Goal: Task Accomplishment & Management: Complete application form

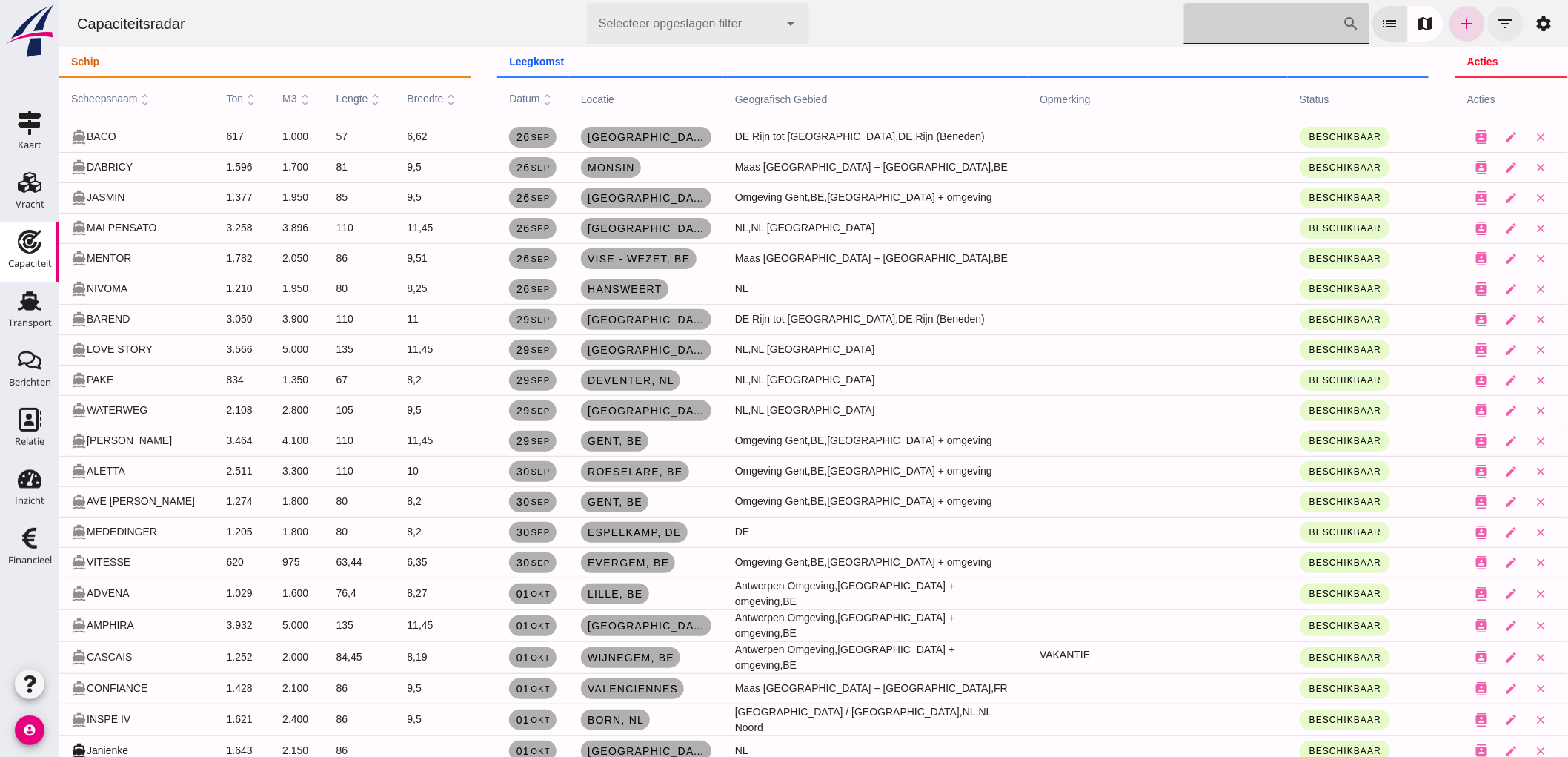
click at [1504, 24] on button "filter_list" at bounding box center [1505, 23] width 36 height 36
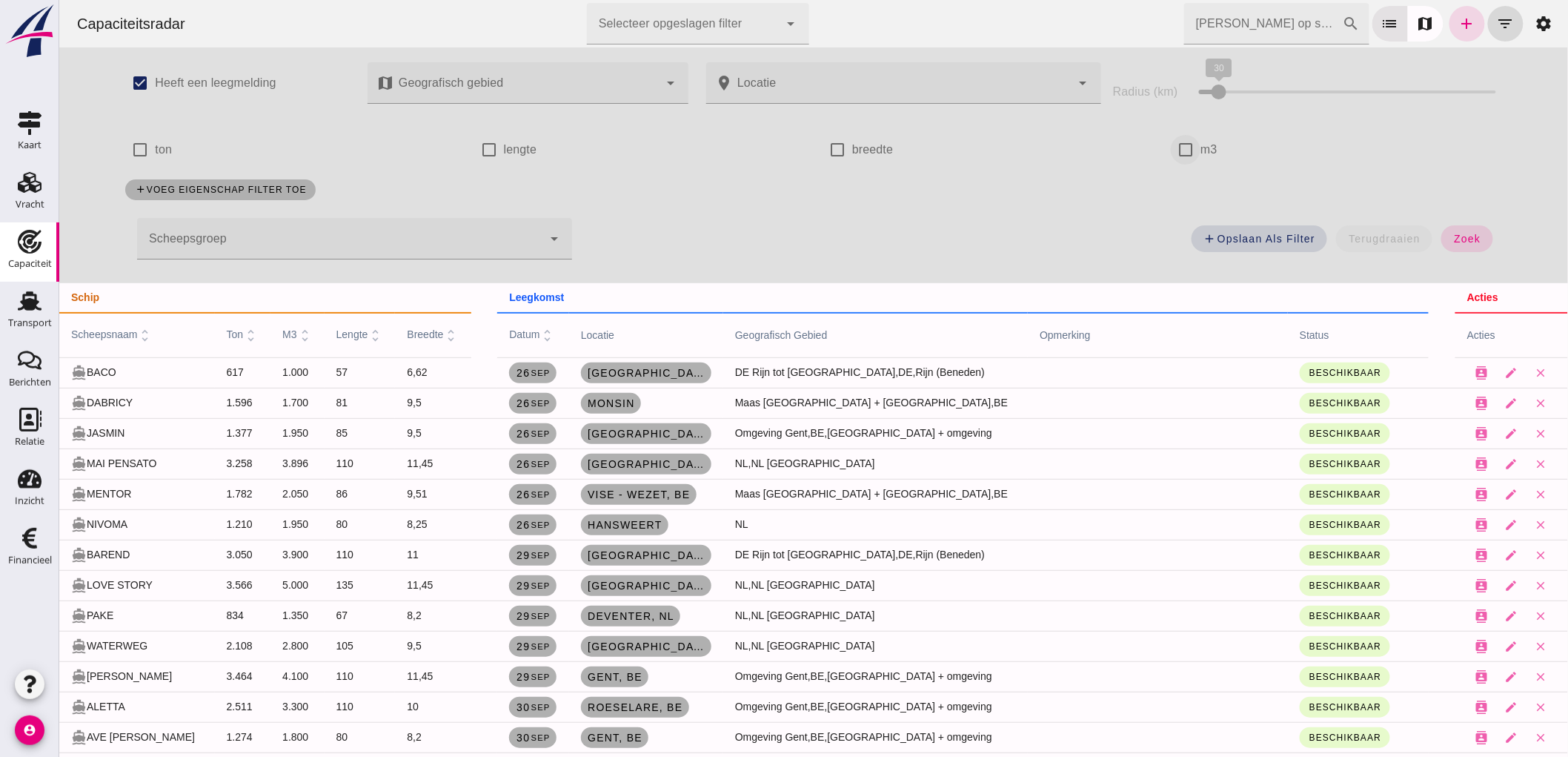
click at [1180, 157] on input "m3" at bounding box center [1184, 149] width 29 height 29
checkbox input "true"
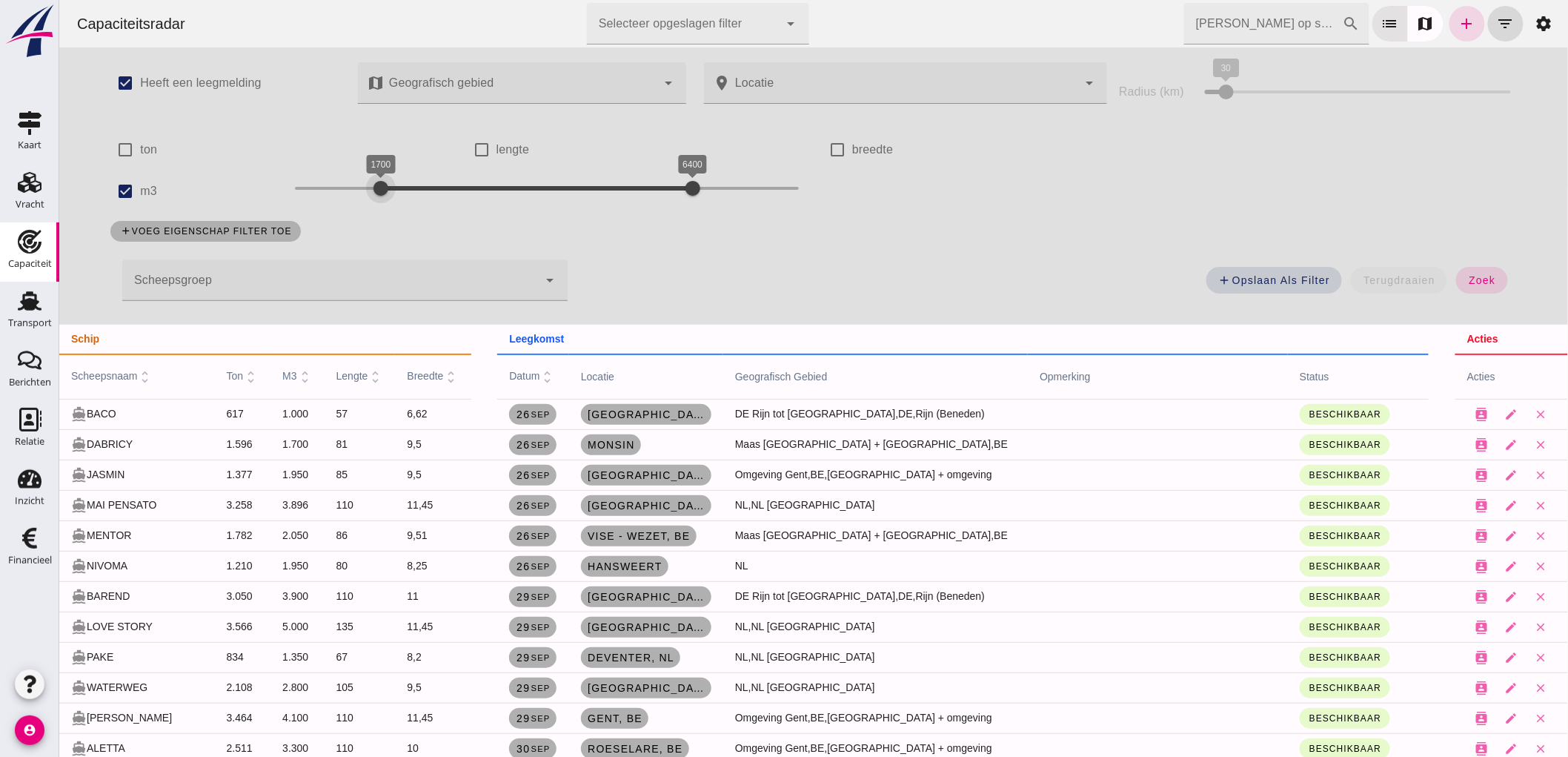
drag, startPoint x: 282, startPoint y: 187, endPoint x: 371, endPoint y: 284, distance: 131.6
click at [371, 284] on div "check_box Heeft een leegmelding map Geografisch gebied Geografisch gebied cance…" at bounding box center [813, 186] width 1436 height 277
drag, startPoint x: 681, startPoint y: 183, endPoint x: 427, endPoint y: 211, distance: 255.5
click at [427, 211] on div "1800 2600 1800 2600" at bounding box center [546, 191] width 533 height 41
click at [1472, 276] on span "zoek" at bounding box center [1481, 280] width 28 height 12
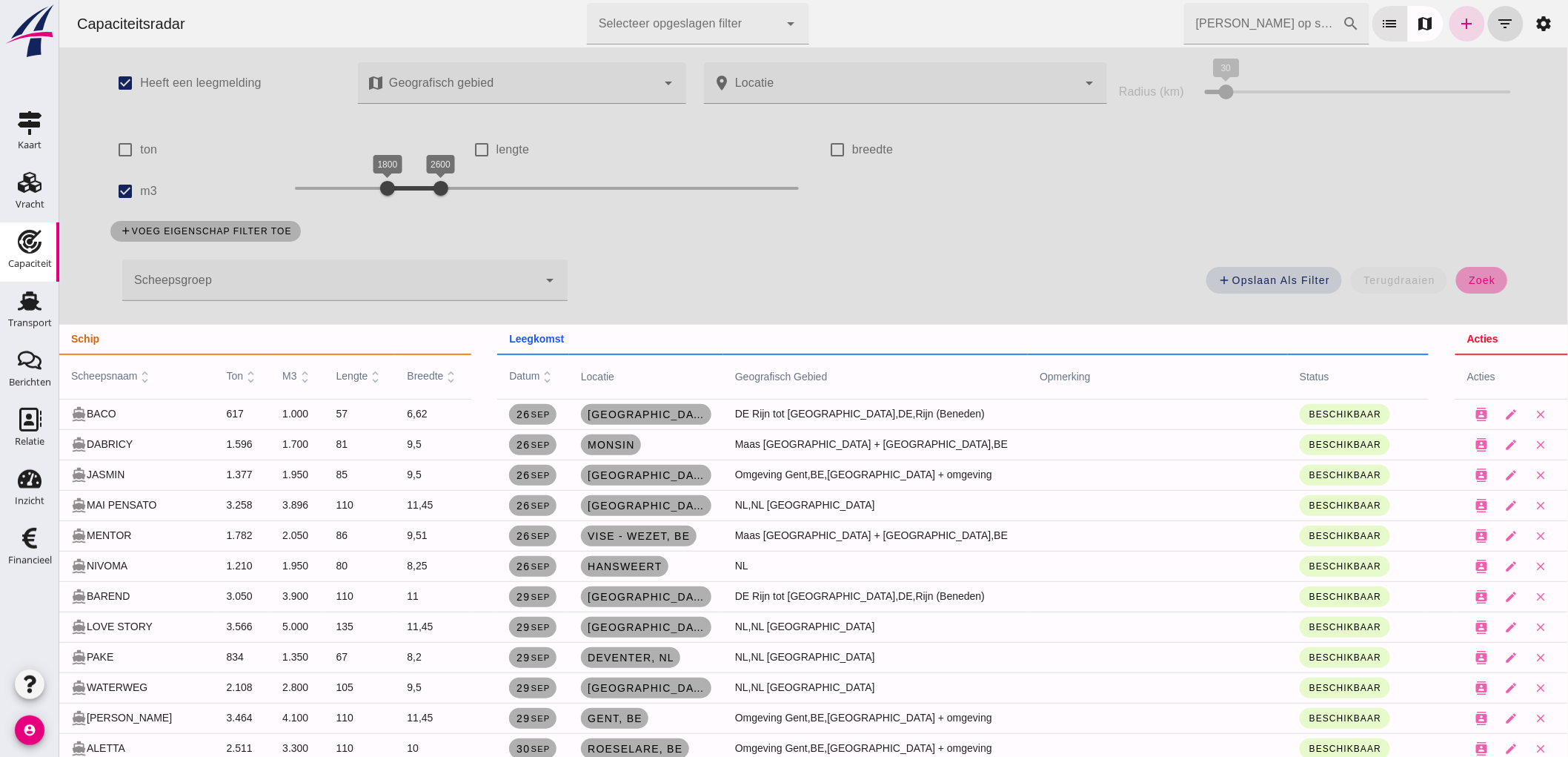
click at [1469, 279] on span "zoek" at bounding box center [1481, 280] width 28 height 12
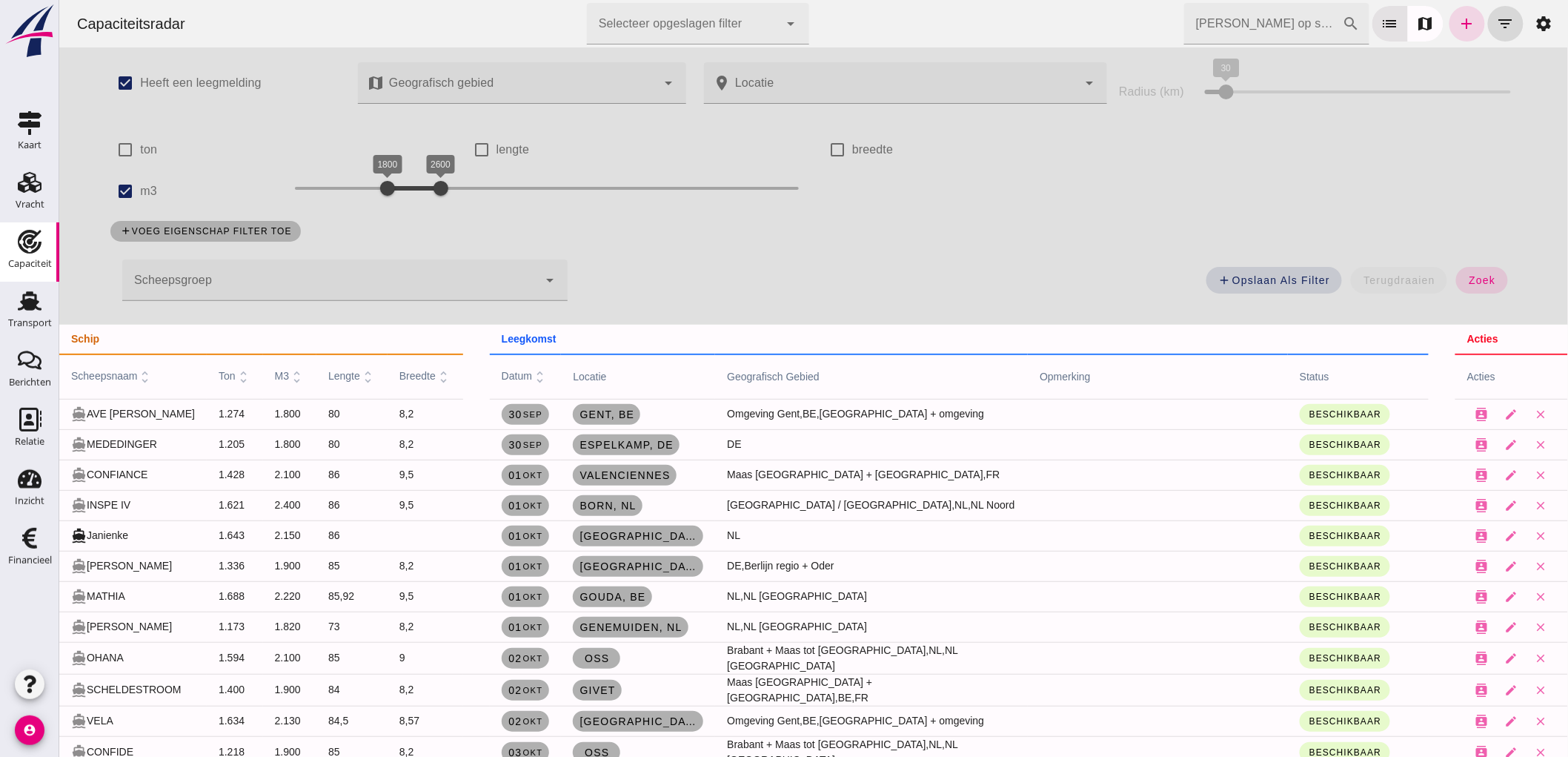
drag, startPoint x: 1465, startPoint y: 276, endPoint x: 1557, endPoint y: 217, distance: 109.3
click at [1467, 275] on span "zoek" at bounding box center [1481, 280] width 28 height 12
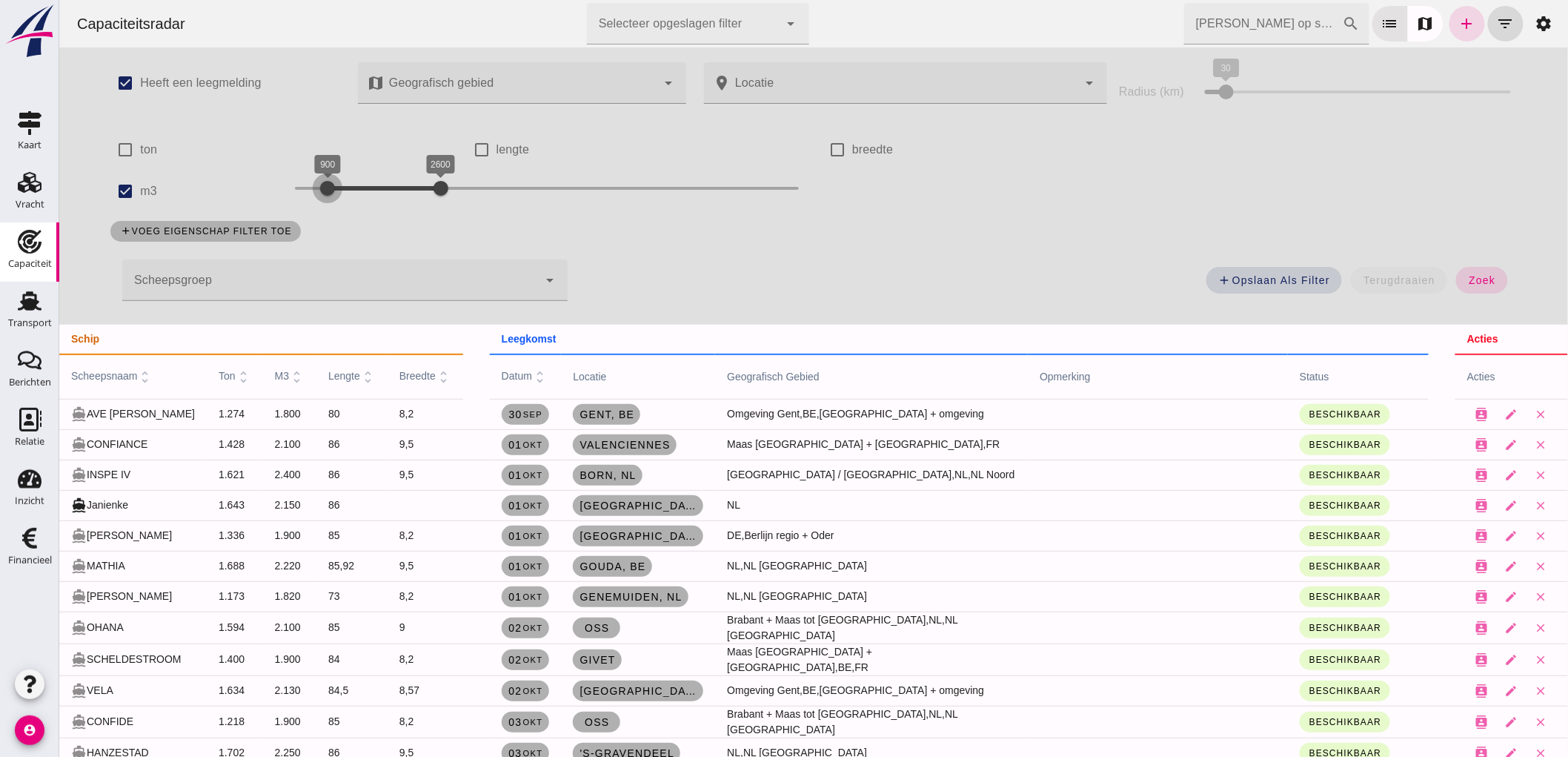
drag, startPoint x: 375, startPoint y: 187, endPoint x: 328, endPoint y: 191, distance: 47.2
click at [328, 191] on div at bounding box center [326, 188] width 29 height 29
drag, startPoint x: 434, startPoint y: 181, endPoint x: 350, endPoint y: 194, distance: 85.0
click at [350, 194] on div at bounding box center [353, 188] width 29 height 29
click at [1479, 274] on span "zoek" at bounding box center [1481, 280] width 28 height 12
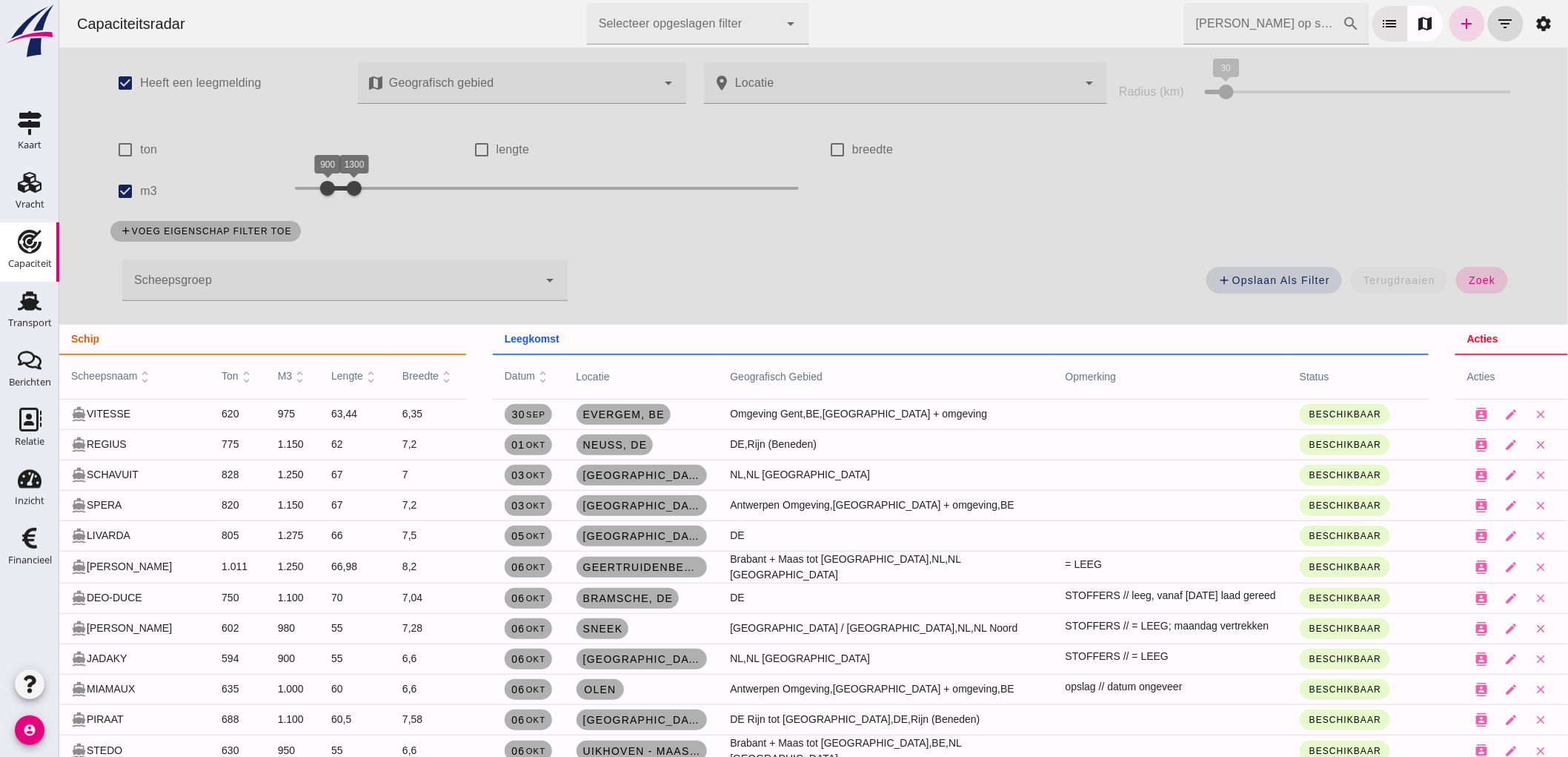
click at [1486, 277] on span "zoek" at bounding box center [1481, 280] width 28 height 12
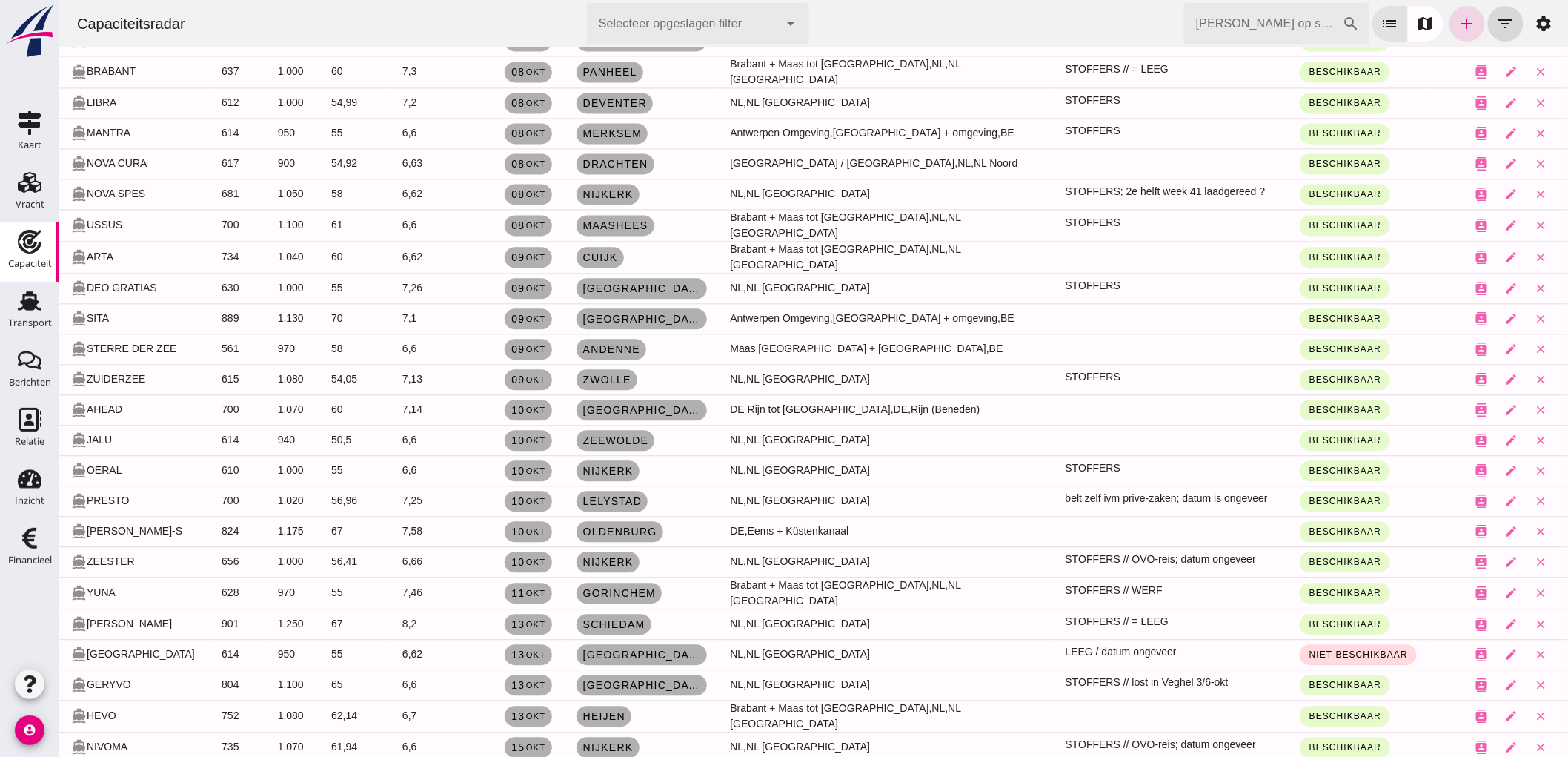
scroll to position [1318, 0]
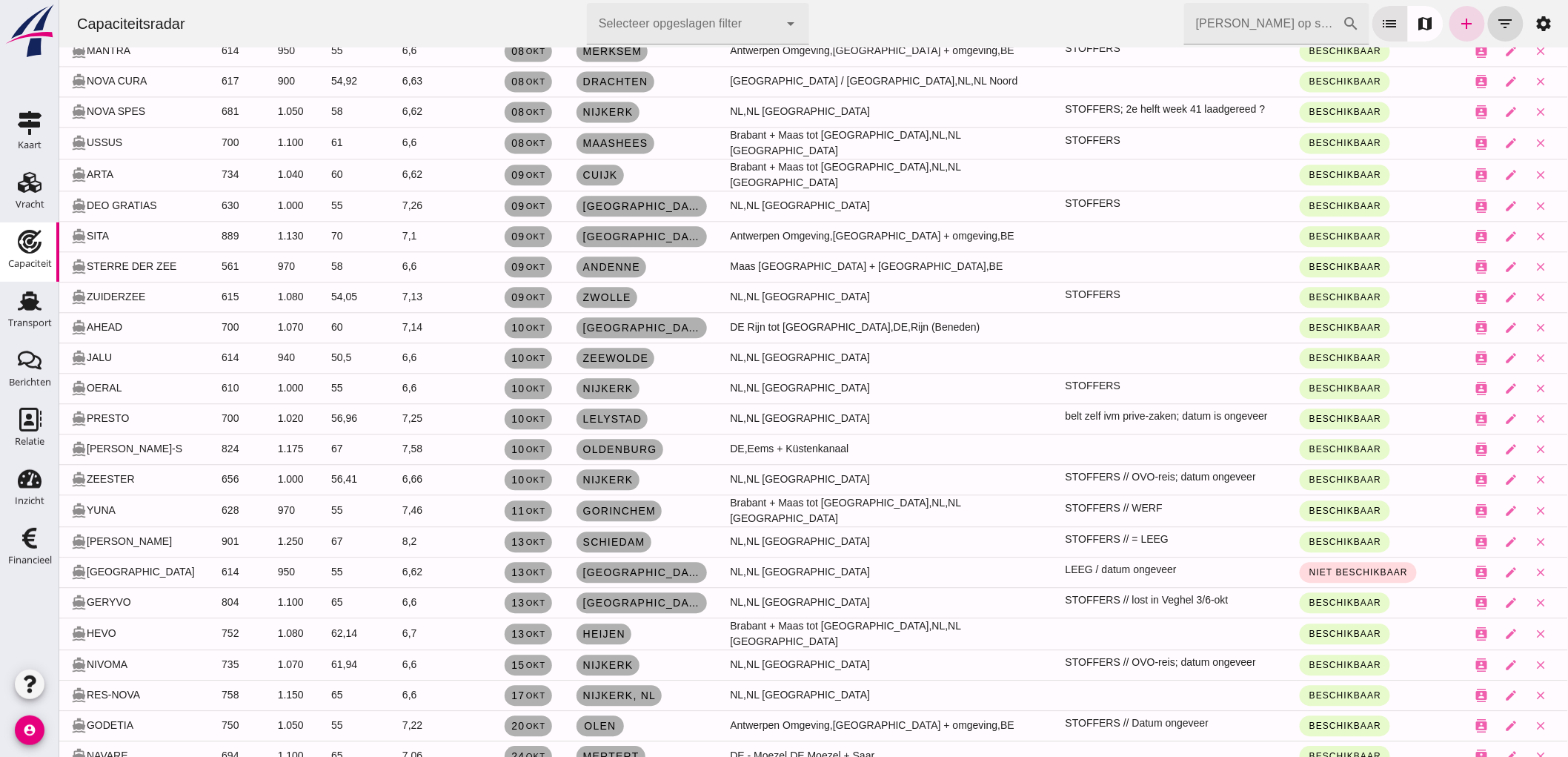
click at [1204, 34] on input "[PERSON_NAME] op scheepsnaam" at bounding box center [1262, 24] width 158 height 41
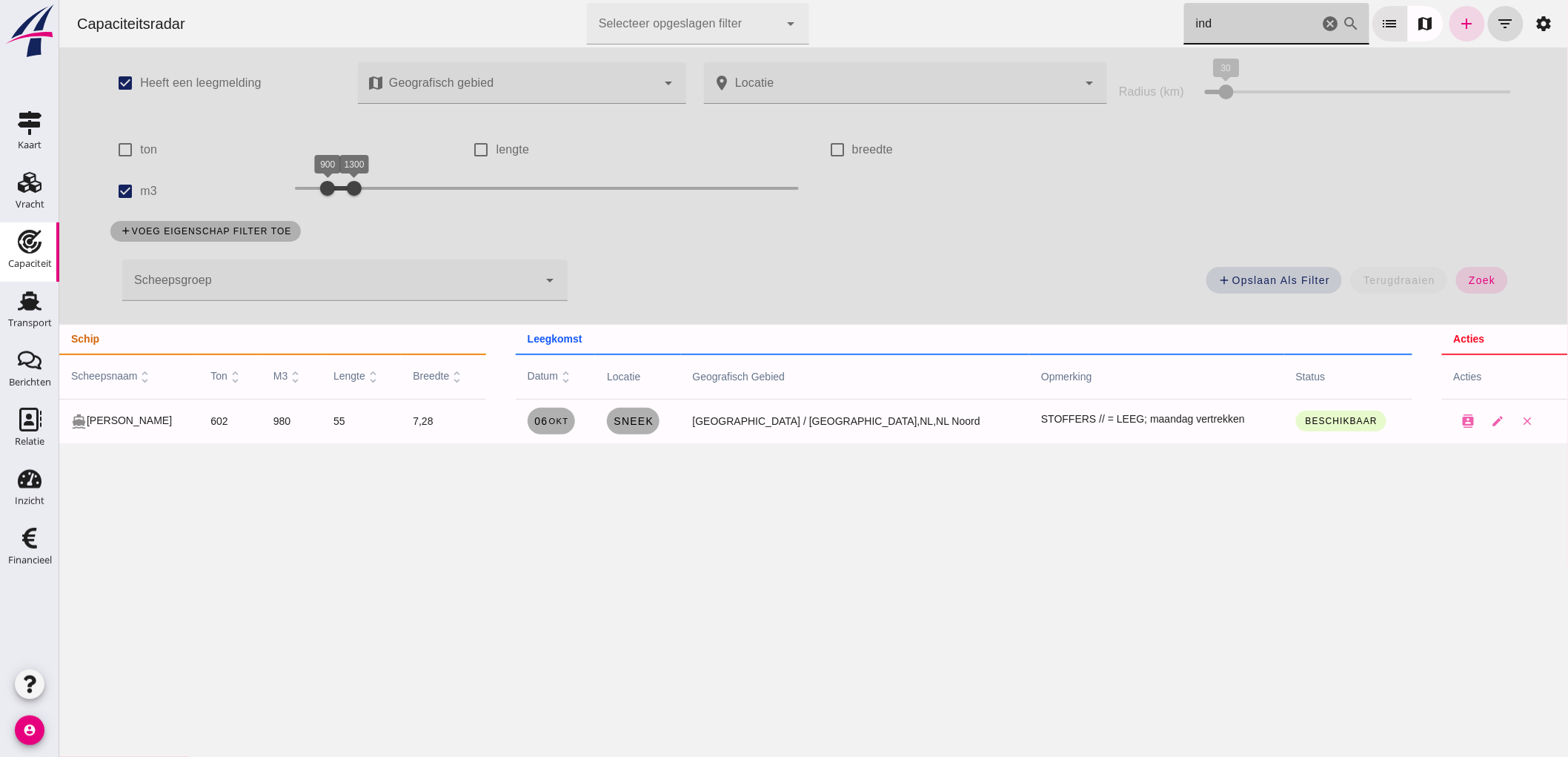
scroll to position [0, 0]
type input "ind"
click at [139, 201] on label "m3" at bounding box center [148, 191] width 17 height 41
click at [135, 201] on input "m3" at bounding box center [124, 191] width 29 height 29
checkbox input "false"
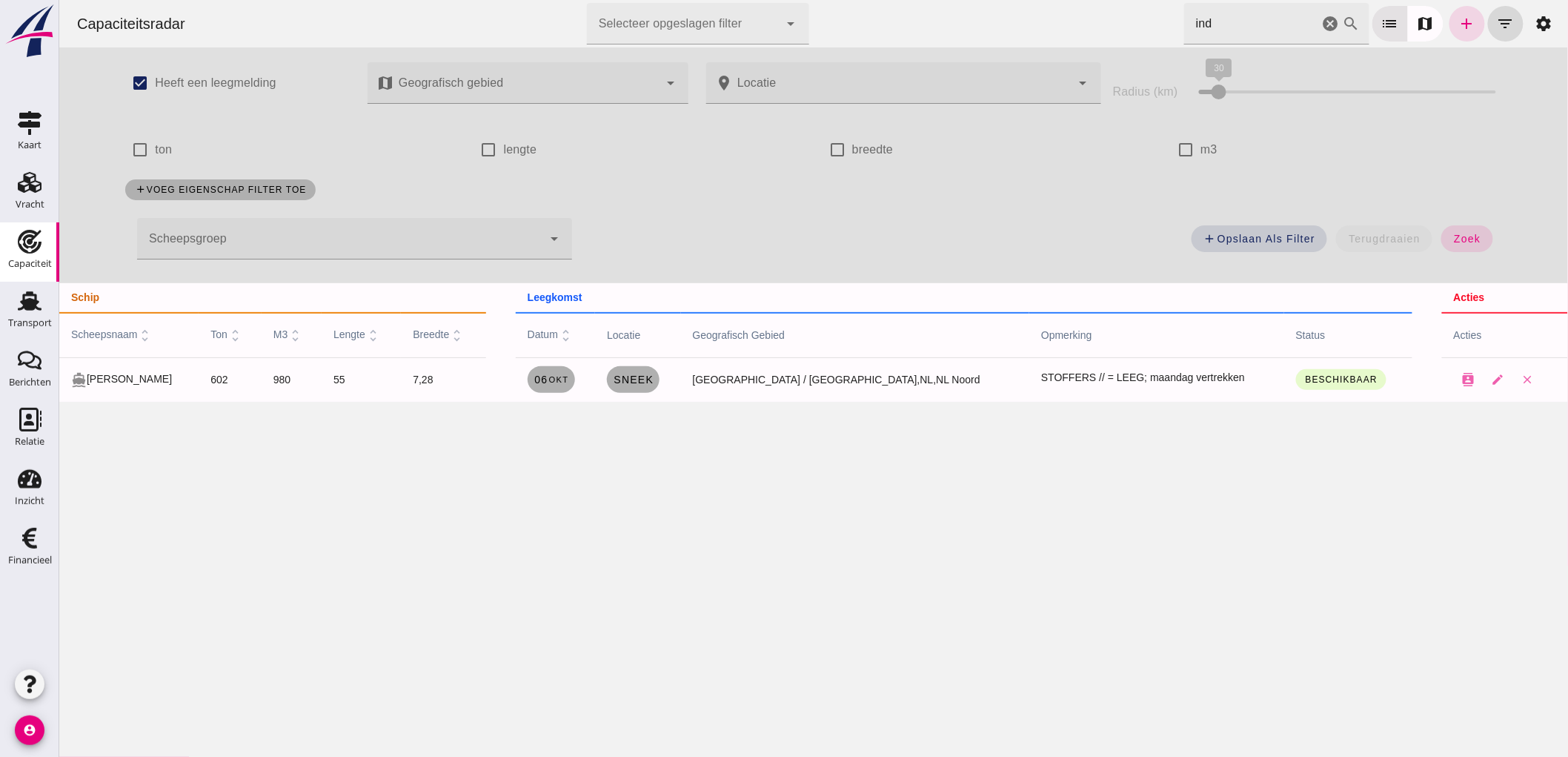
click at [1486, 242] on div "add Opslaan als filter terugdraaien zoek" at bounding box center [1045, 242] width 929 height 53
drag, startPoint x: 1448, startPoint y: 238, endPoint x: 1299, endPoint y: 29, distance: 256.7
click at [1445, 238] on button "zoek" at bounding box center [1466, 239] width 51 height 27
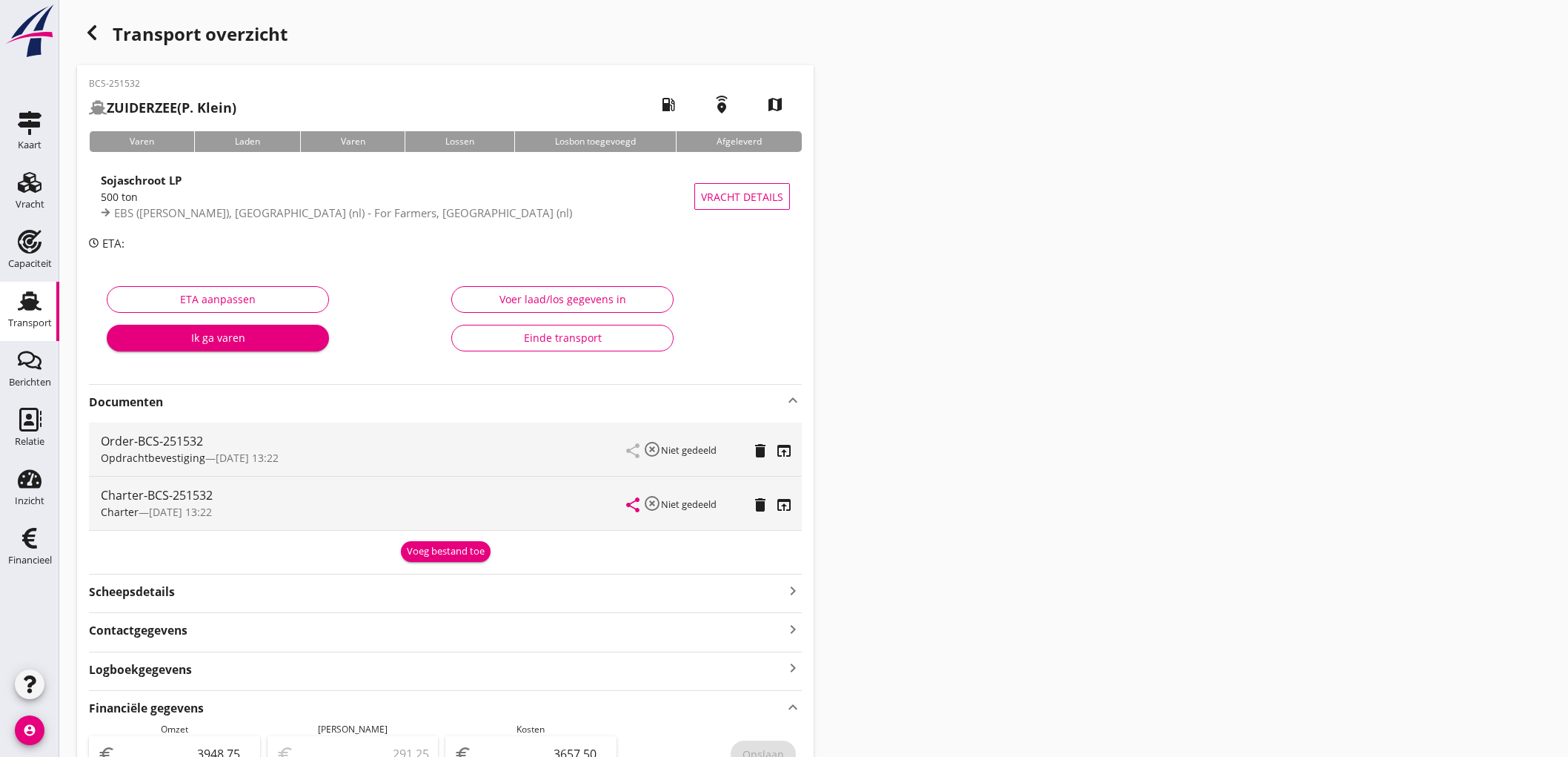
scroll to position [523, 0]
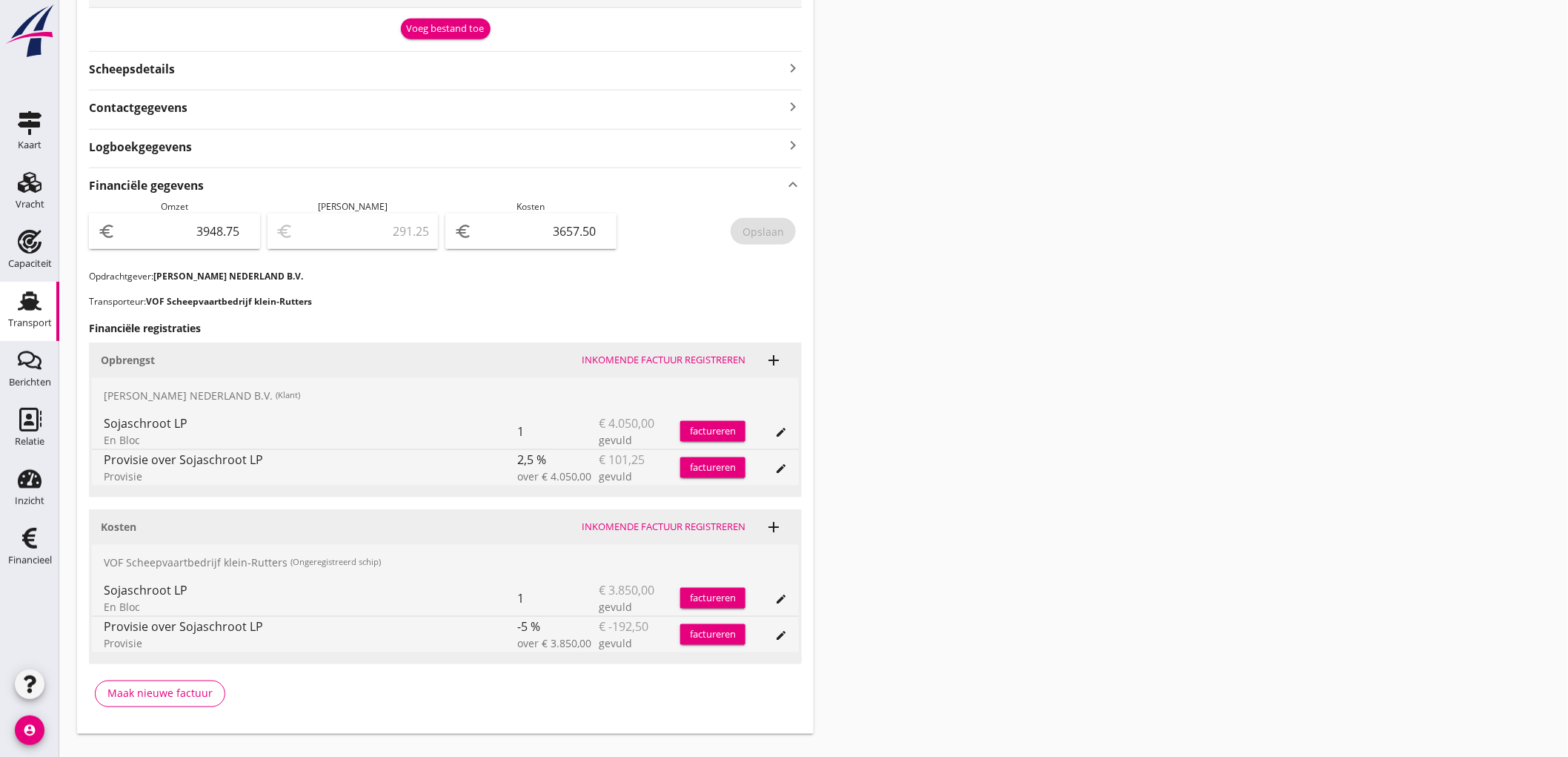
click at [28, 319] on div "Transport" at bounding box center [29, 323] width 44 height 10
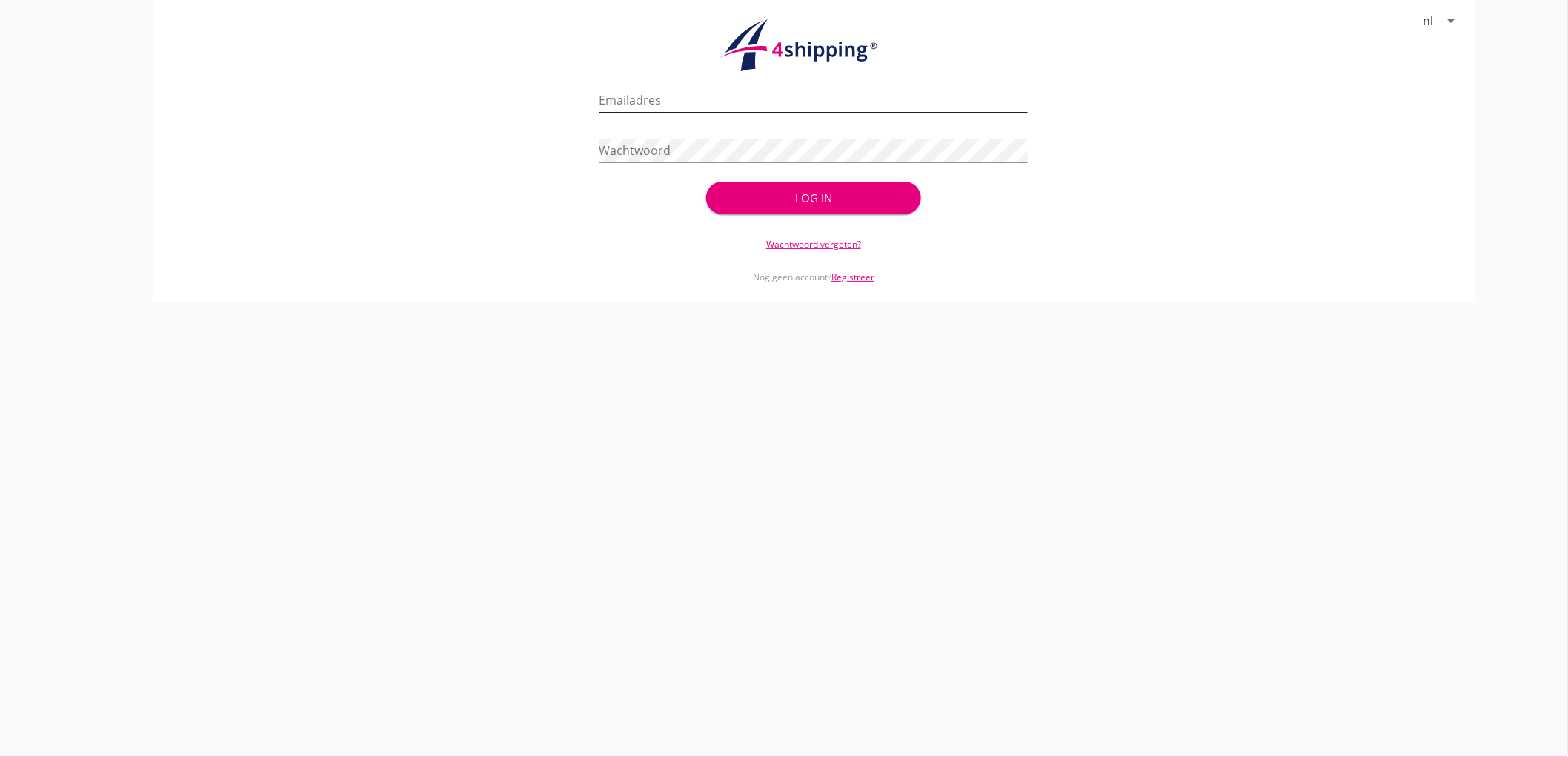
click at [653, 109] on input "Emailadres" at bounding box center [814, 100] width 429 height 24
type input "bouman@stoffersbevrachtingen.nl"
click at [706, 181] on button "Log in" at bounding box center [813, 197] width 215 height 32
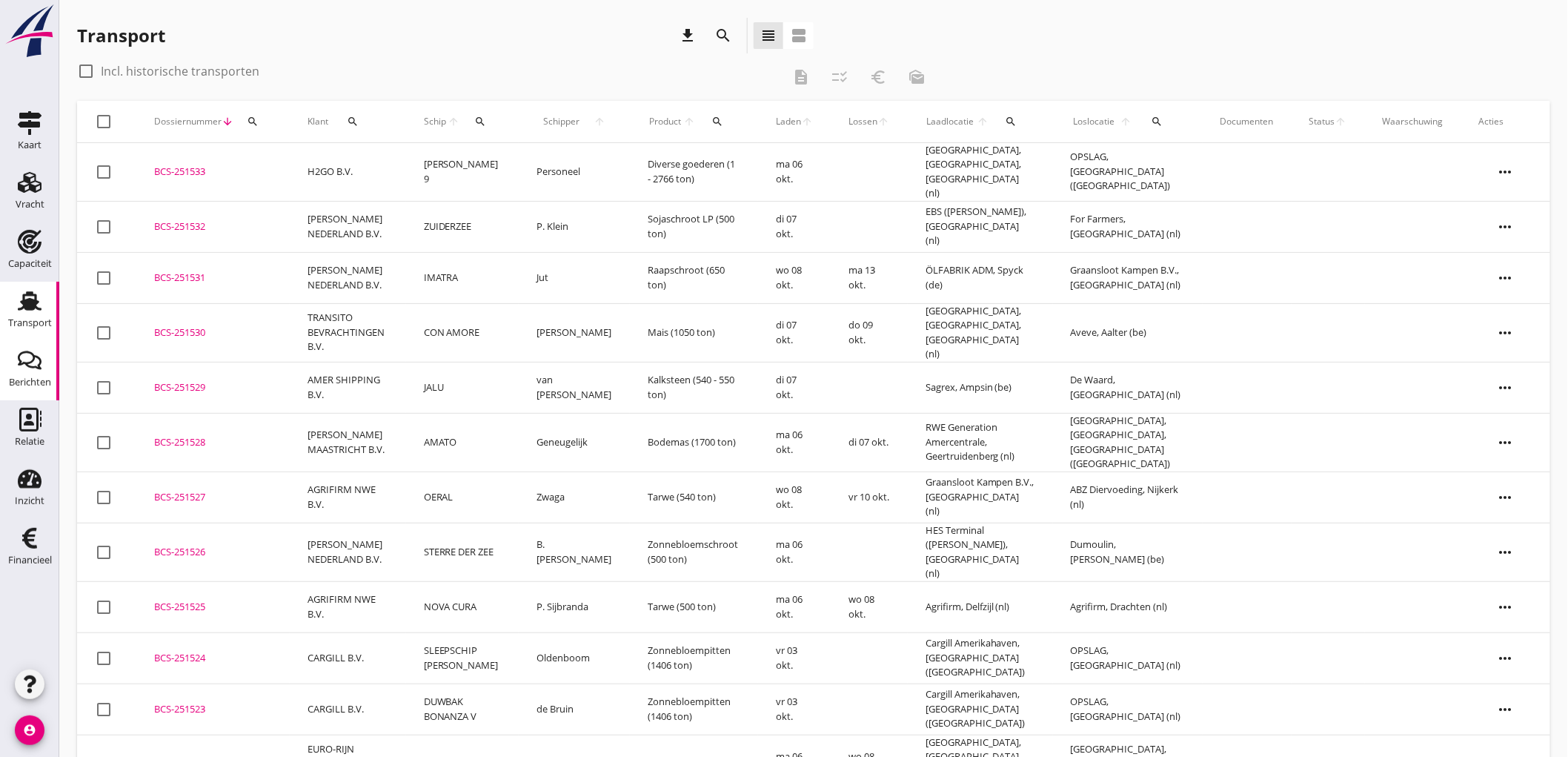
click at [35, 363] on icon "Berichten" at bounding box center [29, 360] width 24 height 24
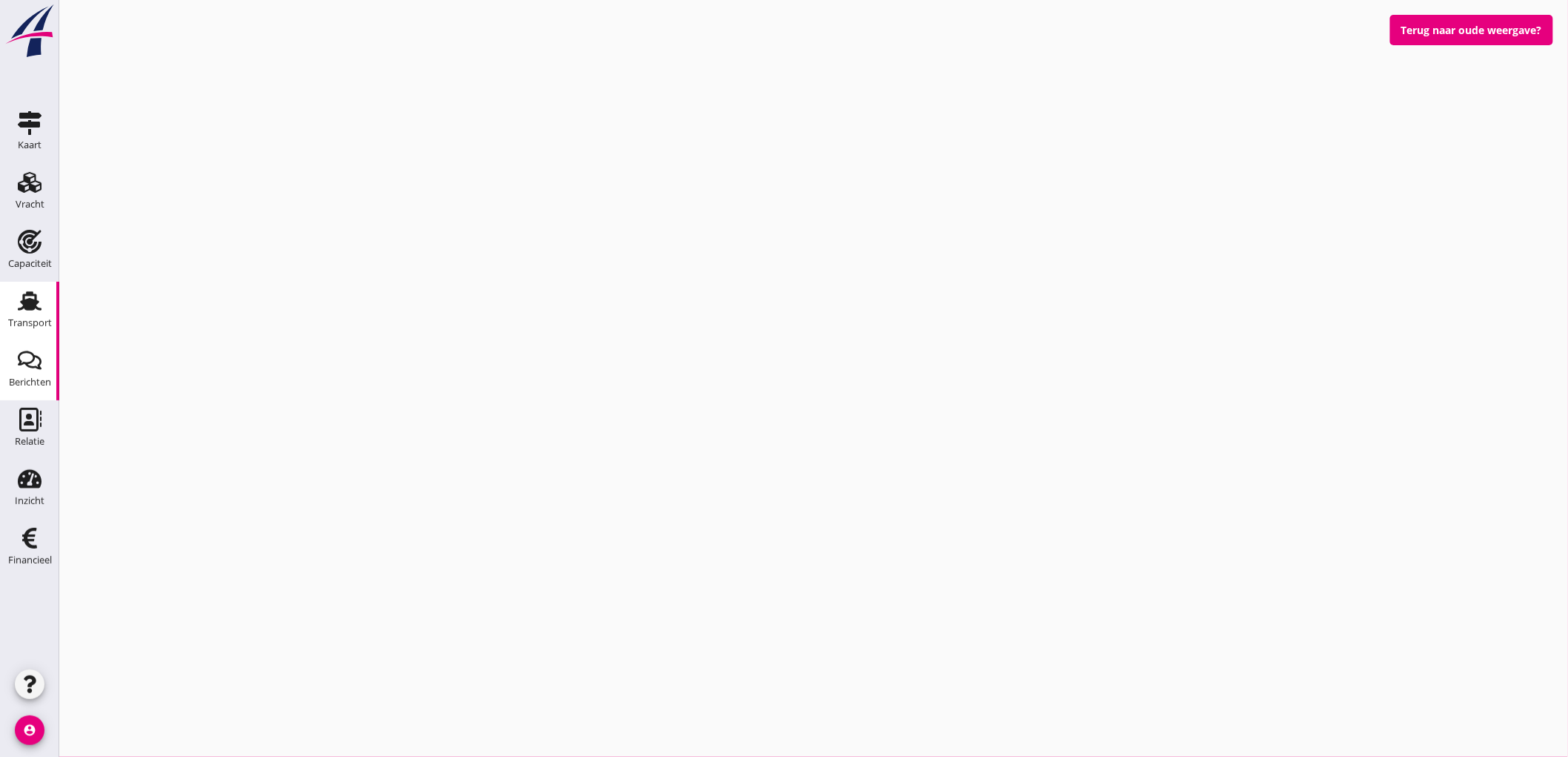
click at [37, 314] on div "Transport" at bounding box center [29, 323] width 44 height 21
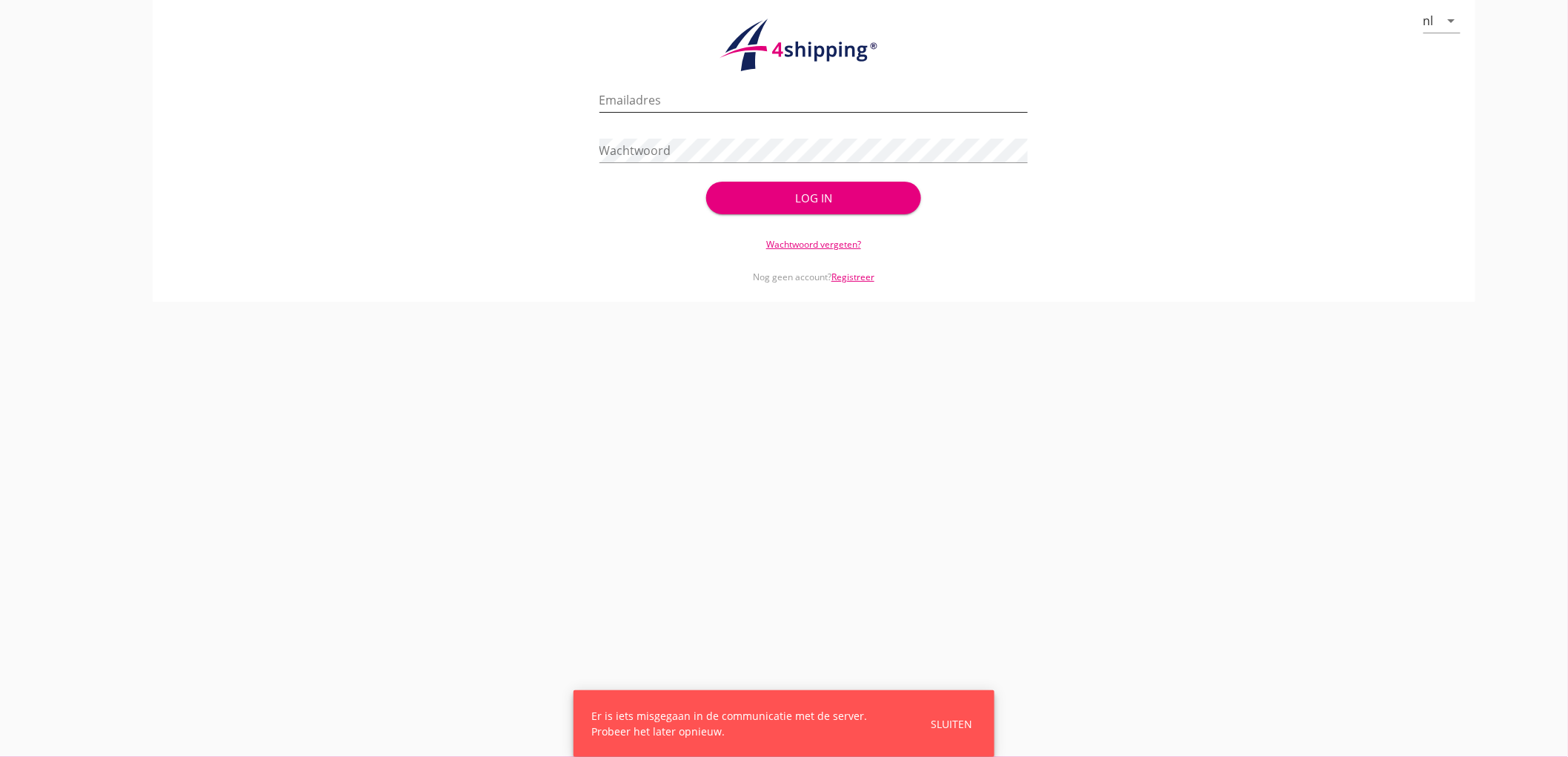
click at [666, 94] on input "Emailadres" at bounding box center [814, 100] width 429 height 24
type input "bouman@stoffersbevrachtingen.nl"
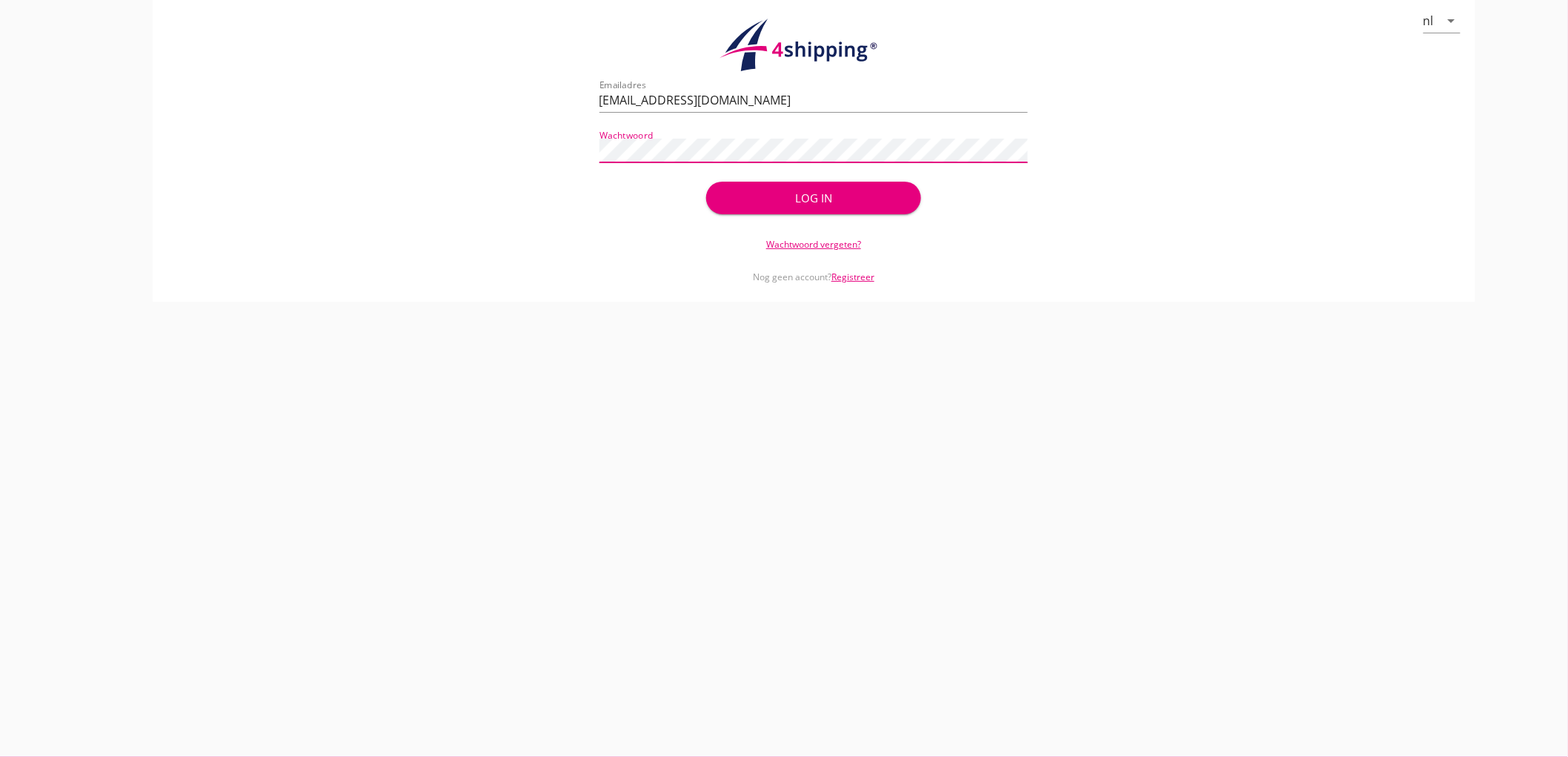
click at [706, 181] on button "Log in" at bounding box center [813, 197] width 215 height 32
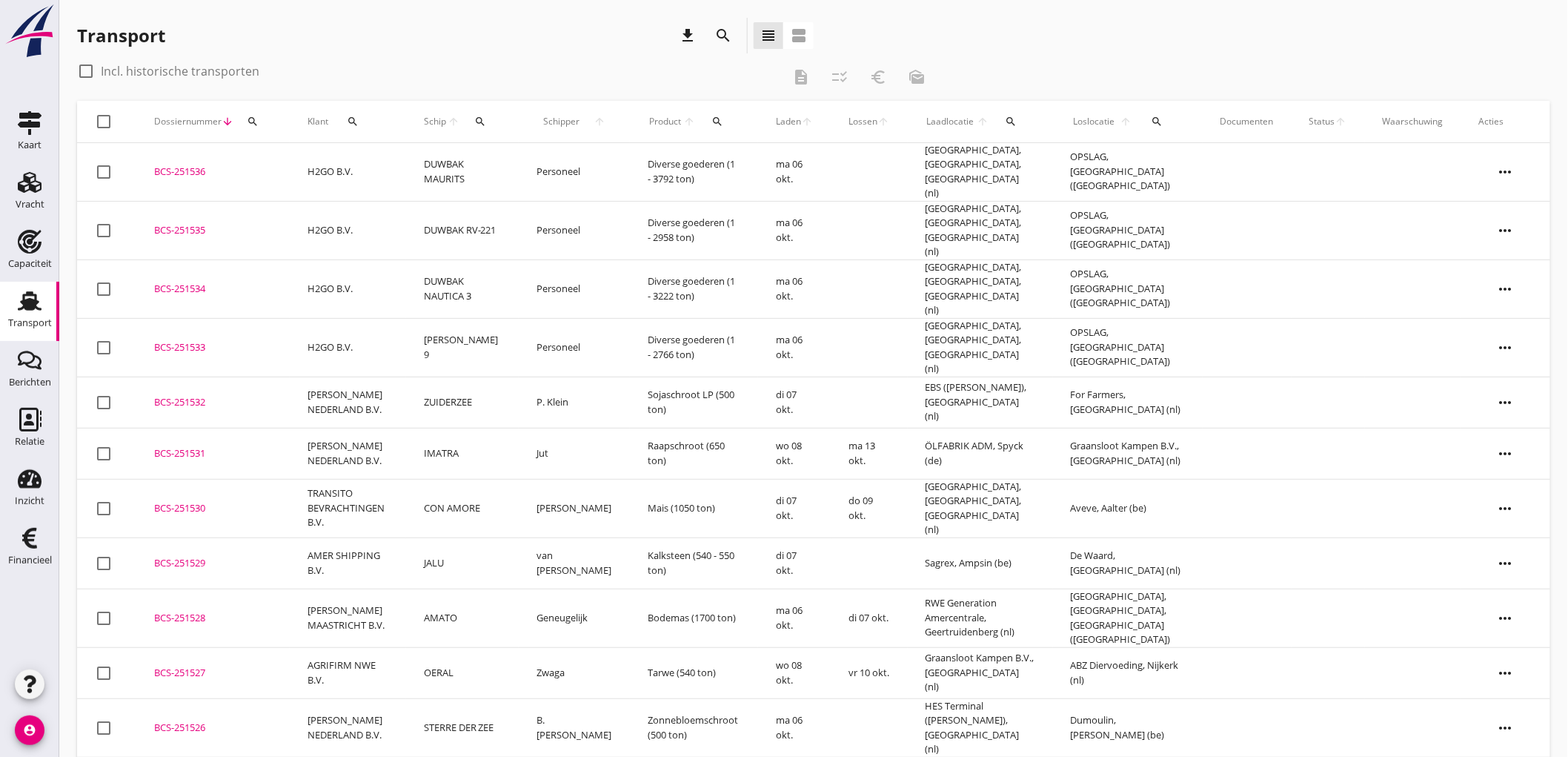
click at [344, 122] on div "search" at bounding box center [352, 121] width 37 height 12
click at [378, 157] on input "Zoeken op opdrachtgever..." at bounding box center [417, 165] width 154 height 24
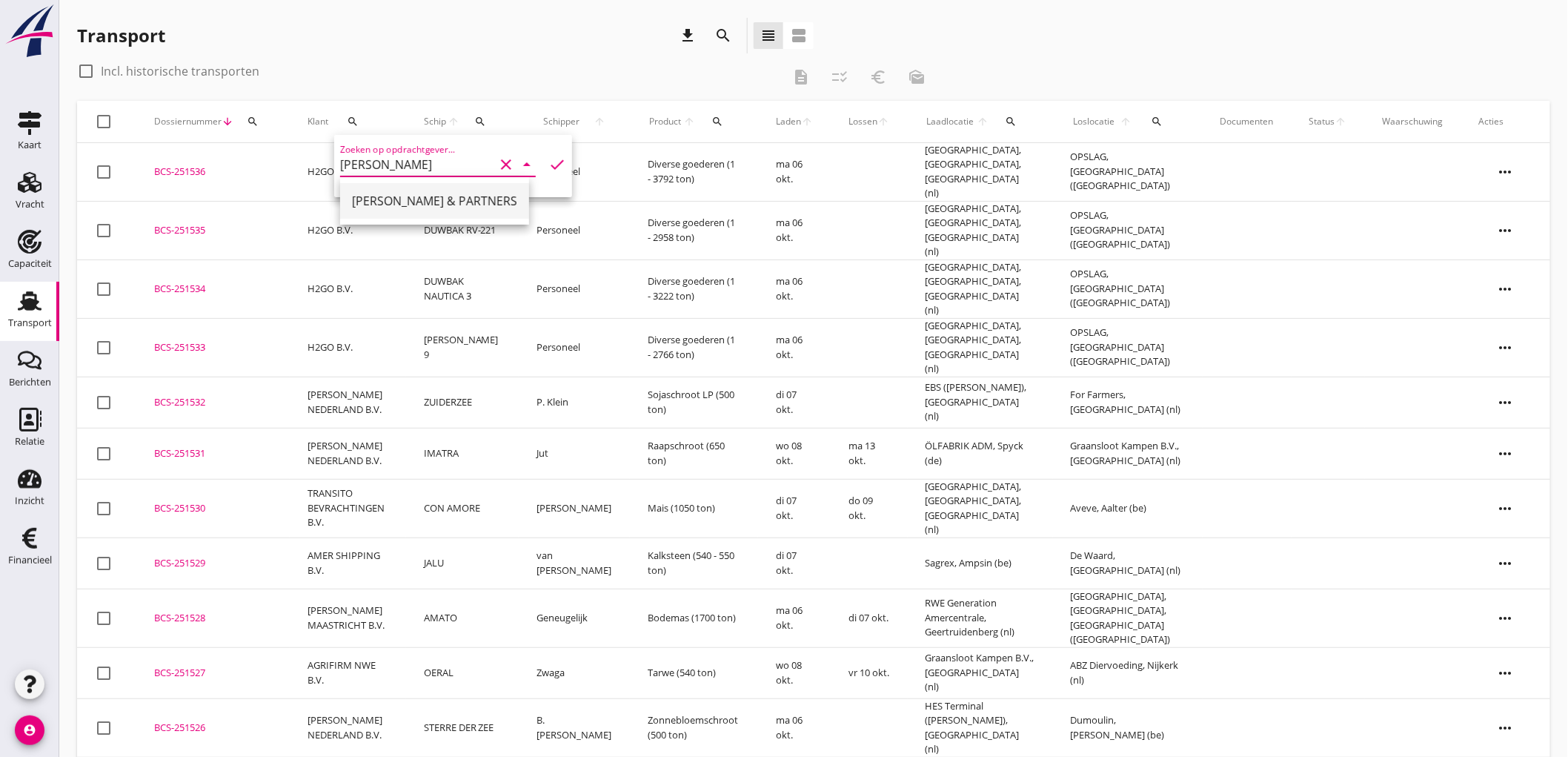
drag, startPoint x: 408, startPoint y: 204, endPoint x: 519, endPoint y: 178, distance: 114.0
click at [408, 204] on div "LUBBERS & PARTNERS" at bounding box center [435, 201] width 165 height 17
type input "LUBBERS & PARTNERS"
click at [549, 163] on icon "check" at bounding box center [557, 165] width 17 height 17
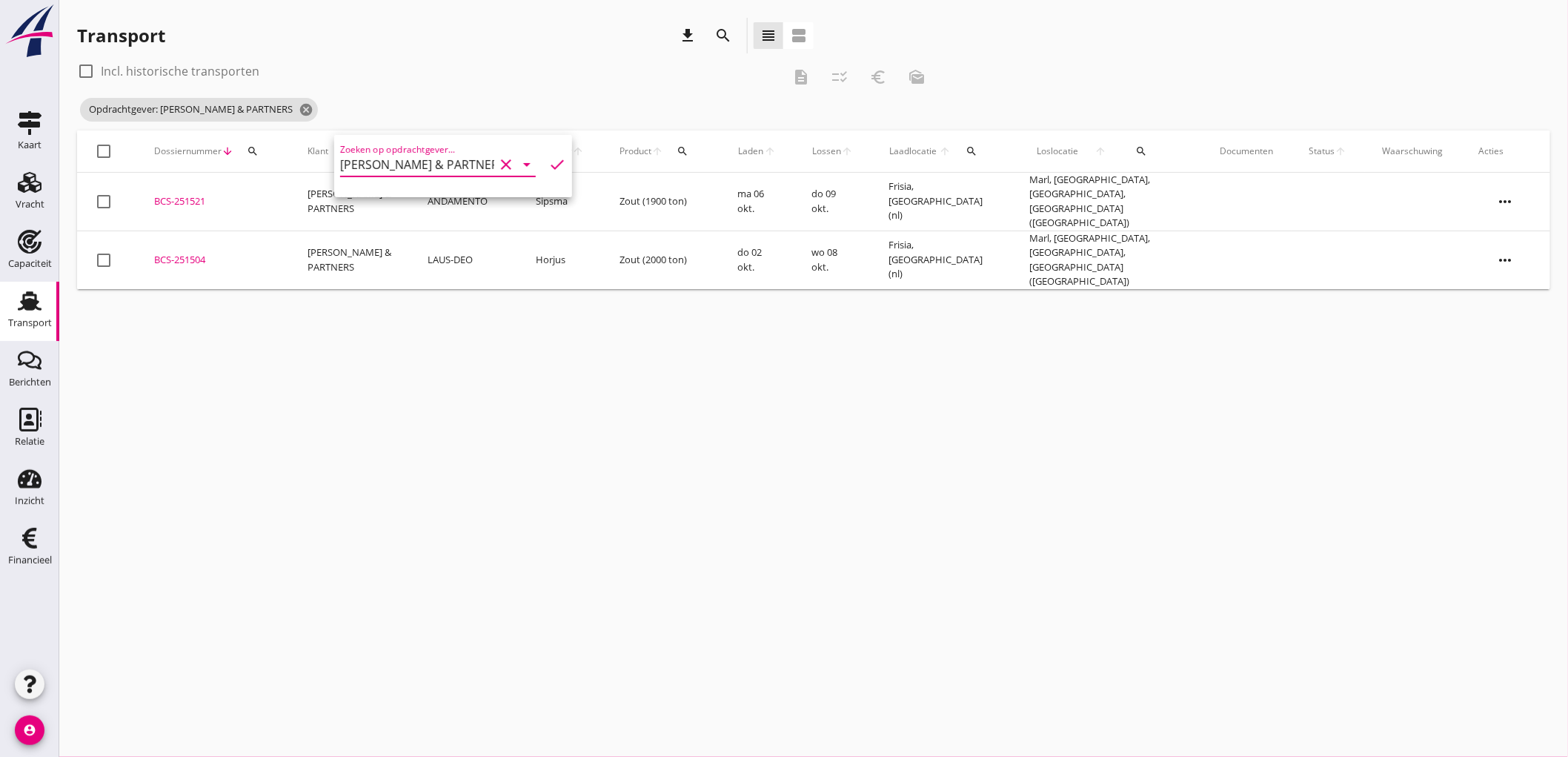
click at [199, 72] on label "Incl. historische transporten" at bounding box center [180, 71] width 158 height 15
checkbox input "true"
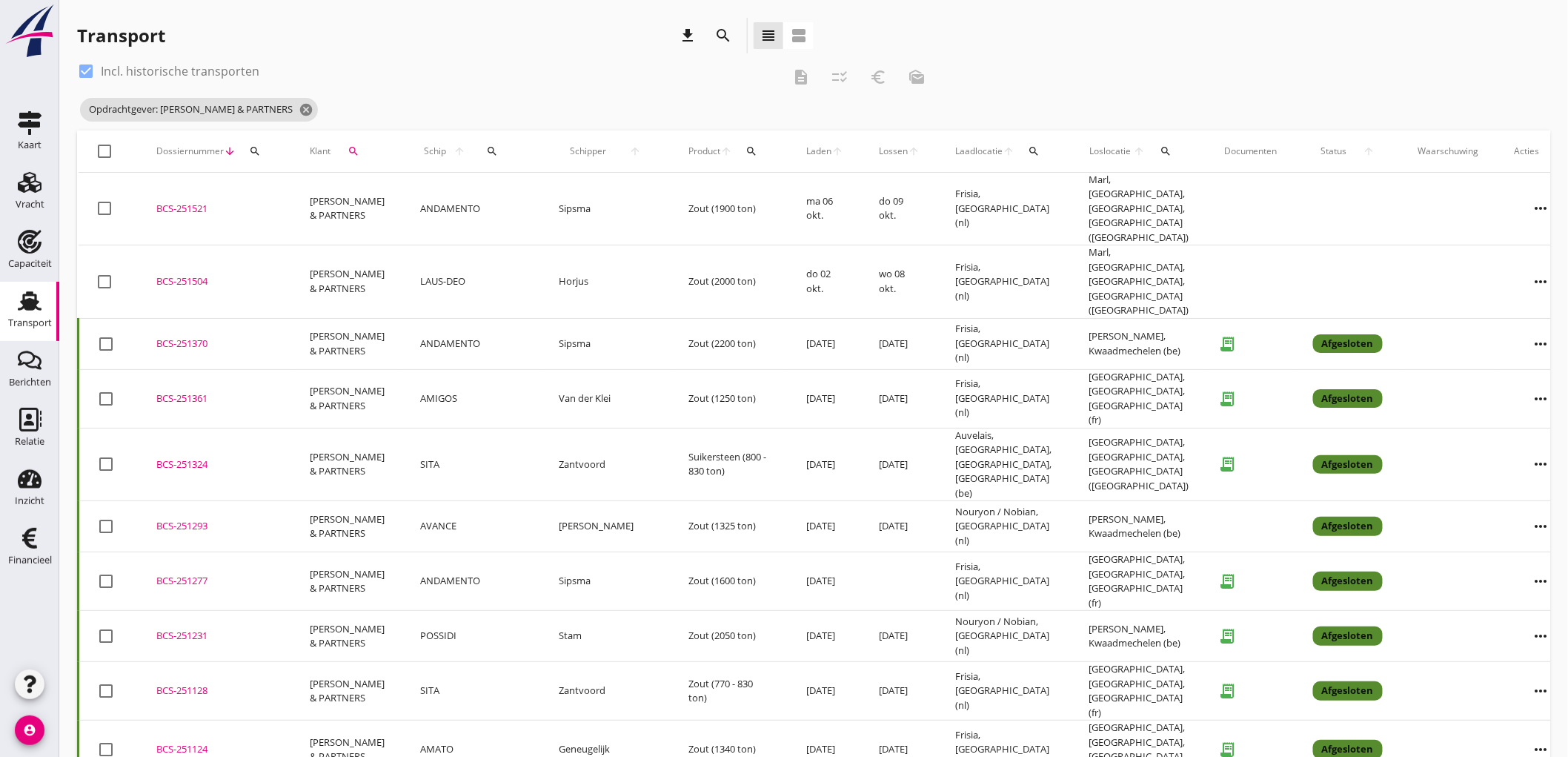
click at [670, 318] on td "Zout (2200 ton)" at bounding box center [729, 344] width 118 height 51
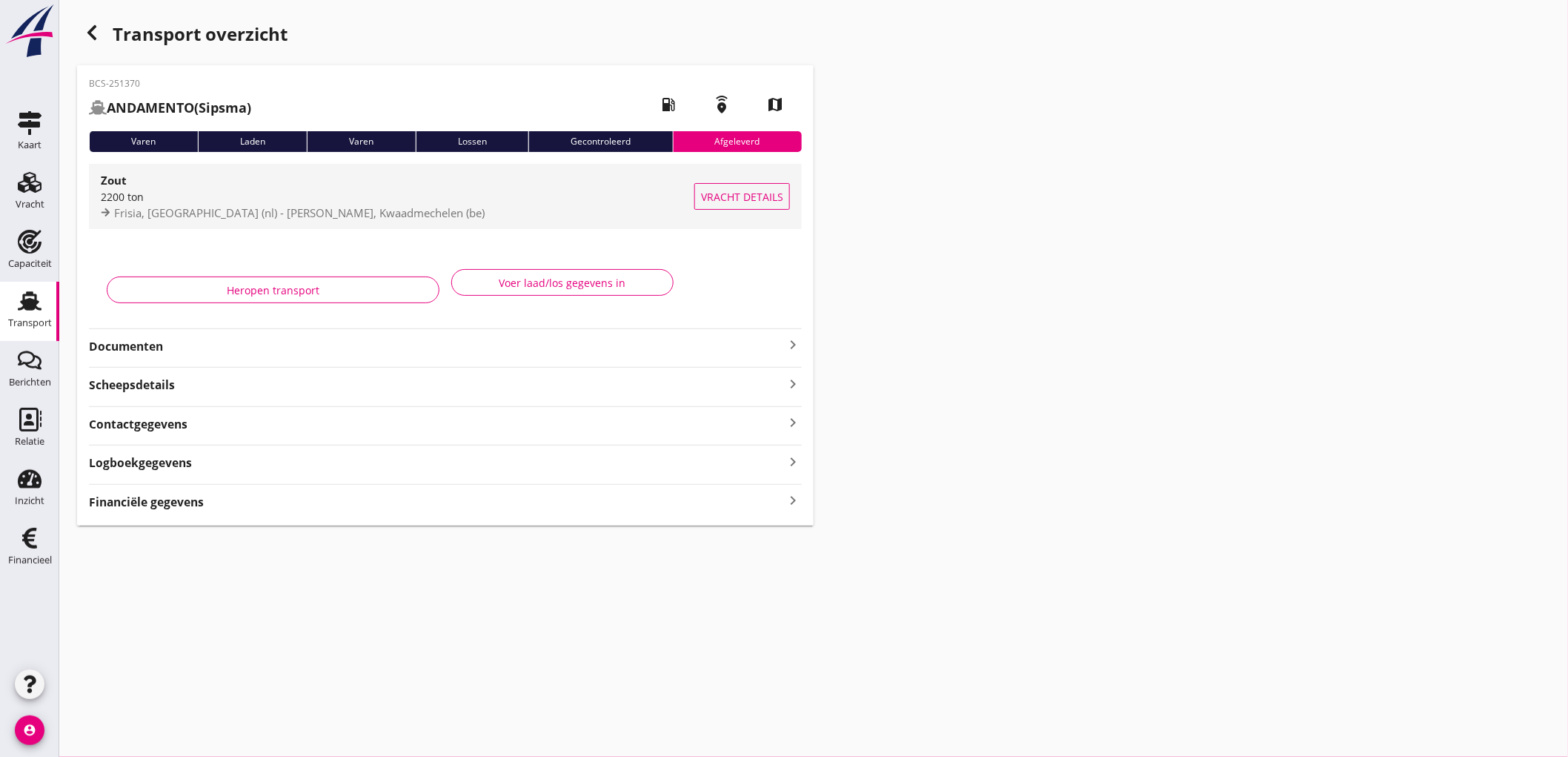
click at [431, 211] on div "Frisia, Harlingen (nl) - Hopper, Kwaadmechelen (be)" at bounding box center [397, 213] width 594 height 17
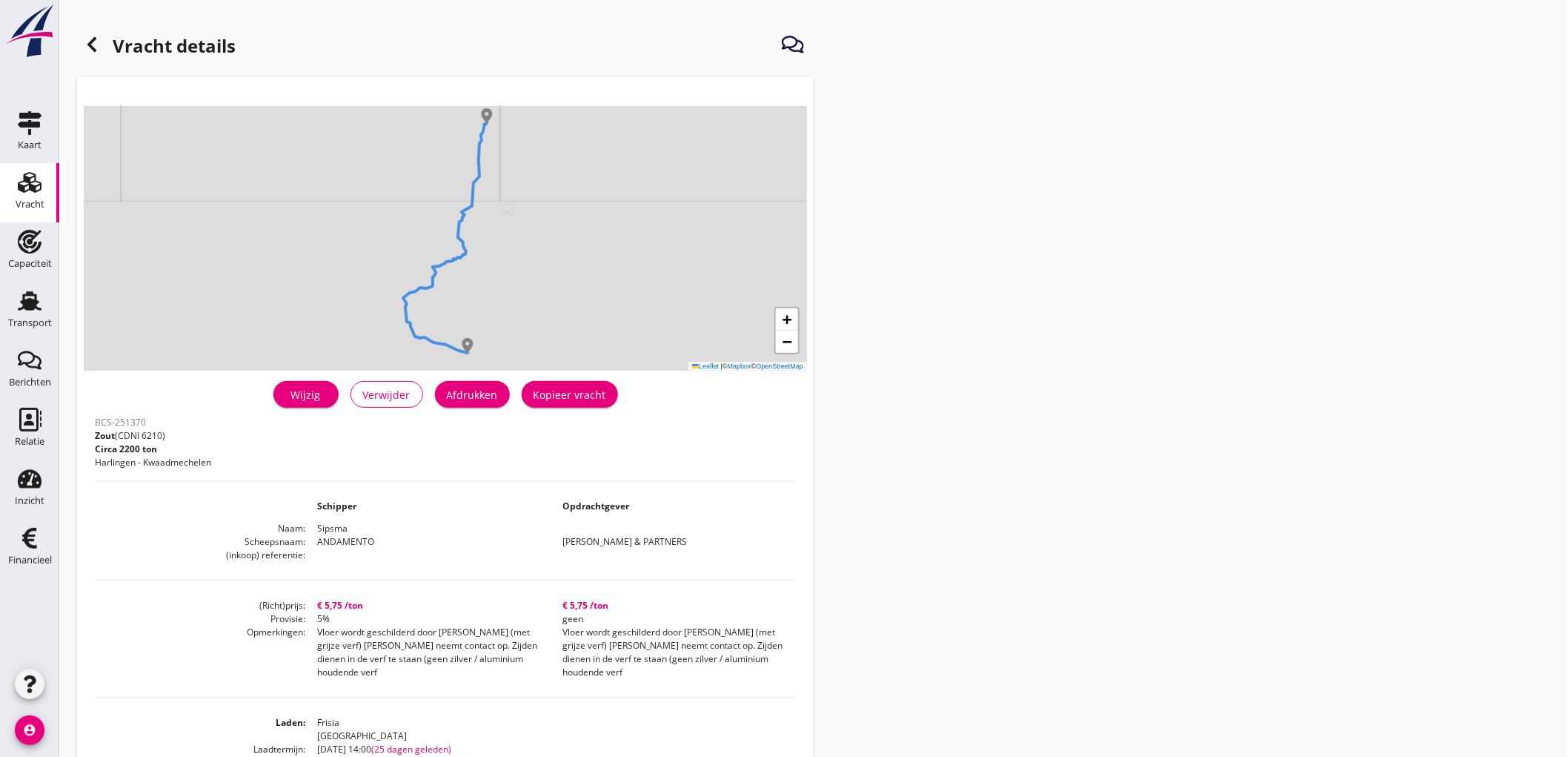
click at [587, 396] on div "Kopieer vracht" at bounding box center [570, 395] width 73 height 16
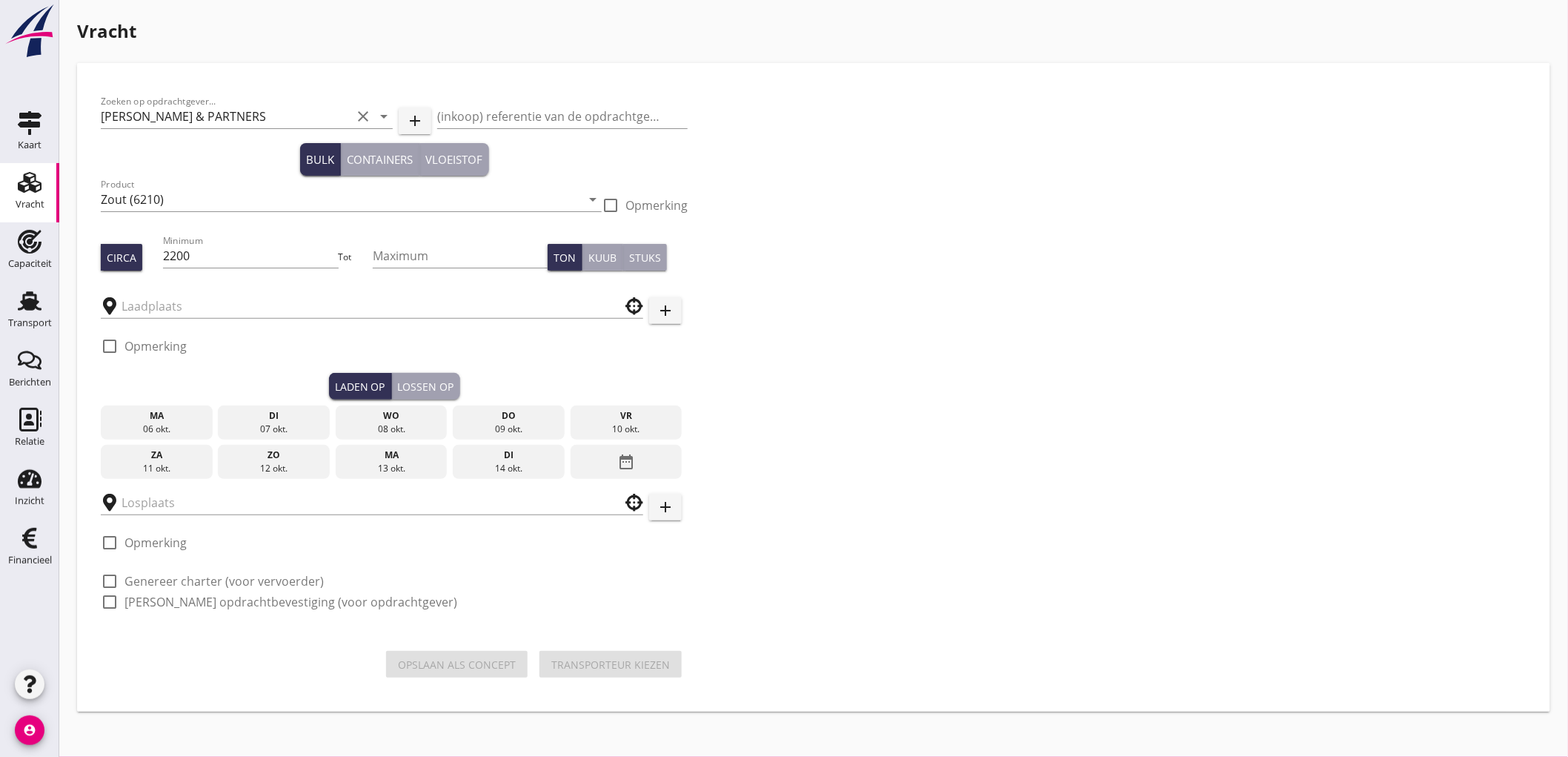
type input "Frisia"
type input "Hopper"
checkbox input "true"
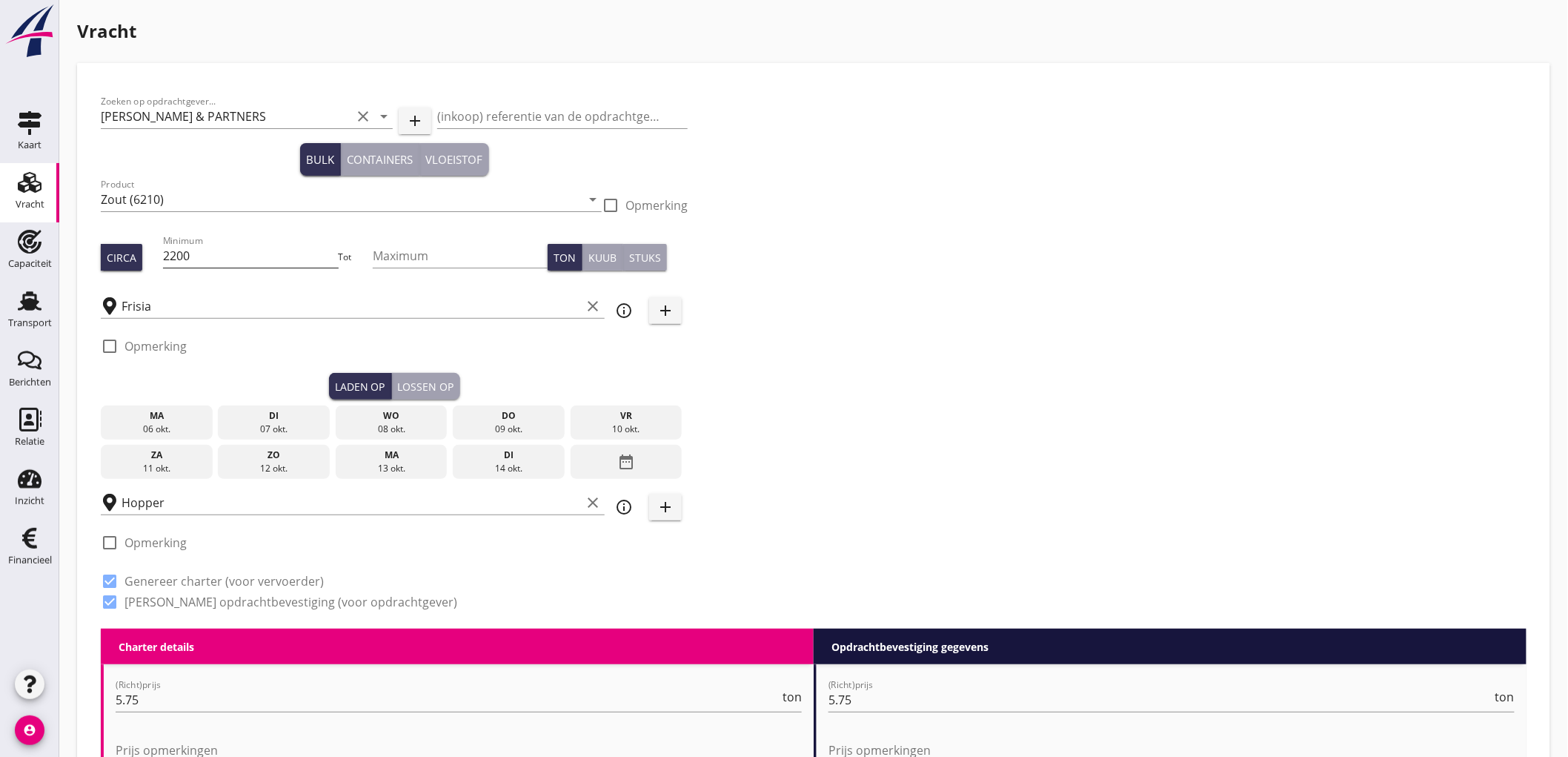
click at [213, 247] on input "2200" at bounding box center [250, 256] width 175 height 24
type input "3050"
type input "3200"
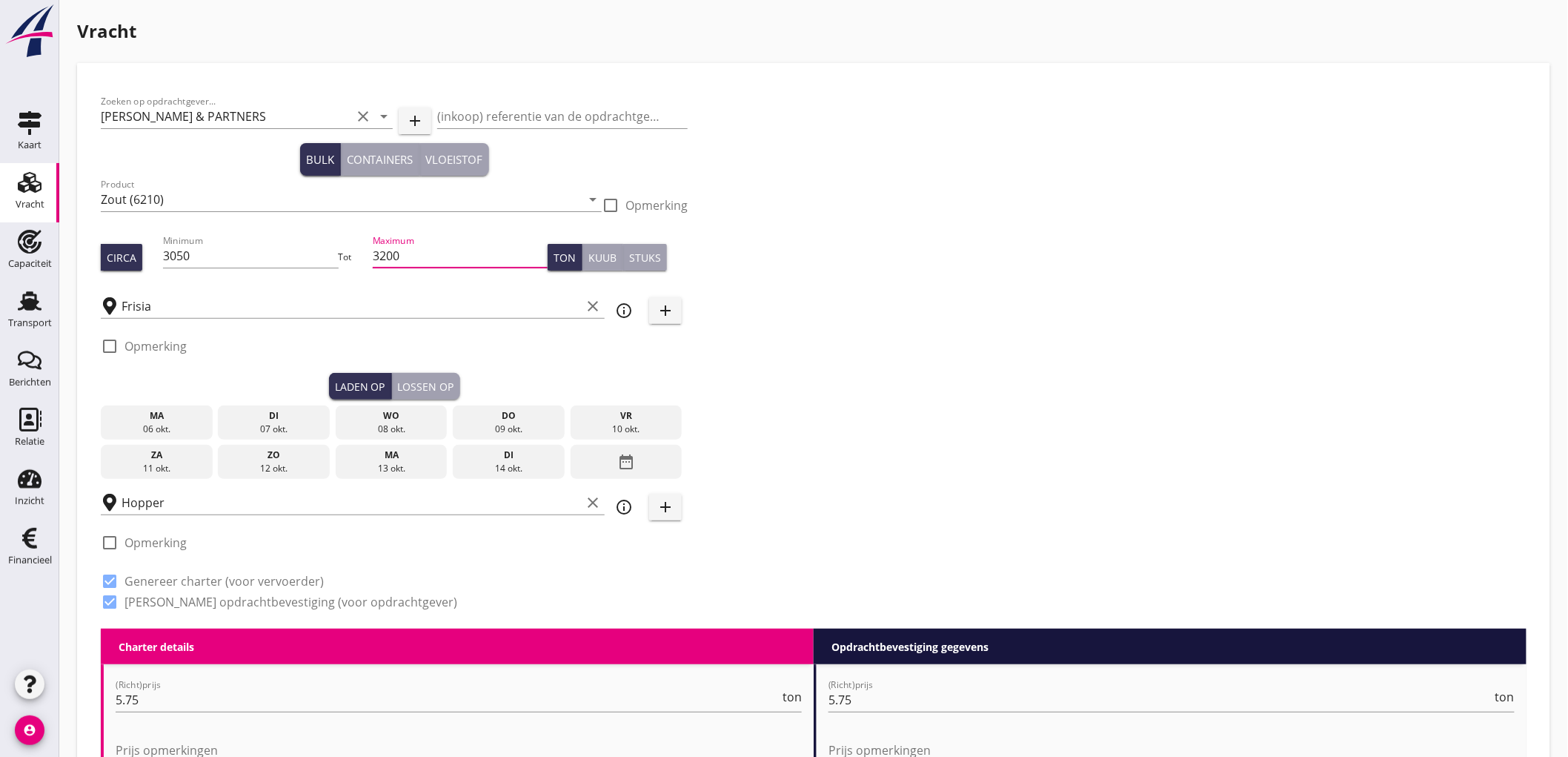
click at [630, 462] on icon "date_range" at bounding box center [626, 462] width 17 height 27
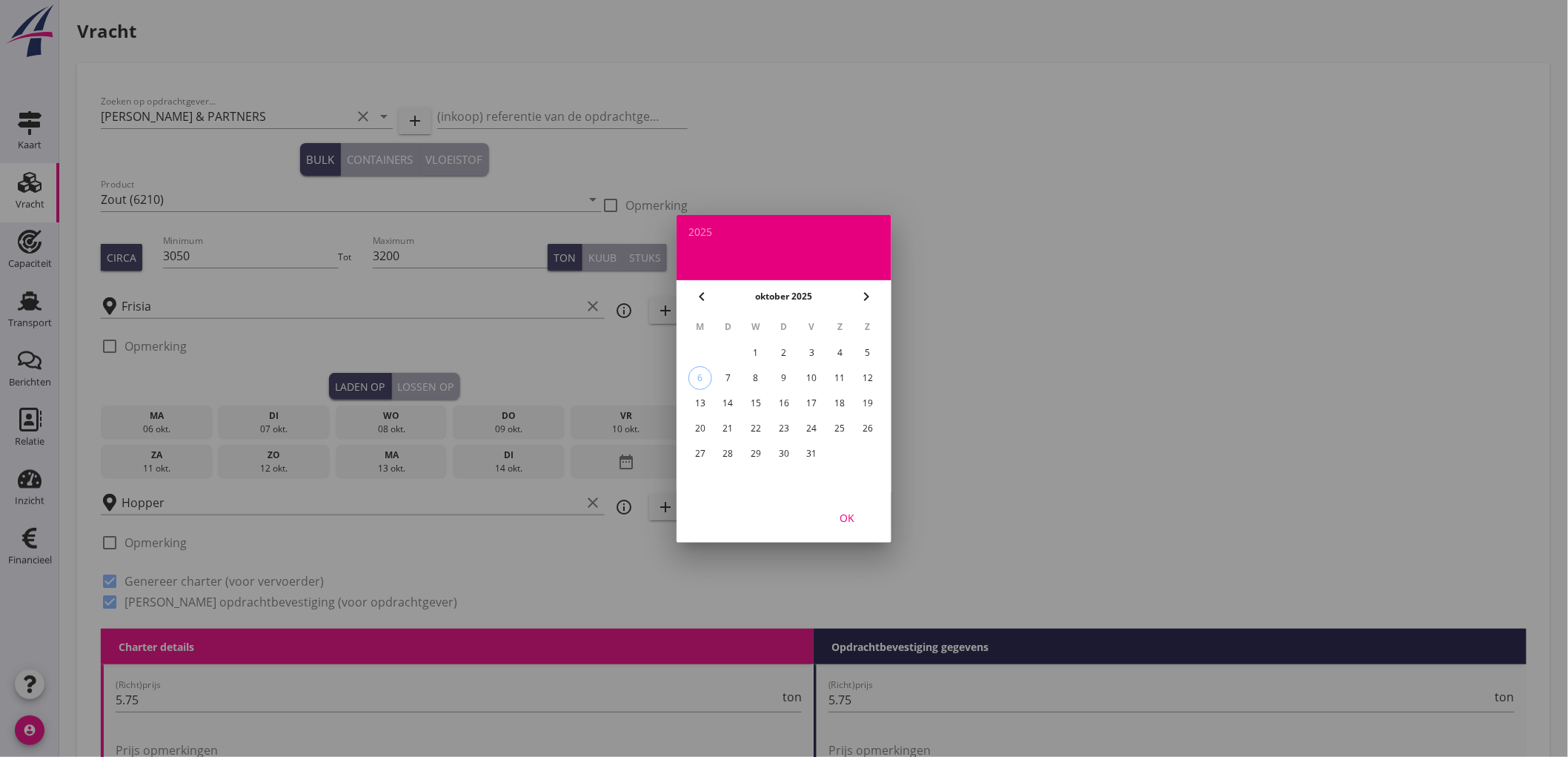
click at [757, 398] on div "15" at bounding box center [756, 403] width 24 height 24
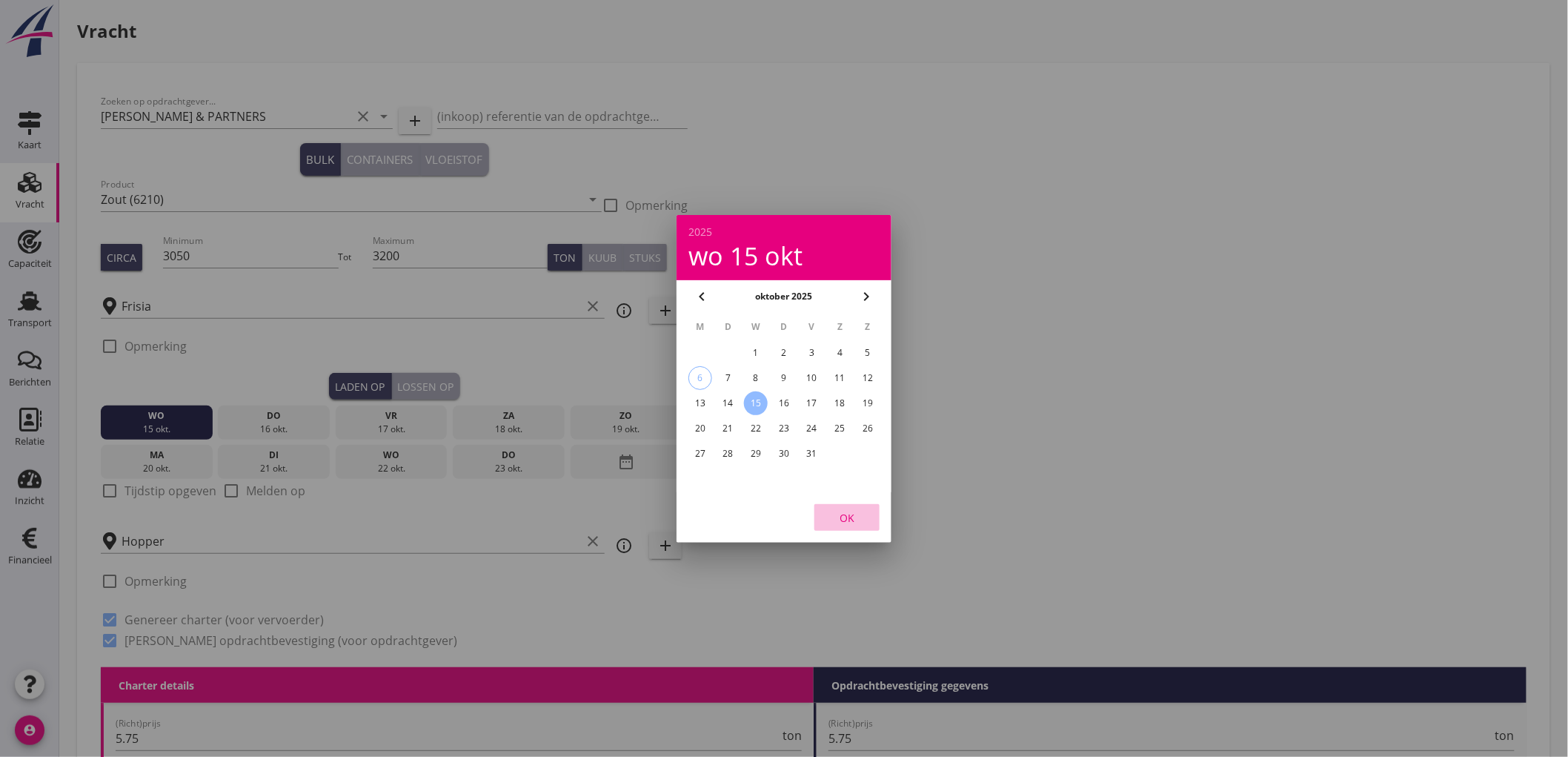
click at [851, 512] on div "OK" at bounding box center [847, 517] width 41 height 16
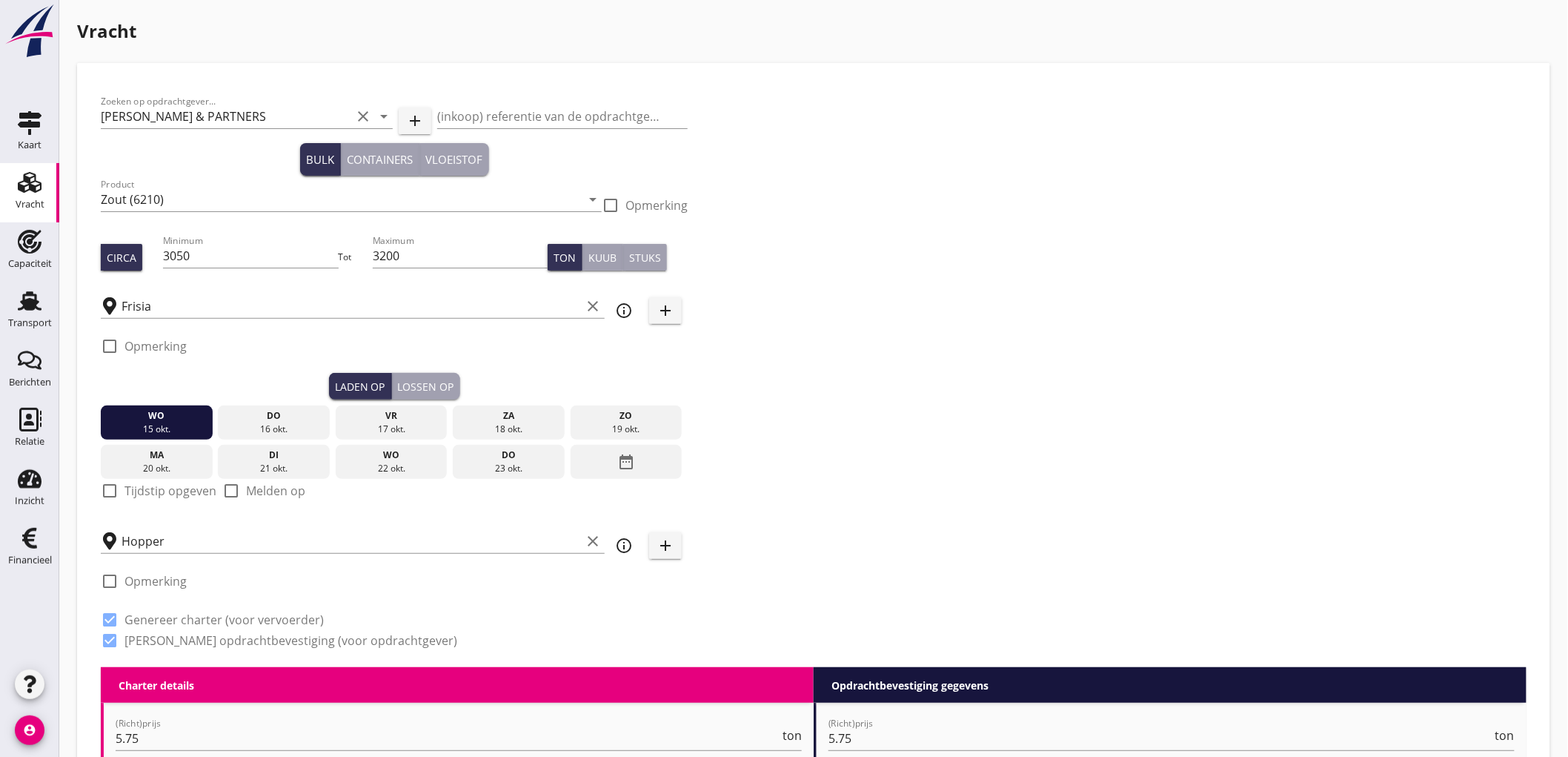
click at [189, 490] on label "Tijdstip opgeven" at bounding box center [170, 490] width 92 height 15
checkbox input "true"
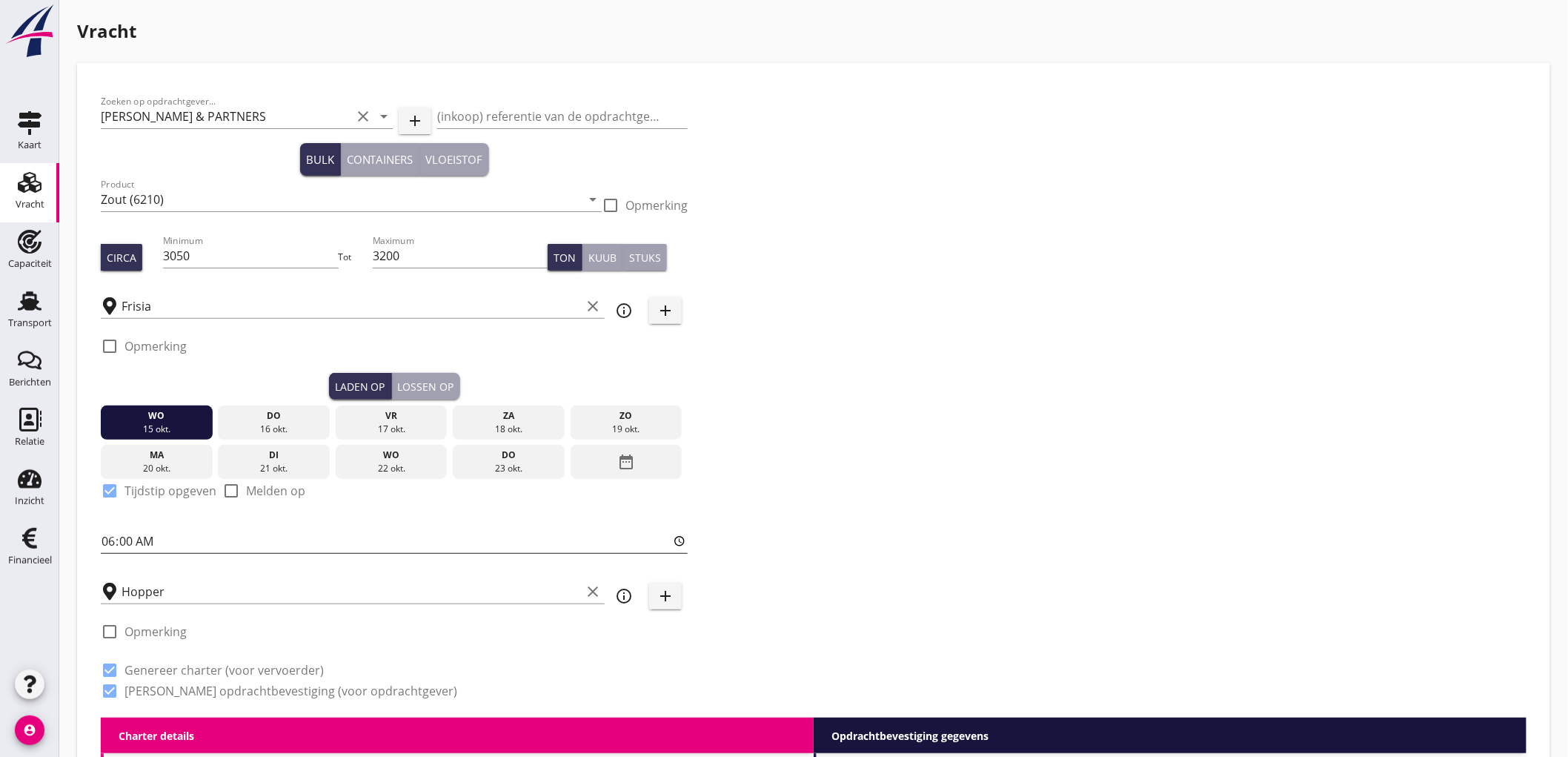
click at [107, 537] on input "06:00" at bounding box center [394, 542] width 587 height 24
type input "12:00"
click at [312, 649] on div "check_box_outline_blank Opmerking" at bounding box center [394, 636] width 587 height 44
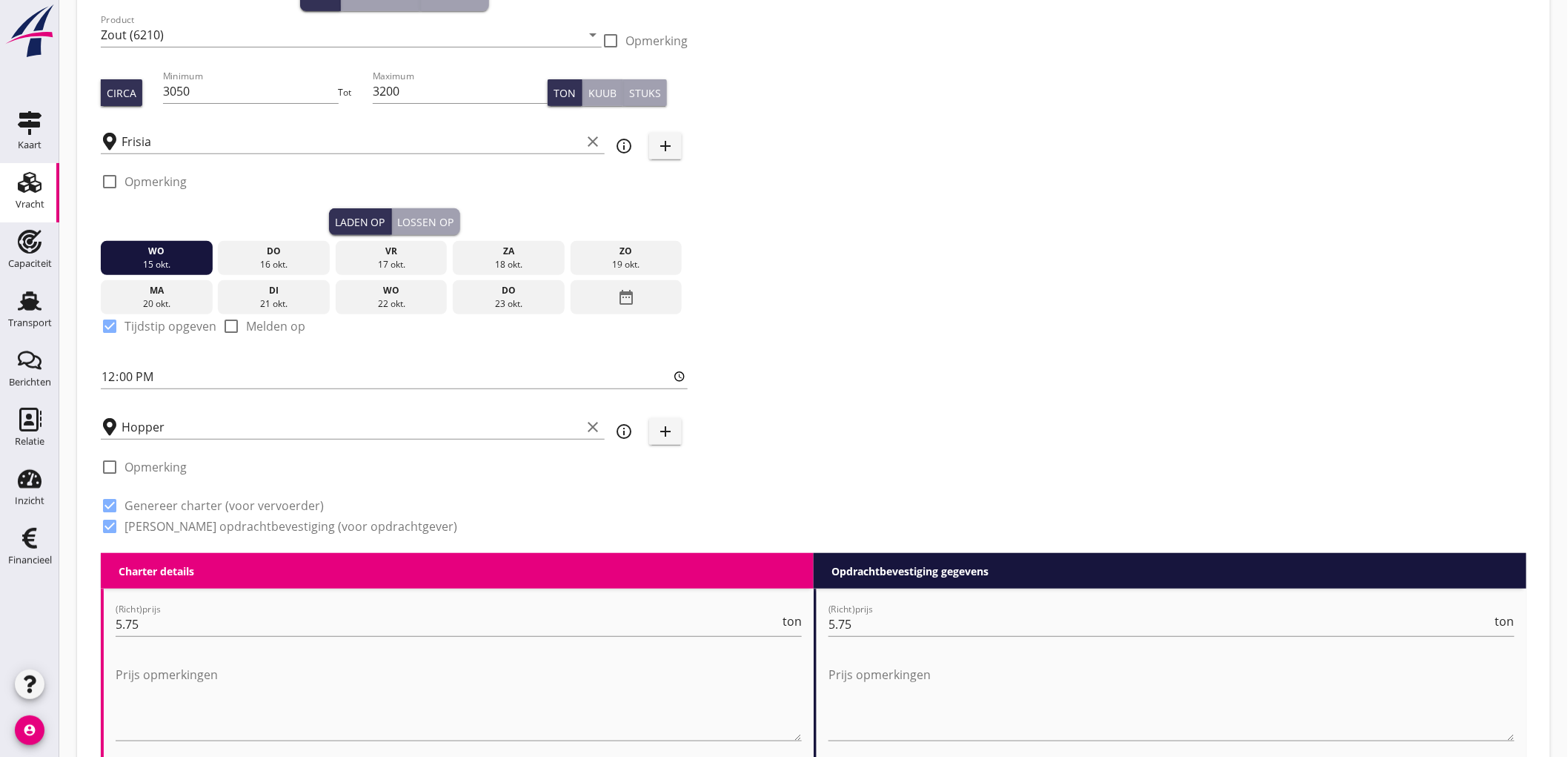
click at [435, 224] on div "Lossen op" at bounding box center [426, 223] width 56 height 16
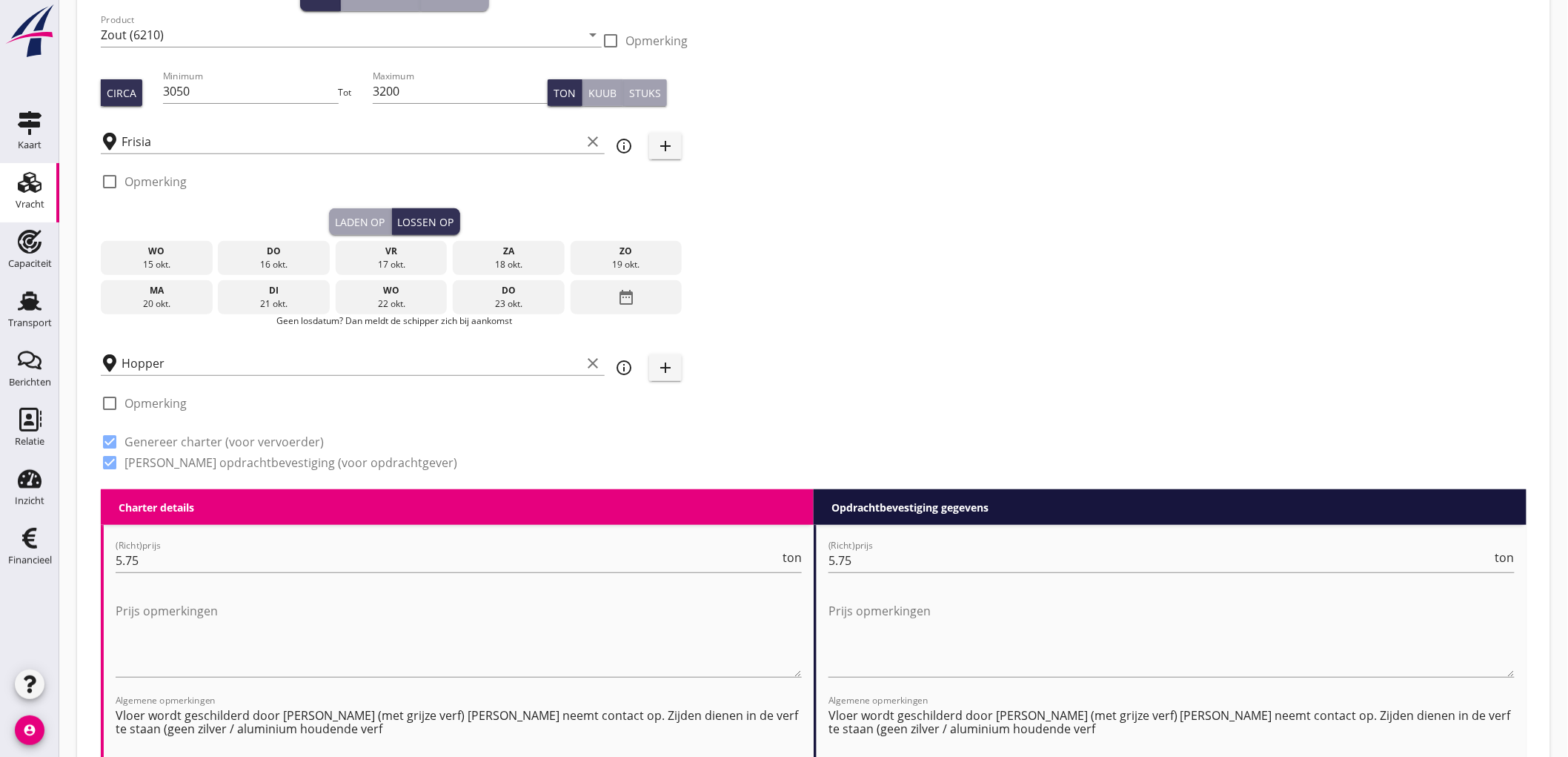
click at [189, 299] on div "20 okt." at bounding box center [157, 303] width 104 height 13
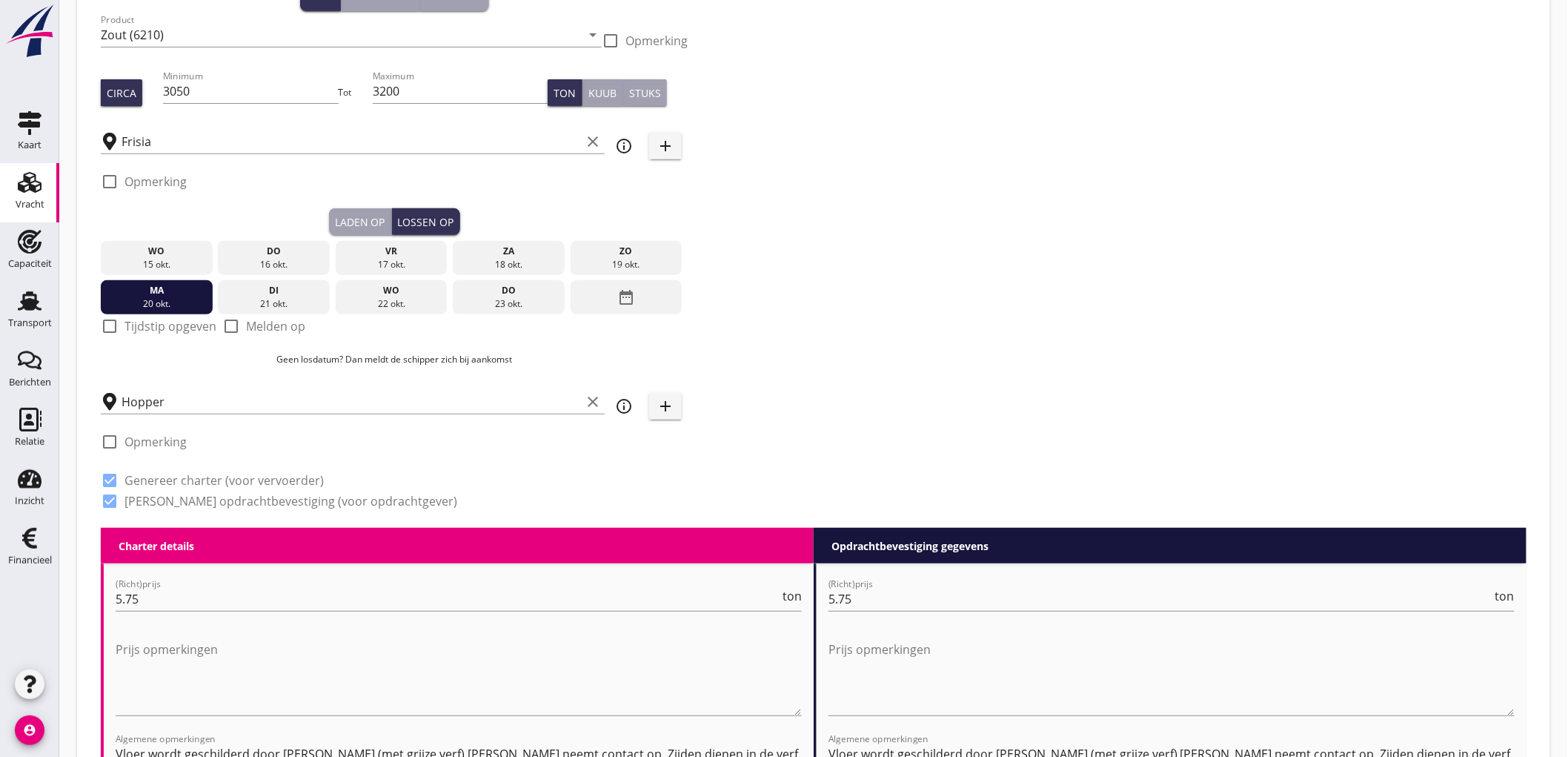
click at [146, 331] on label "Tijdstip opgeven" at bounding box center [170, 326] width 92 height 15
checkbox input "true"
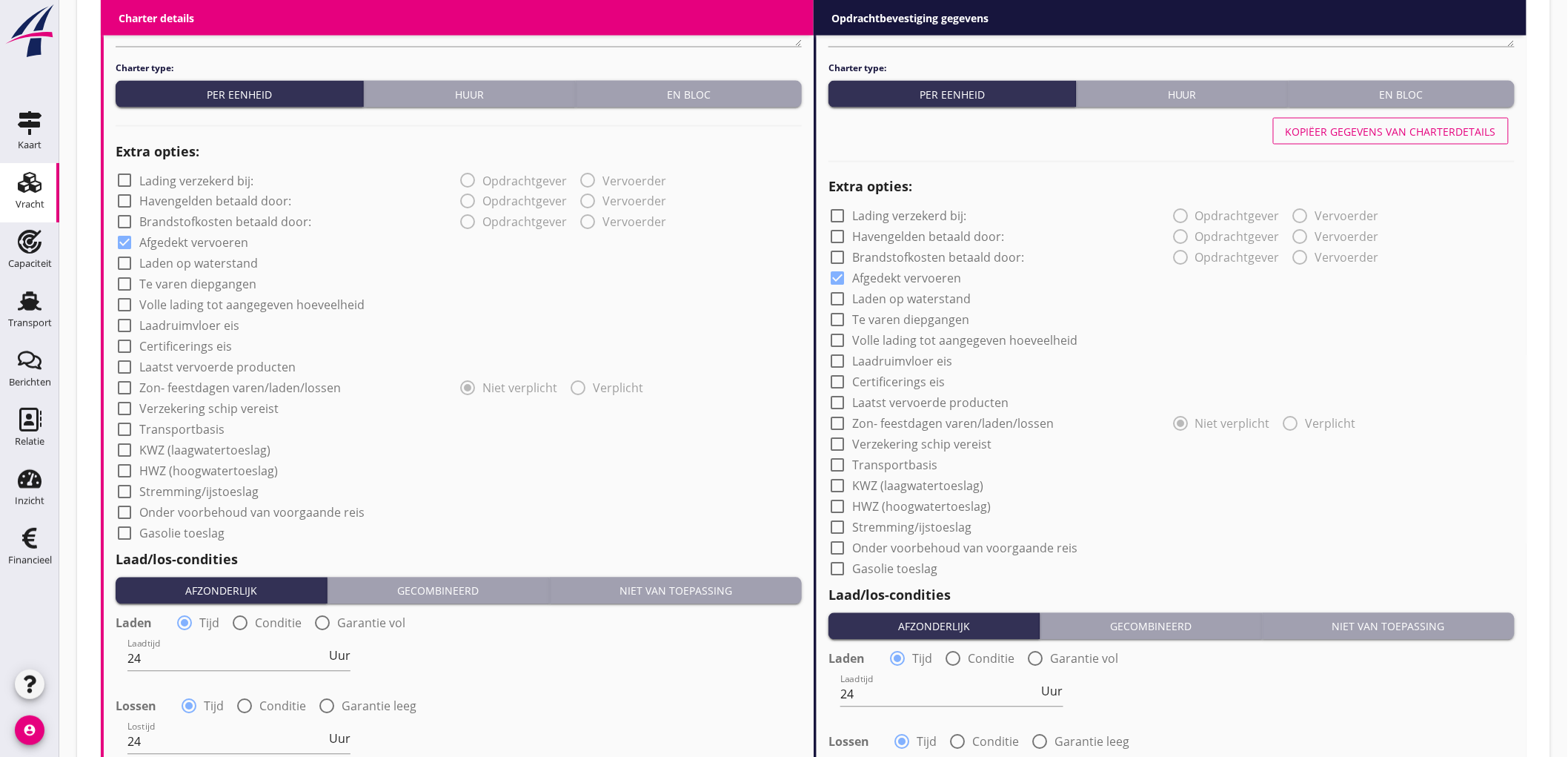
scroll to position [1153, 0]
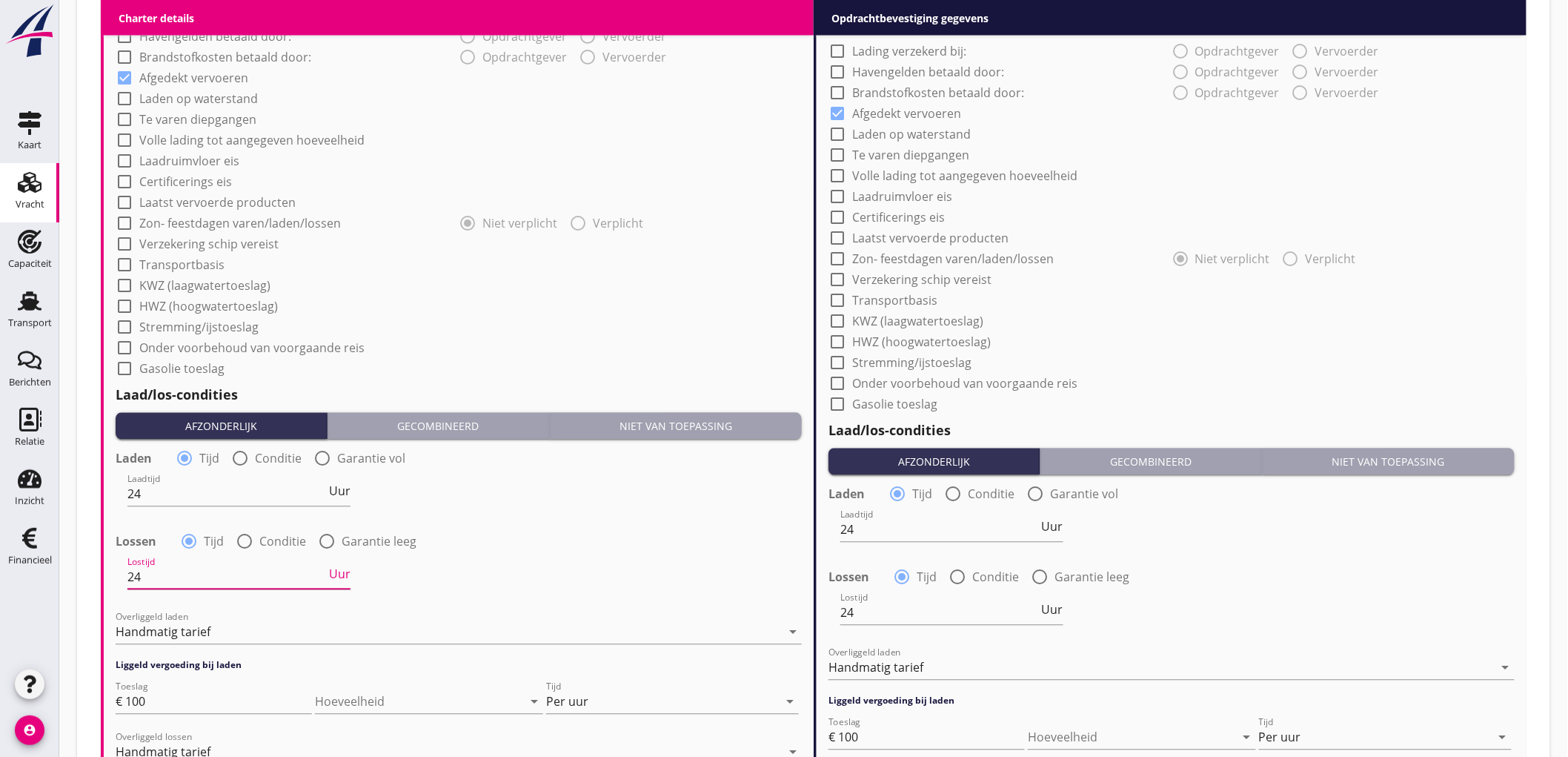
click at [185, 573] on input "24" at bounding box center [226, 577] width 199 height 24
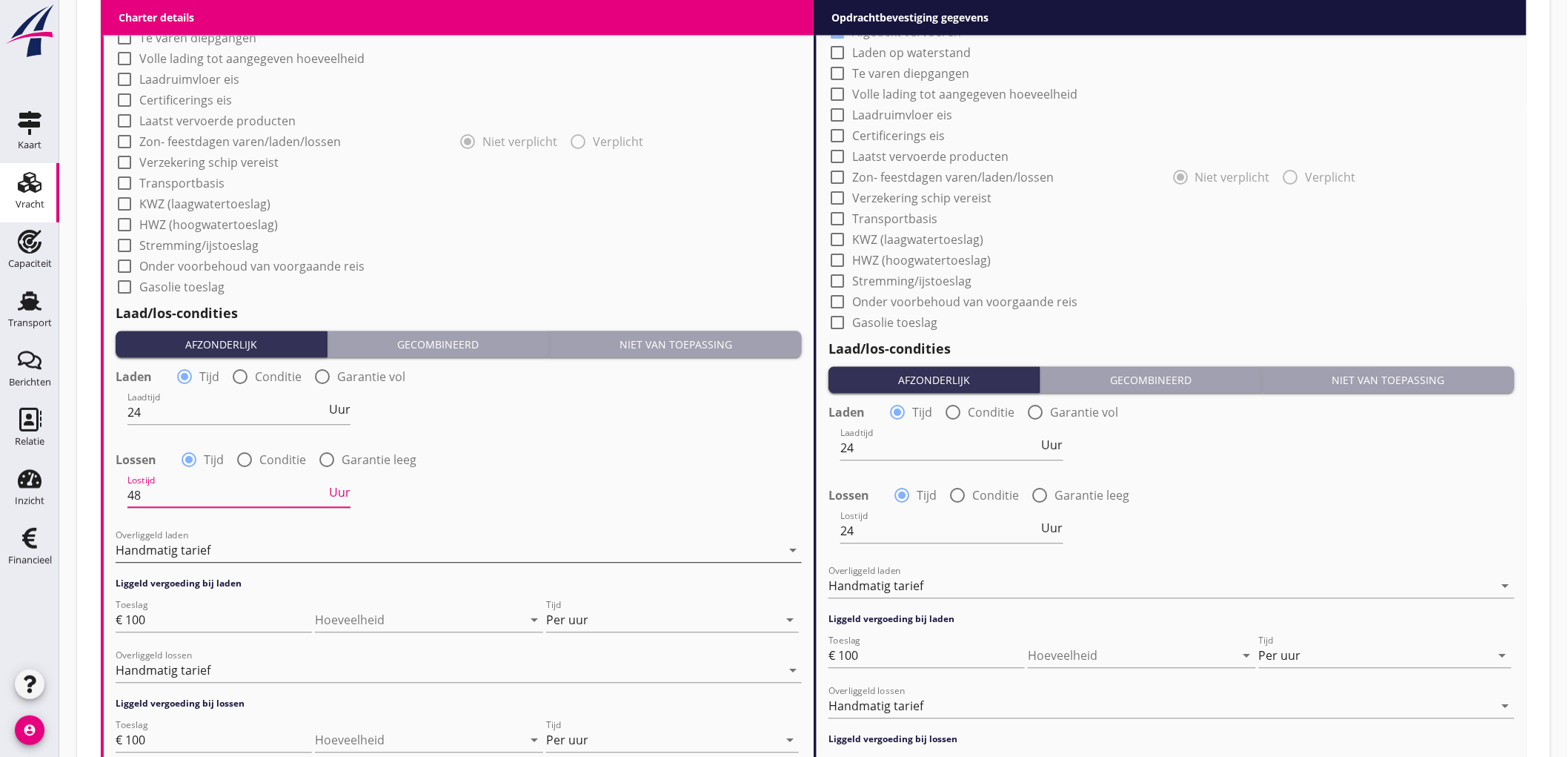
type input "48"
click at [190, 545] on div "Handmatig tarief" at bounding box center [163, 550] width 95 height 13
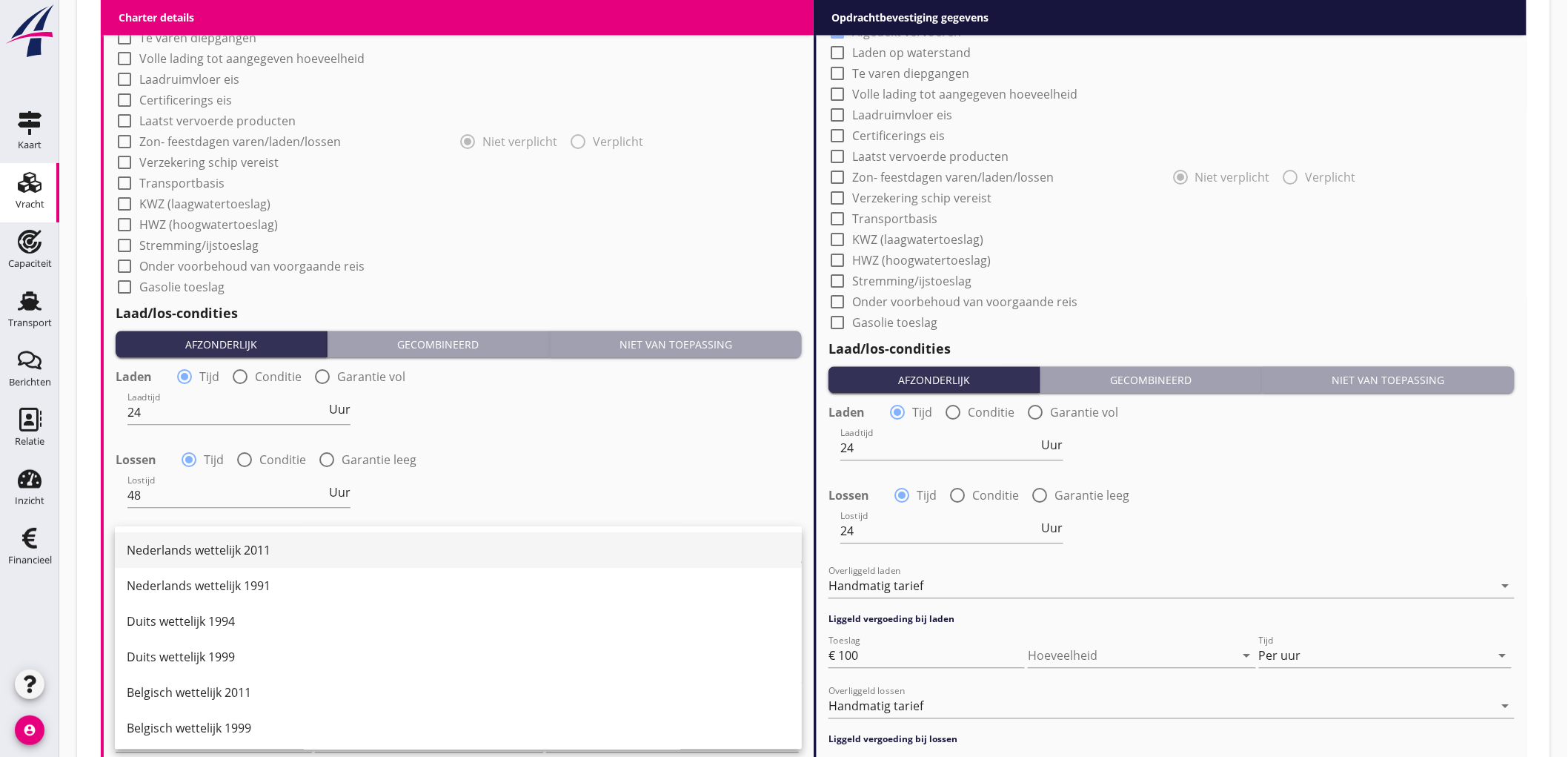
click at [211, 546] on div "Nederlands wettelijk 2011" at bounding box center [458, 550] width 663 height 17
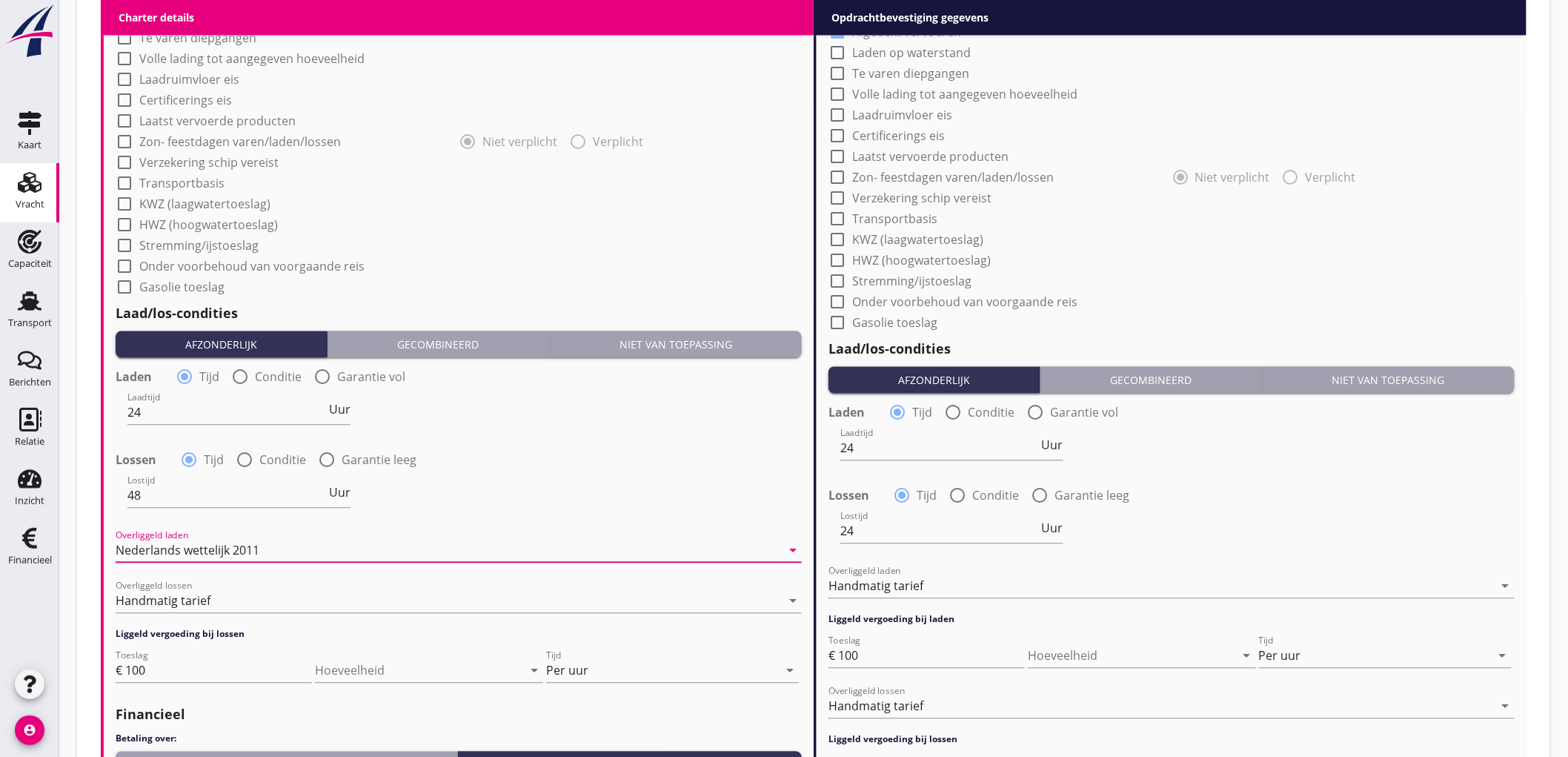
scroll to position [1318, 0]
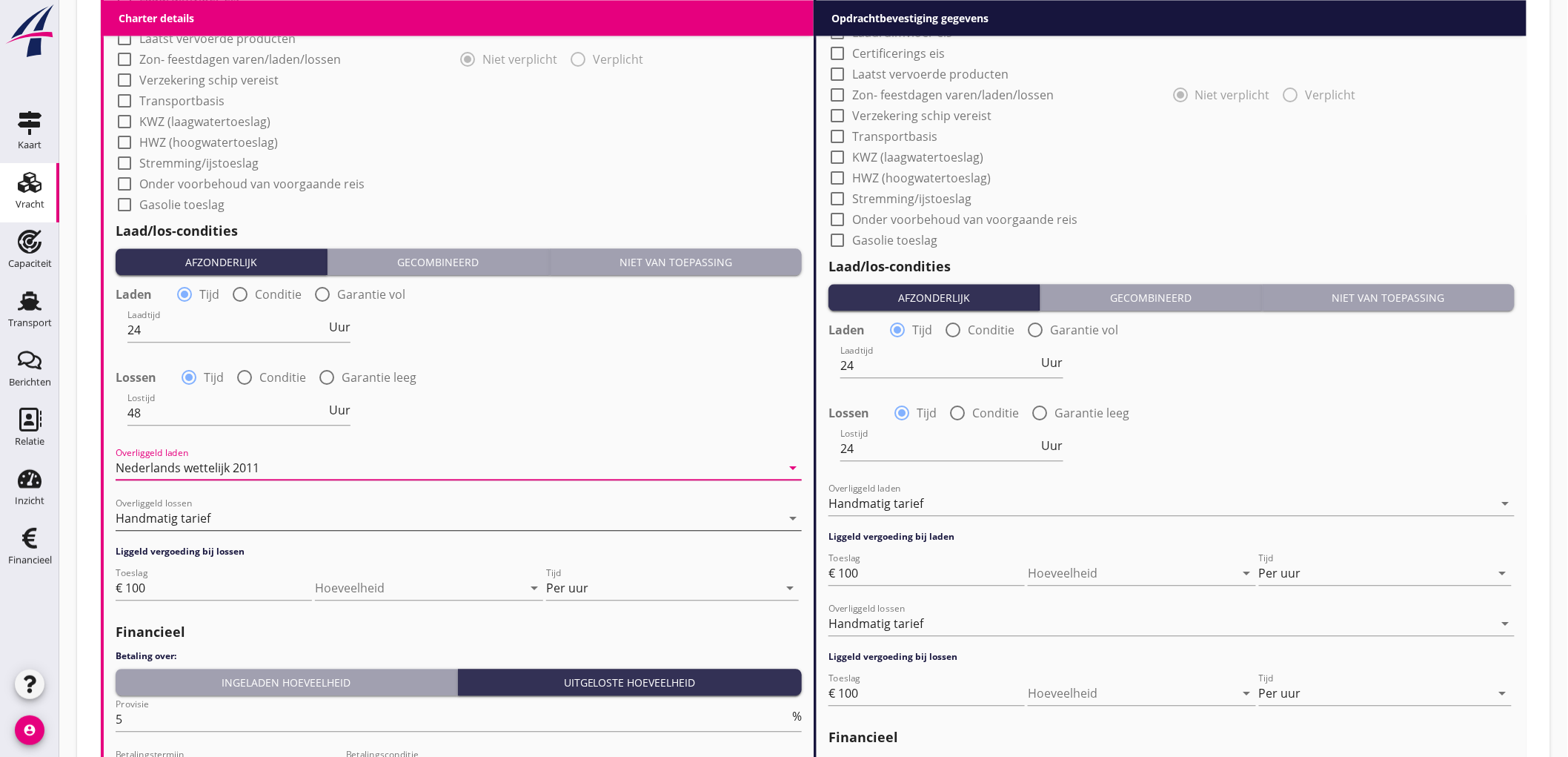
click at [180, 521] on div "Handmatig tarief" at bounding box center [163, 518] width 95 height 13
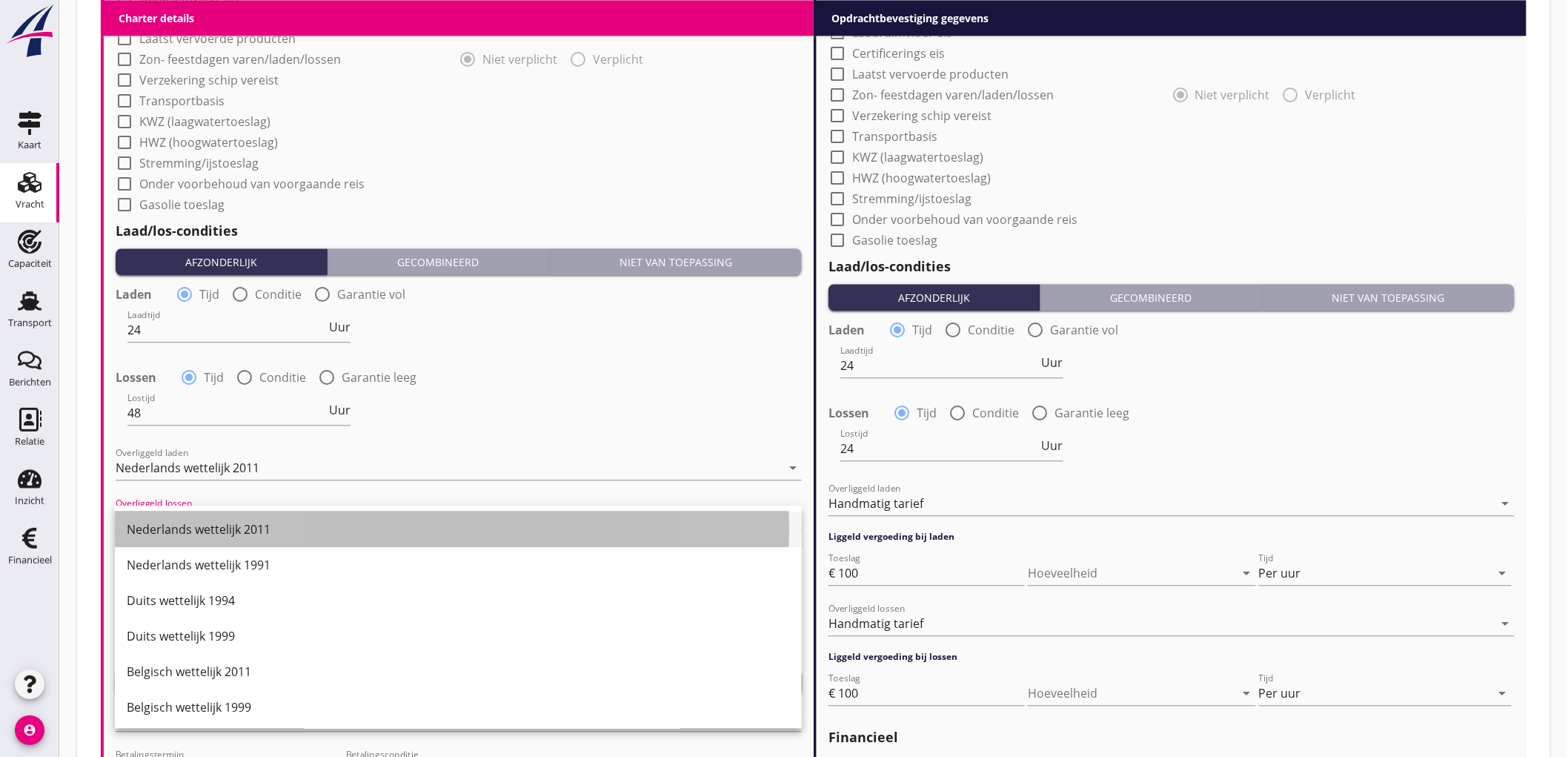
click at [185, 516] on div "Nederlands wettelijk 2011" at bounding box center [458, 529] width 663 height 36
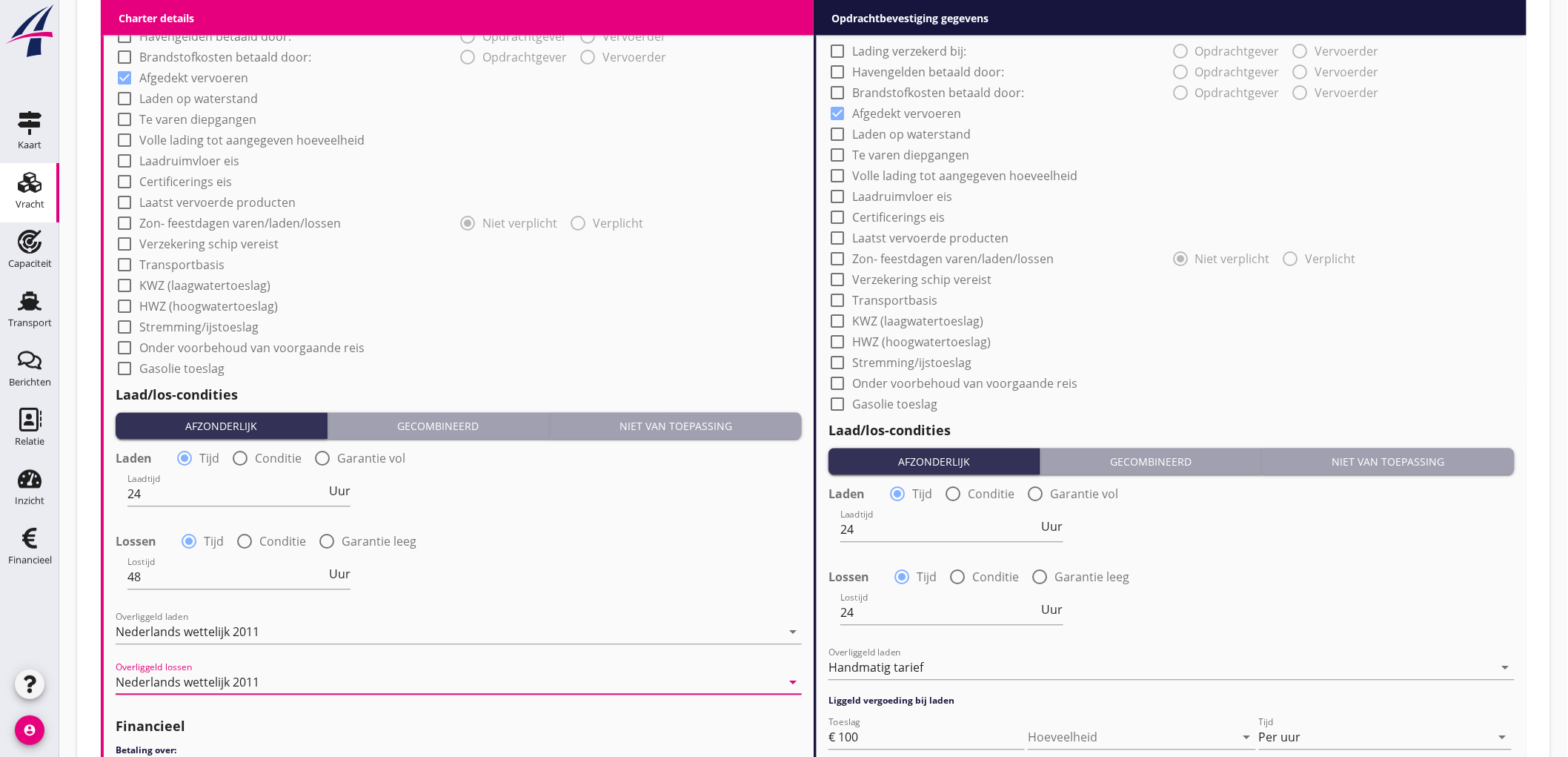
scroll to position [824, 0]
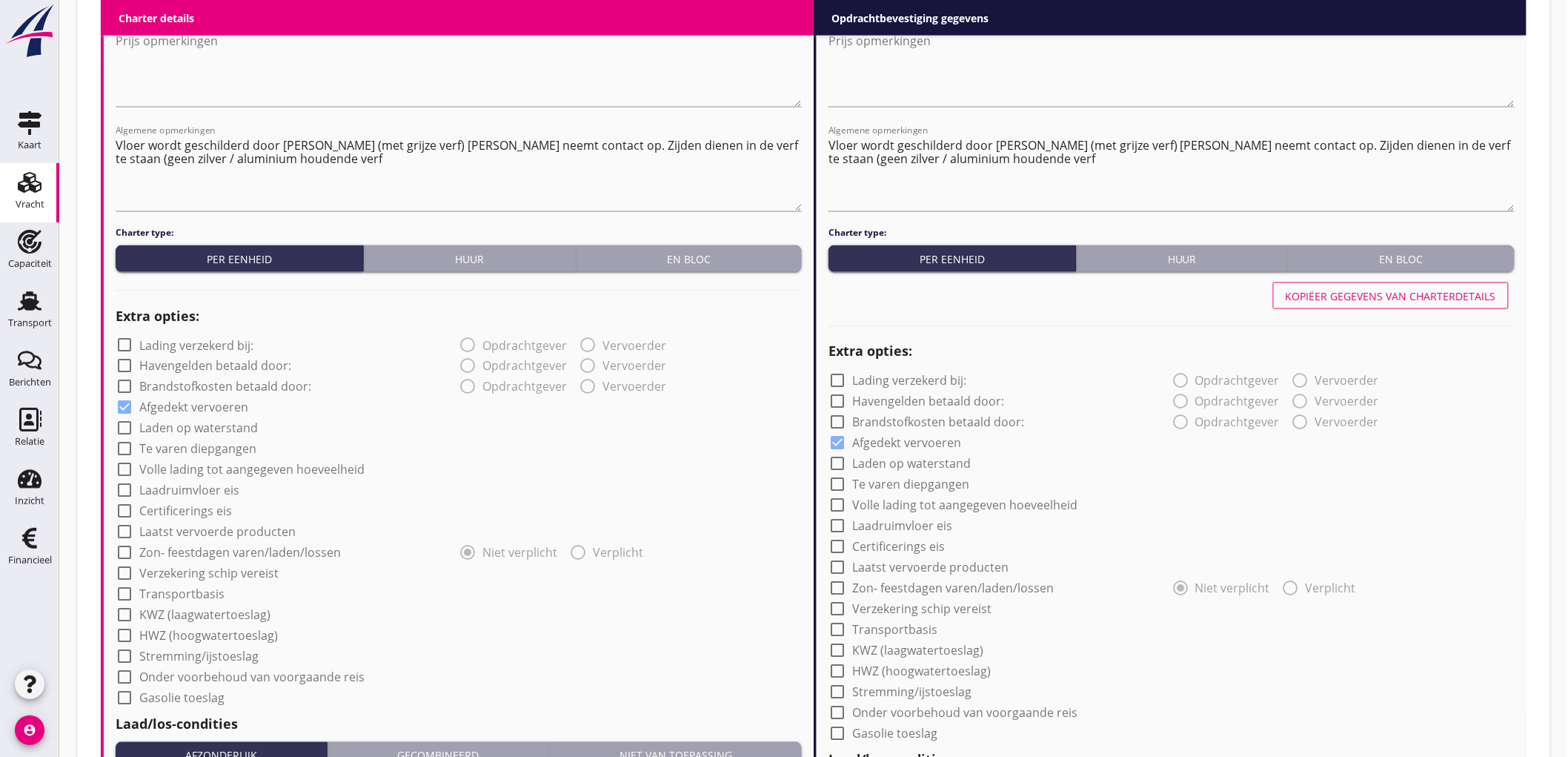
click at [247, 530] on label "Laatst vervoerde producten" at bounding box center [218, 532] width 157 height 15
checkbox input "true"
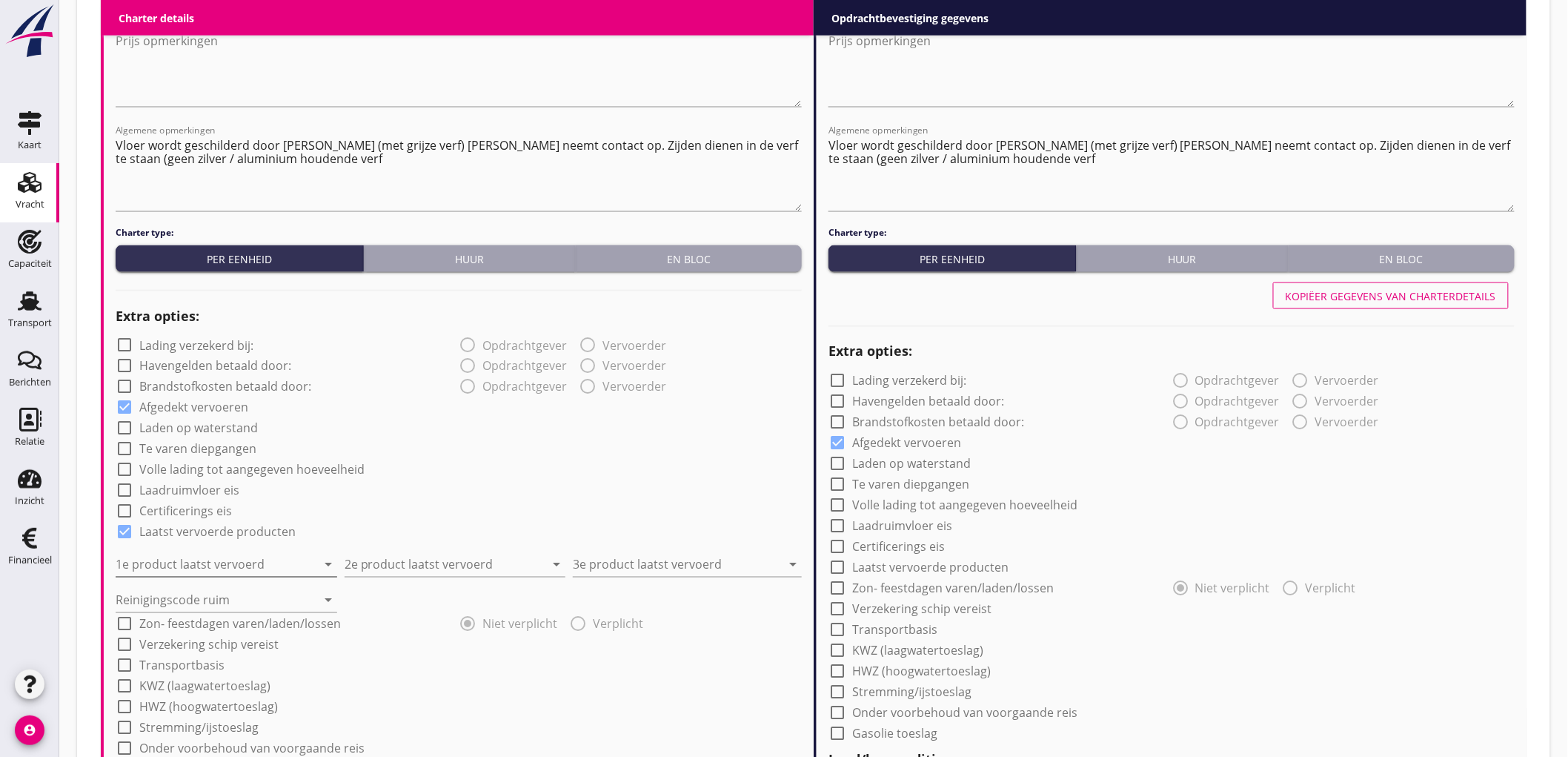
click at [192, 557] on input "1e product laatst vervoerd" at bounding box center [216, 565] width 201 height 24
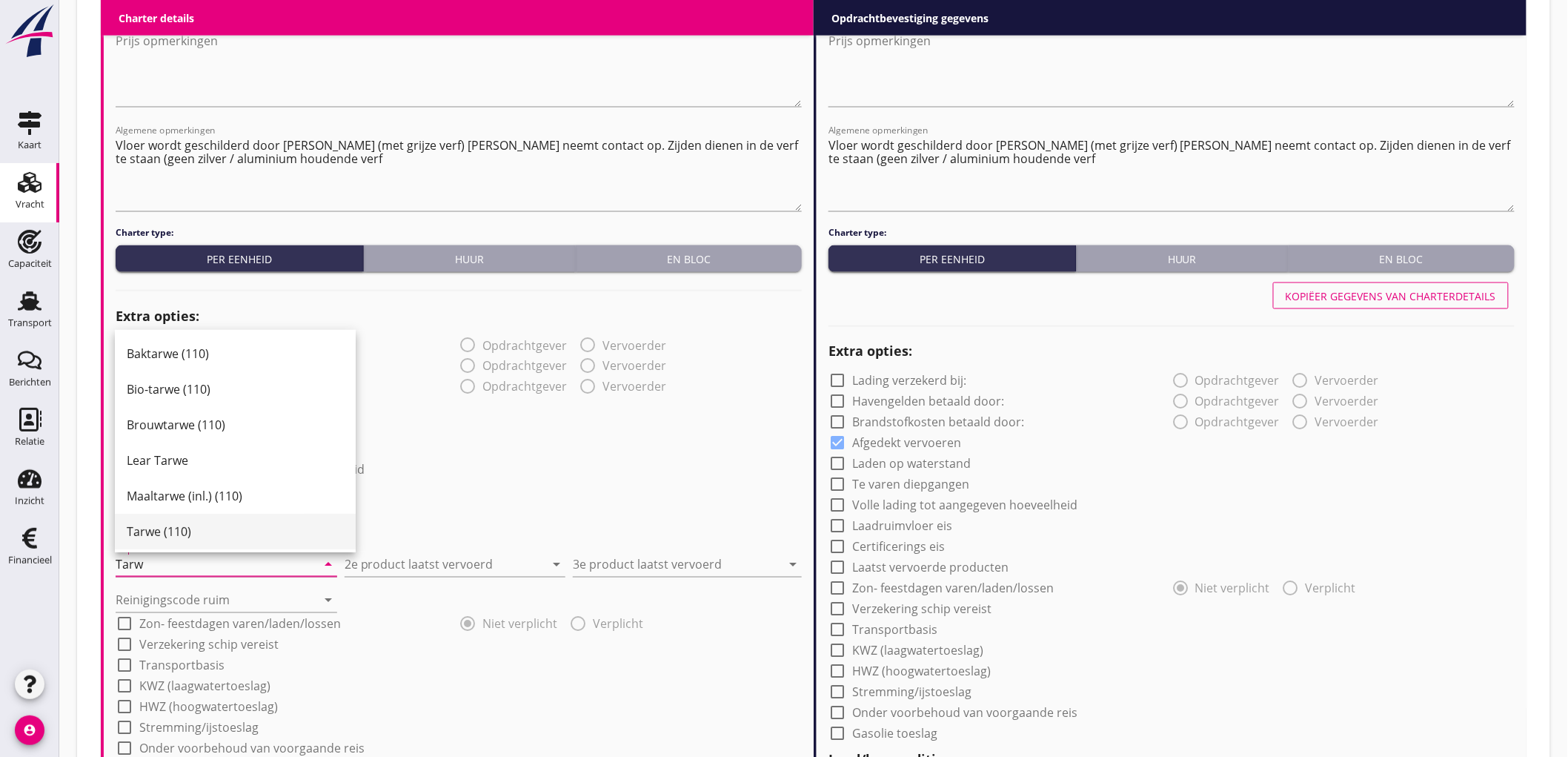
click at [243, 530] on div "Tarwe (110)" at bounding box center [235, 531] width 217 height 17
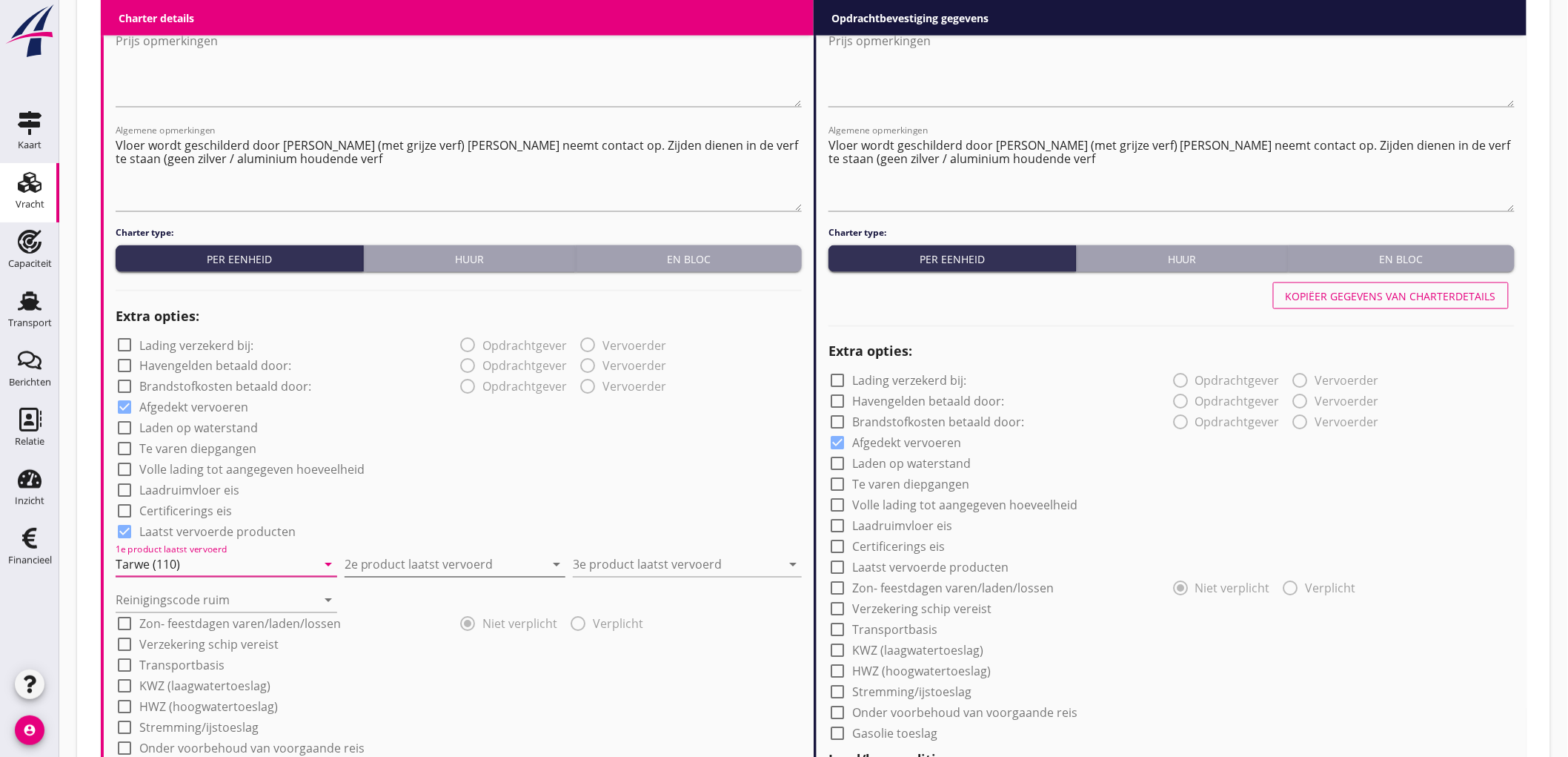
type input "Tarwe (110)"
click at [359, 560] on input "2e product laatst vervoerd" at bounding box center [445, 565] width 201 height 24
type input "Cellulose (8410)"
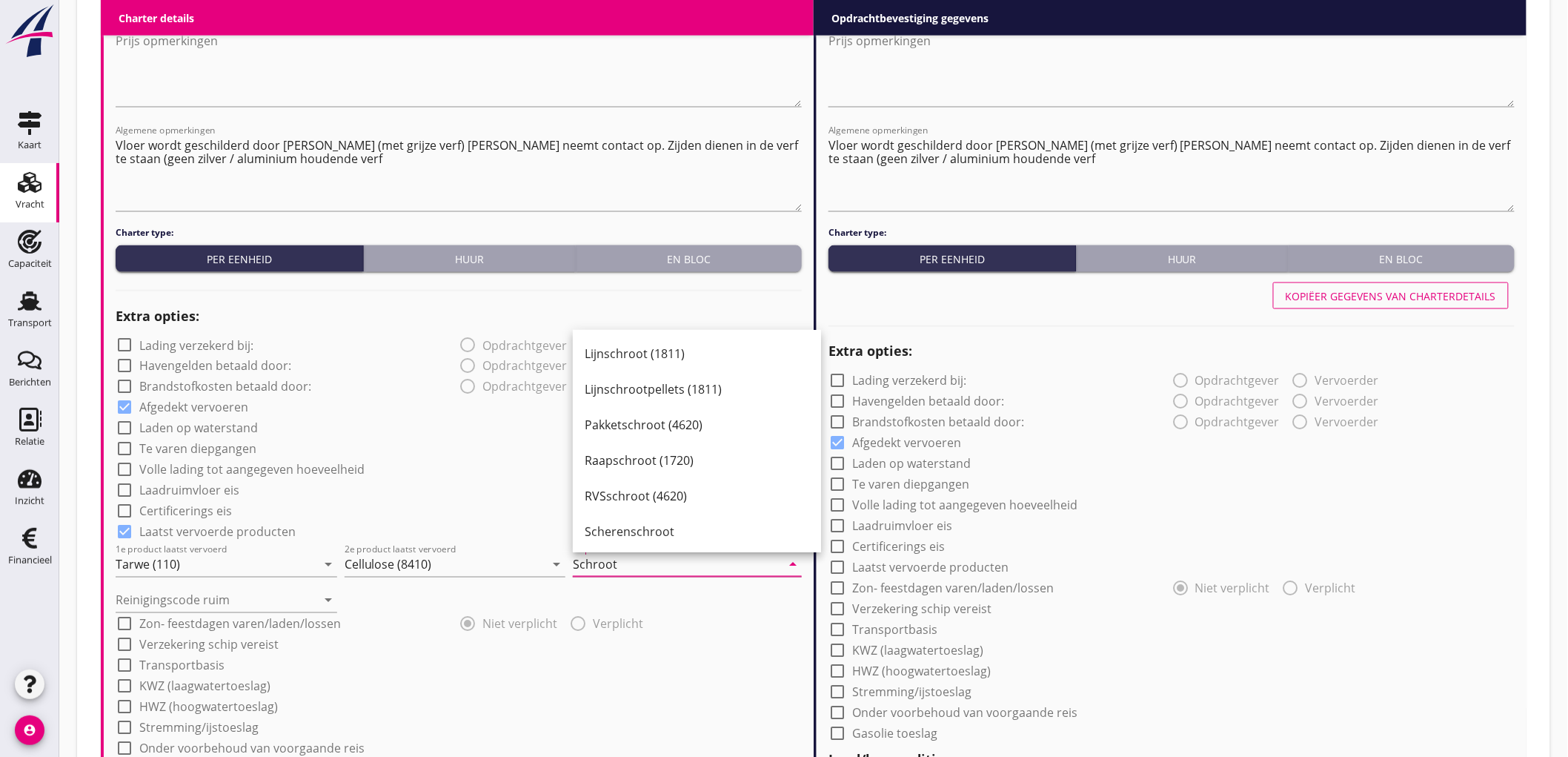
scroll to position [165, 0]
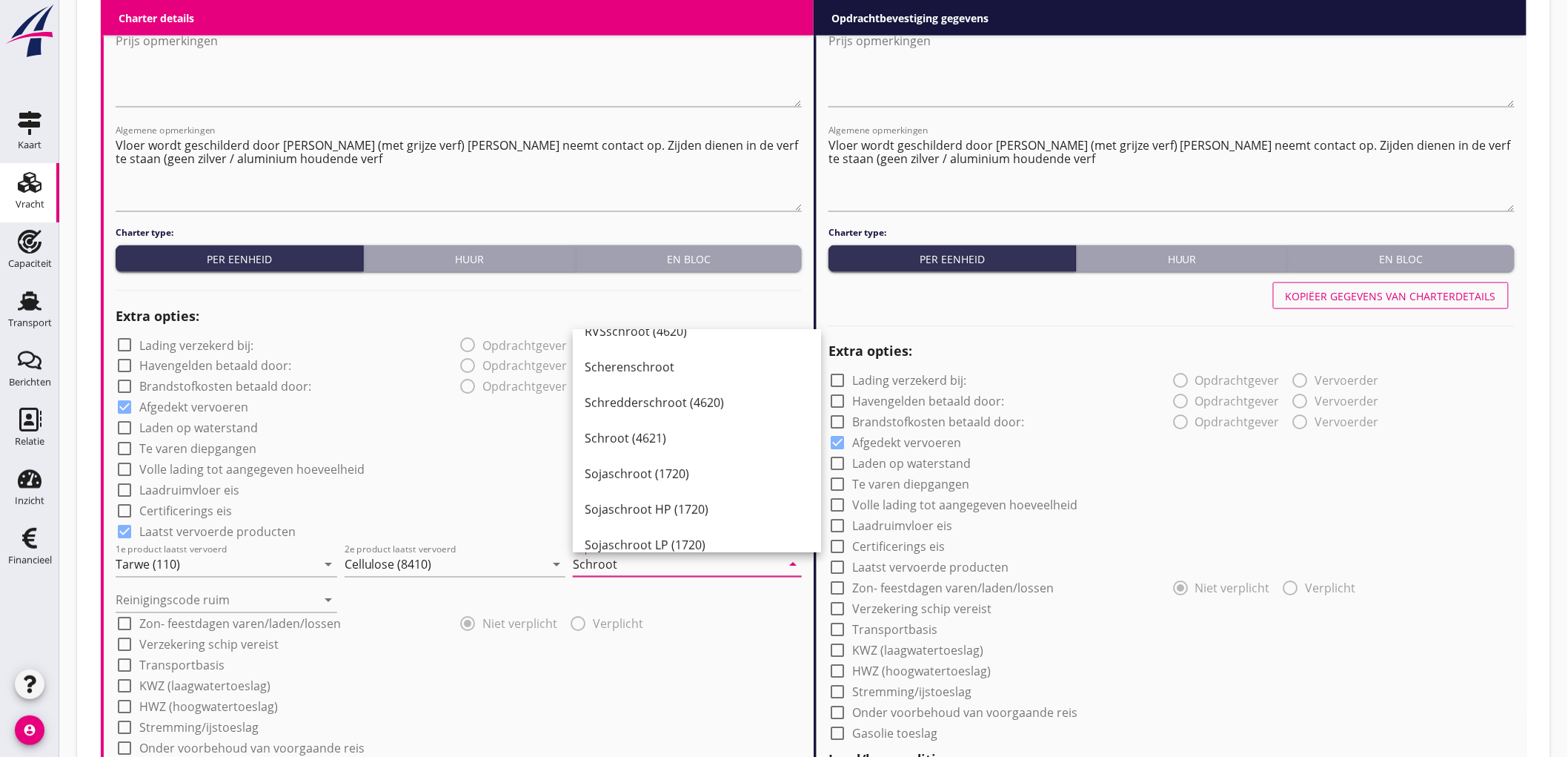
click at [655, 439] on div "Schroot (4621)" at bounding box center [697, 438] width 225 height 17
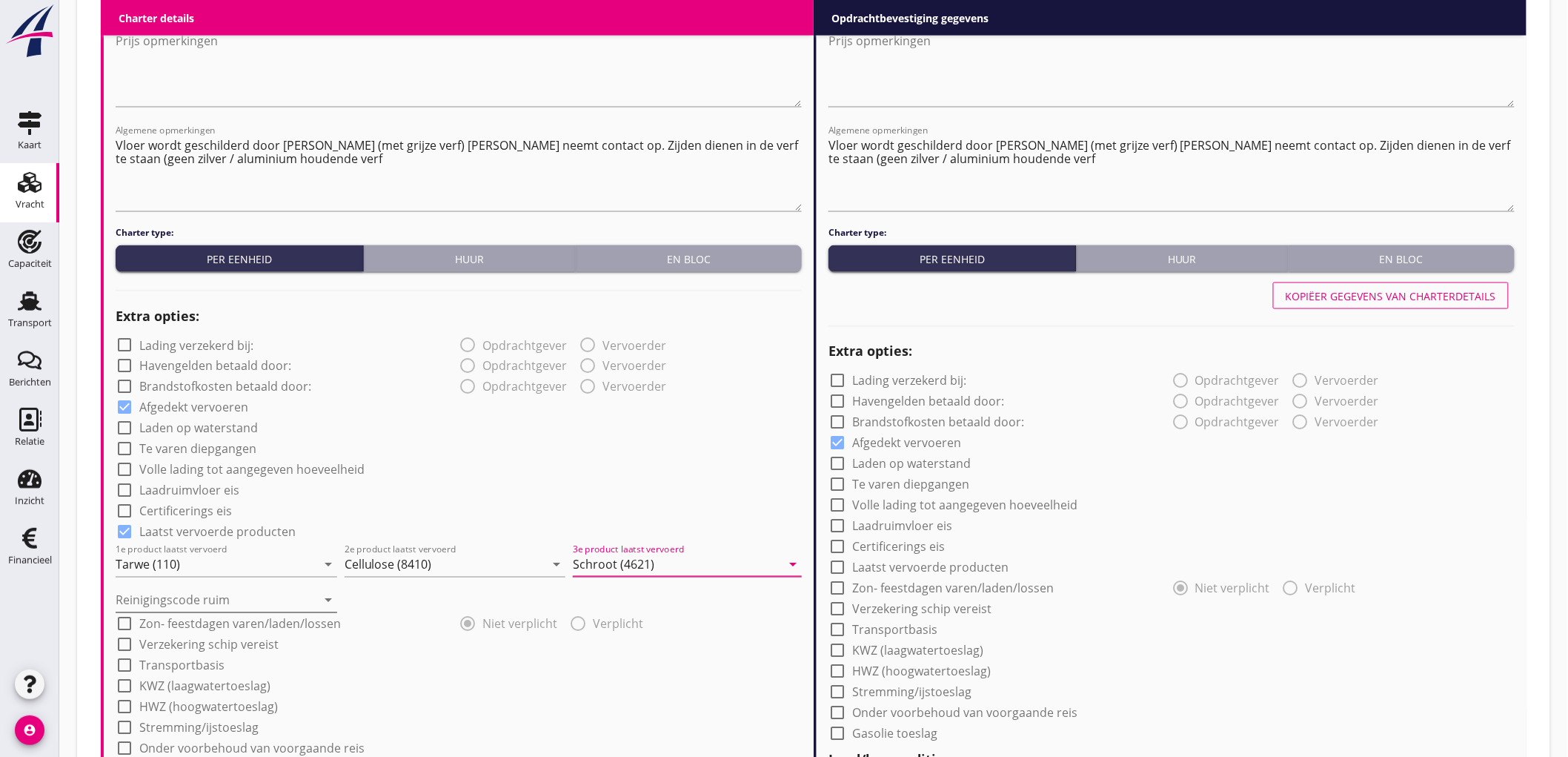
type input "Schroot (4621)"
click at [179, 604] on input "Reinigingscode ruim" at bounding box center [216, 600] width 201 height 24
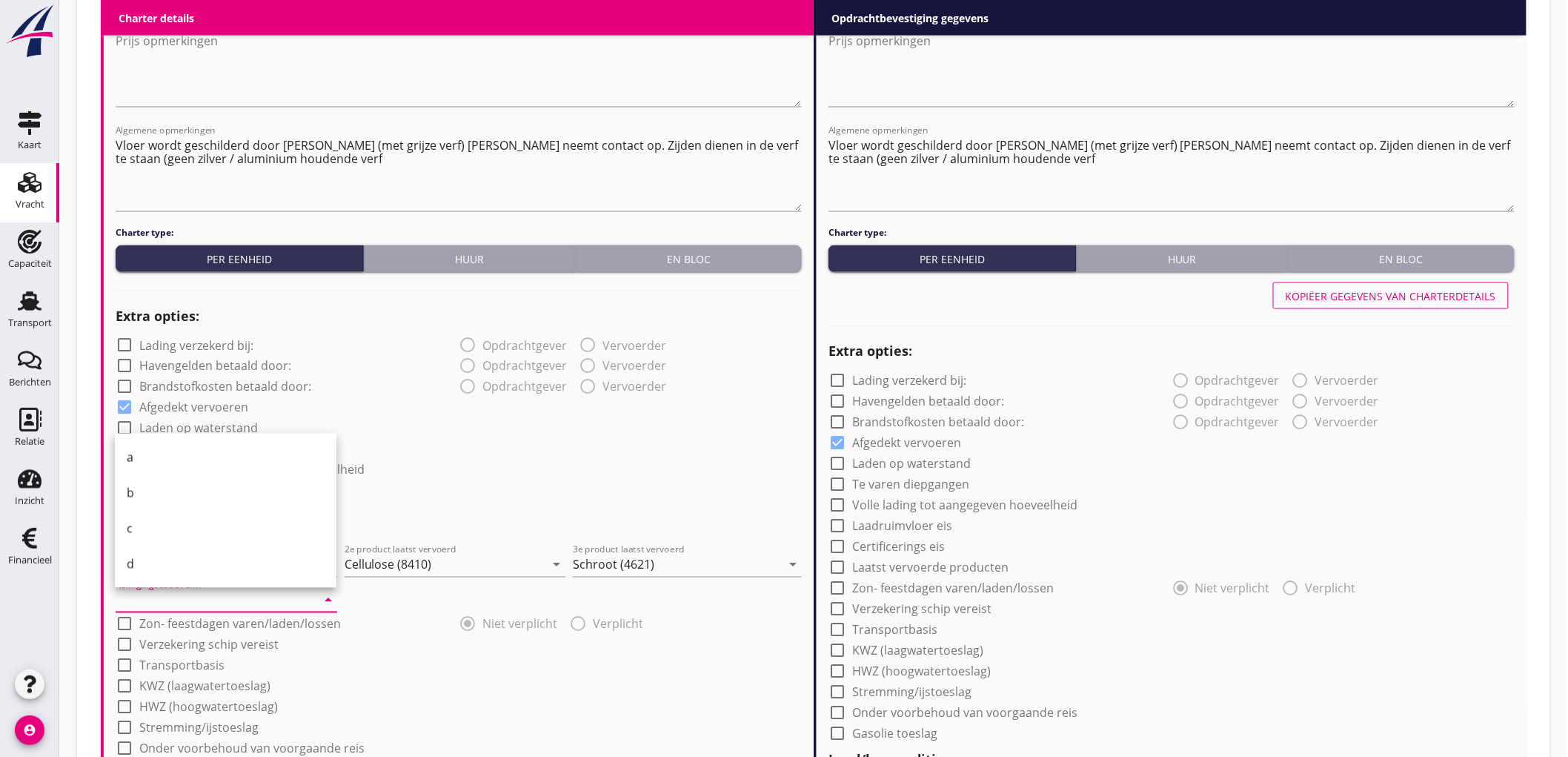
click at [176, 484] on div "b" at bounding box center [226, 493] width 198 height 17
type input "b"
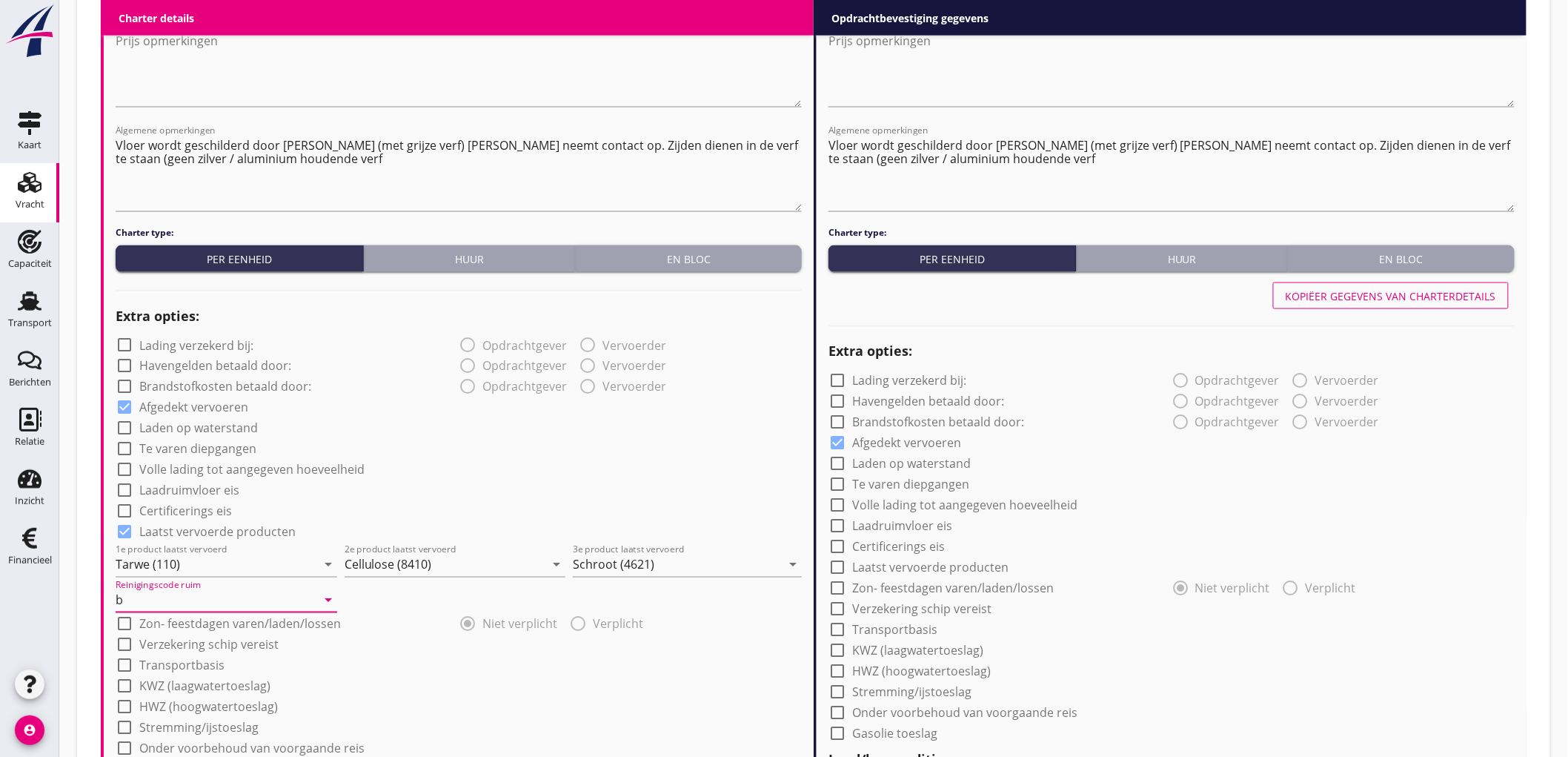
click at [522, 456] on div "check_box_outline_blank Te varen diepgangen" at bounding box center [458, 447] width 686 height 21
click at [1410, 298] on div "Kopiëer gegevens van charterdetails" at bounding box center [1391, 296] width 211 height 16
checkbox input "true"
type input "48"
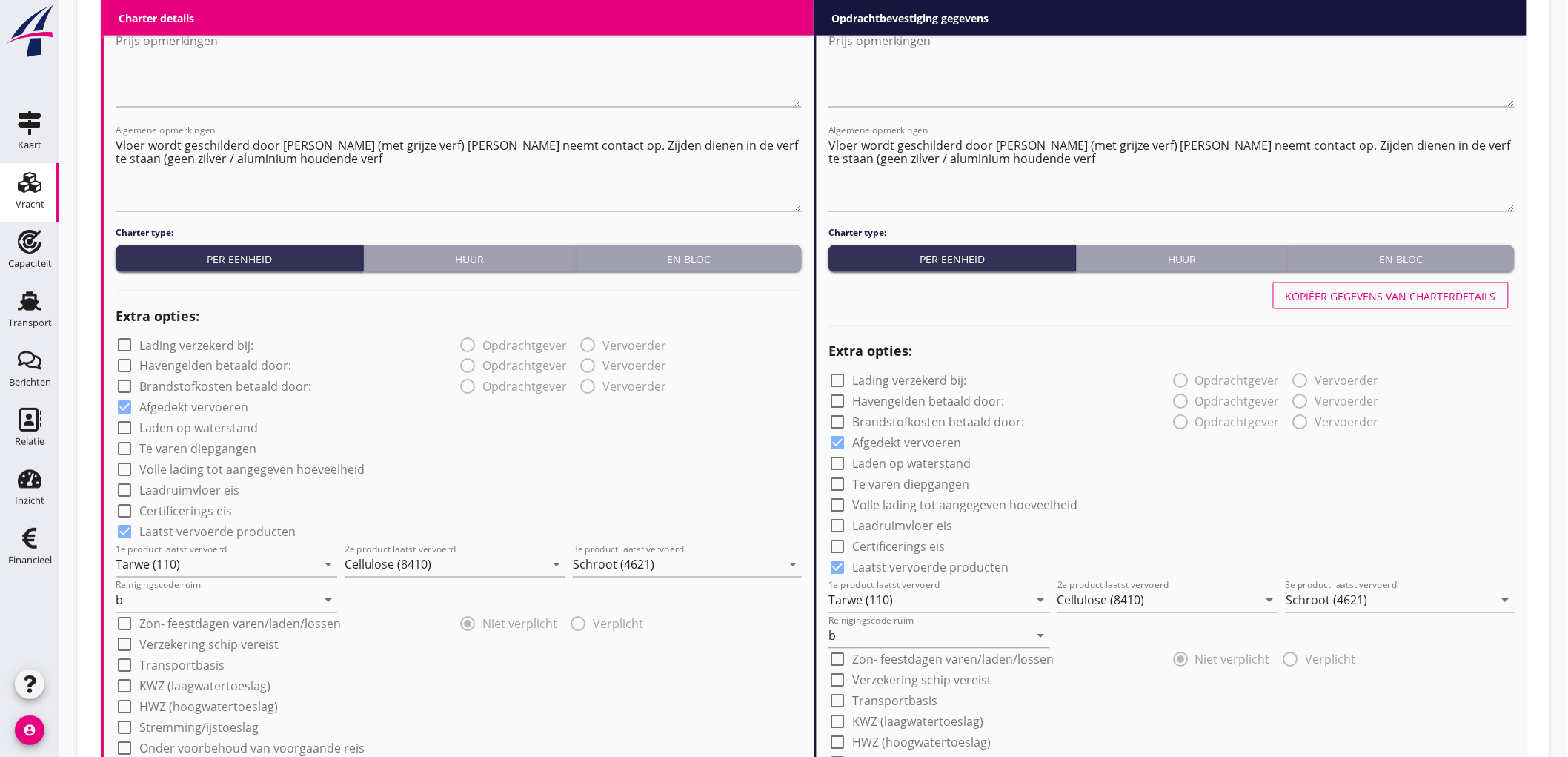
scroll to position [1565, 0]
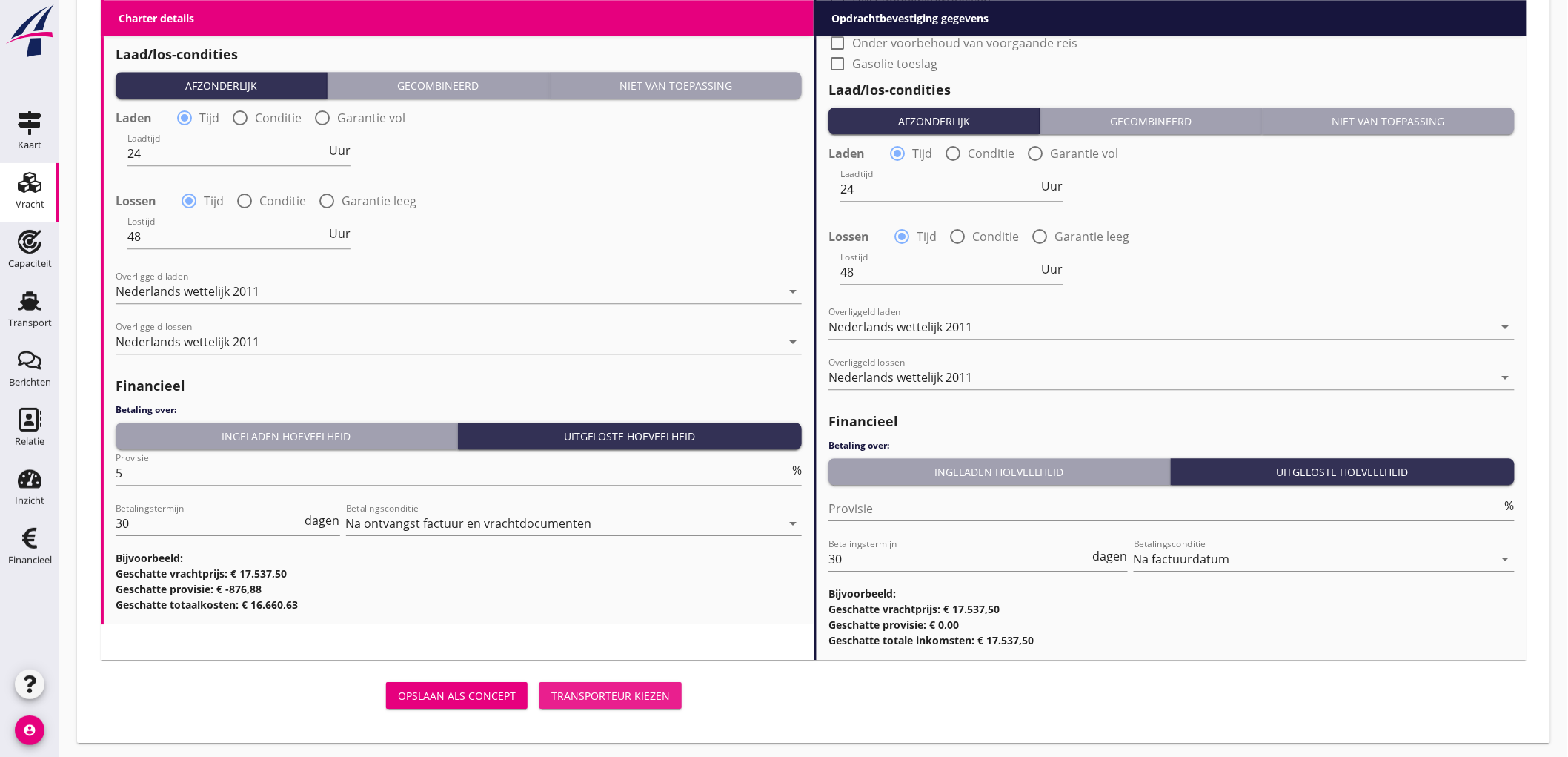
click at [623, 691] on div "Transporteur kiezen" at bounding box center [611, 696] width 119 height 16
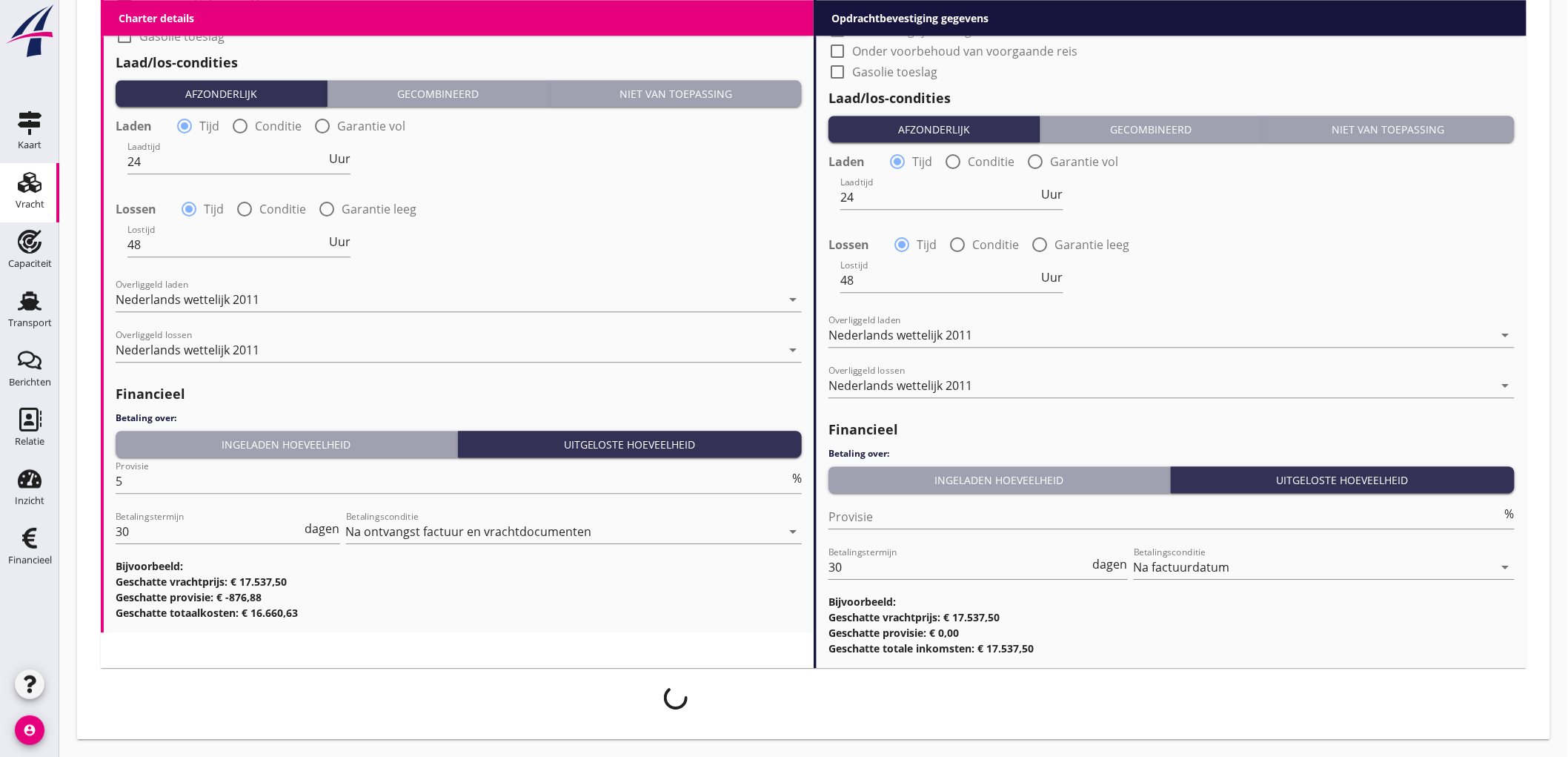
scroll to position [1555, 0]
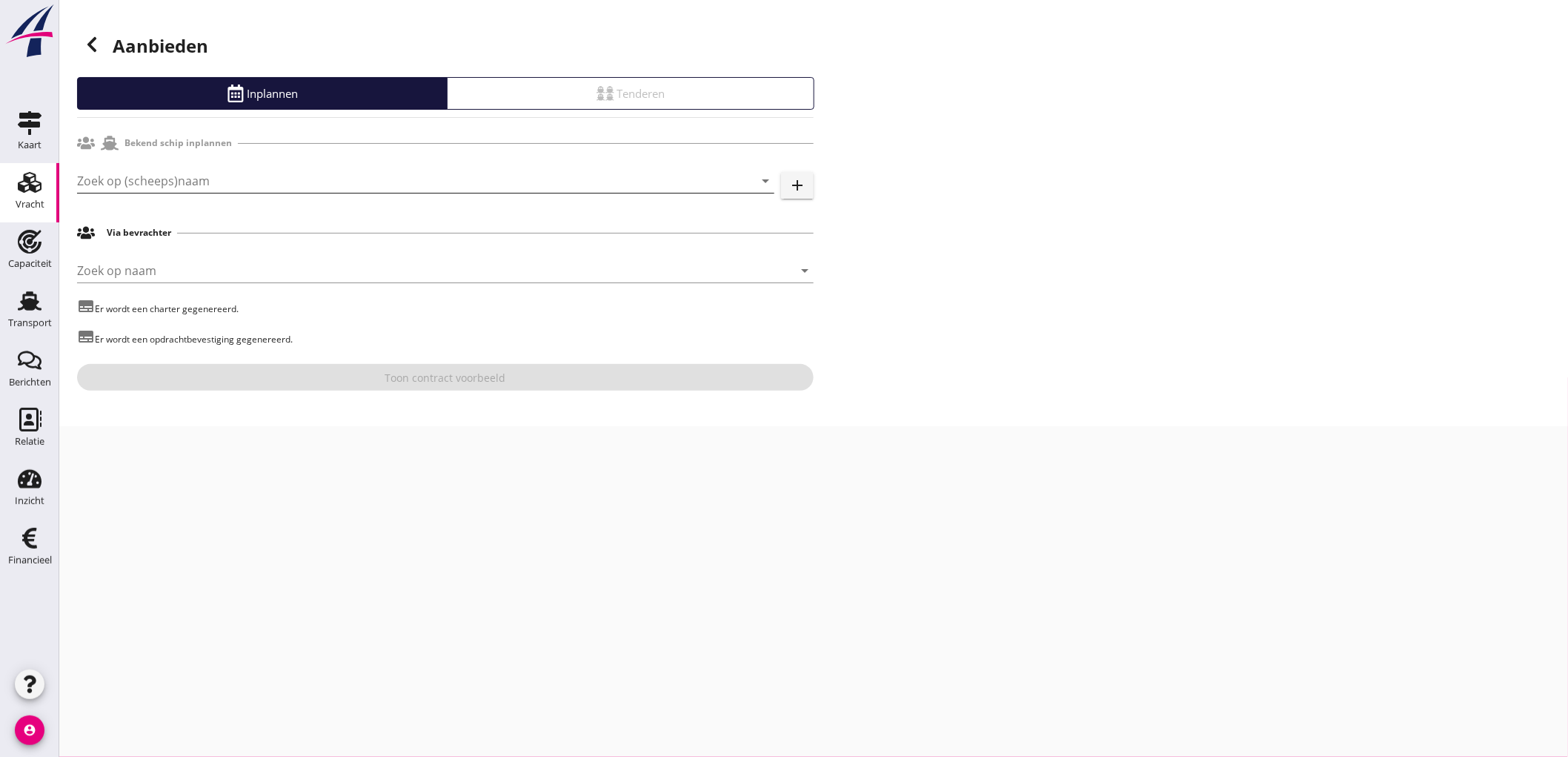
click at [175, 169] on input "Zoek op (scheeps)naam" at bounding box center [404, 181] width 656 height 24
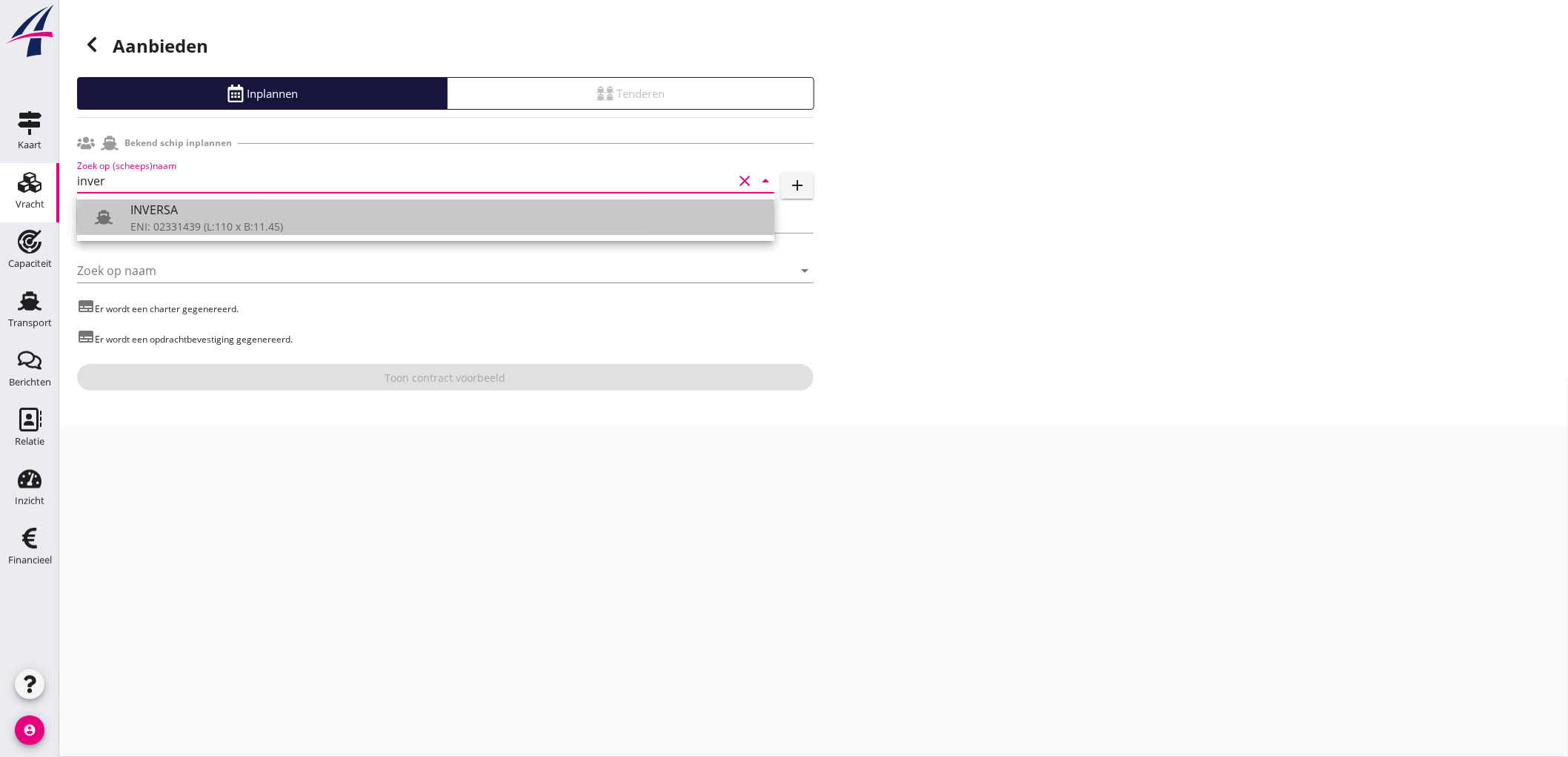
click at [189, 213] on div "INVERSA" at bounding box center [446, 210] width 632 height 17
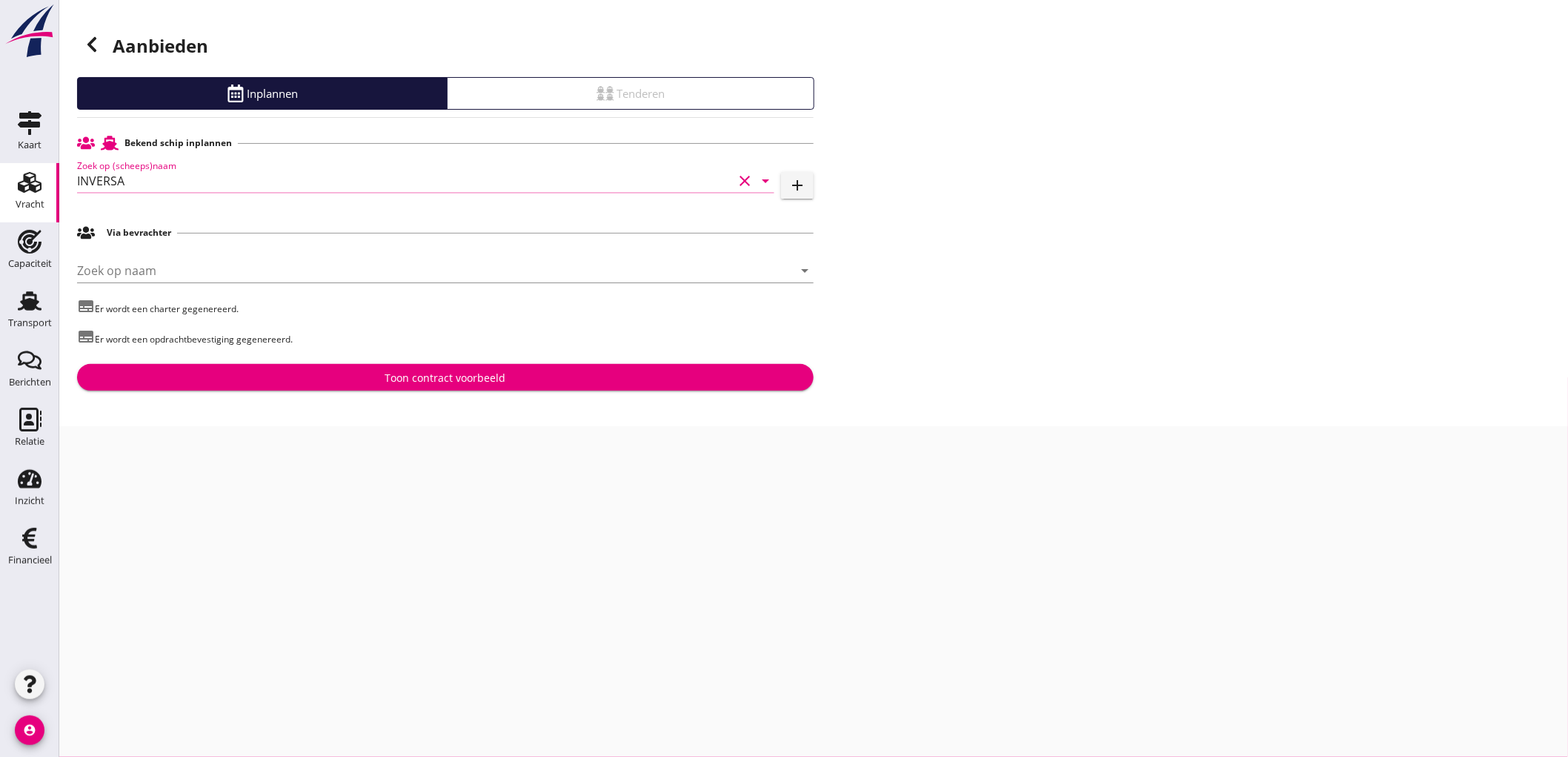
type input "INVERSA"
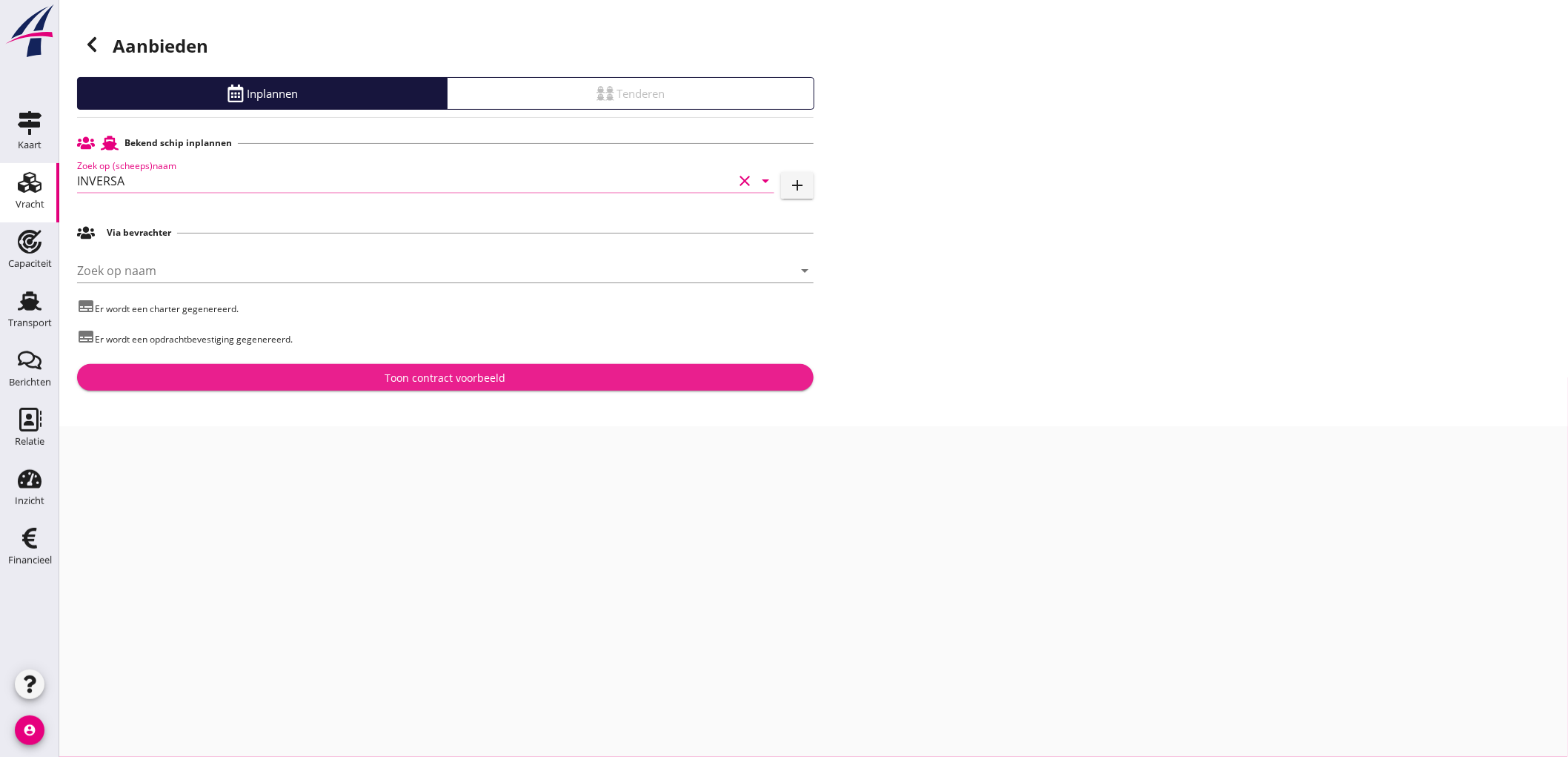
click at [381, 375] on div "Toon contract voorbeeld" at bounding box center [445, 378] width 713 height 16
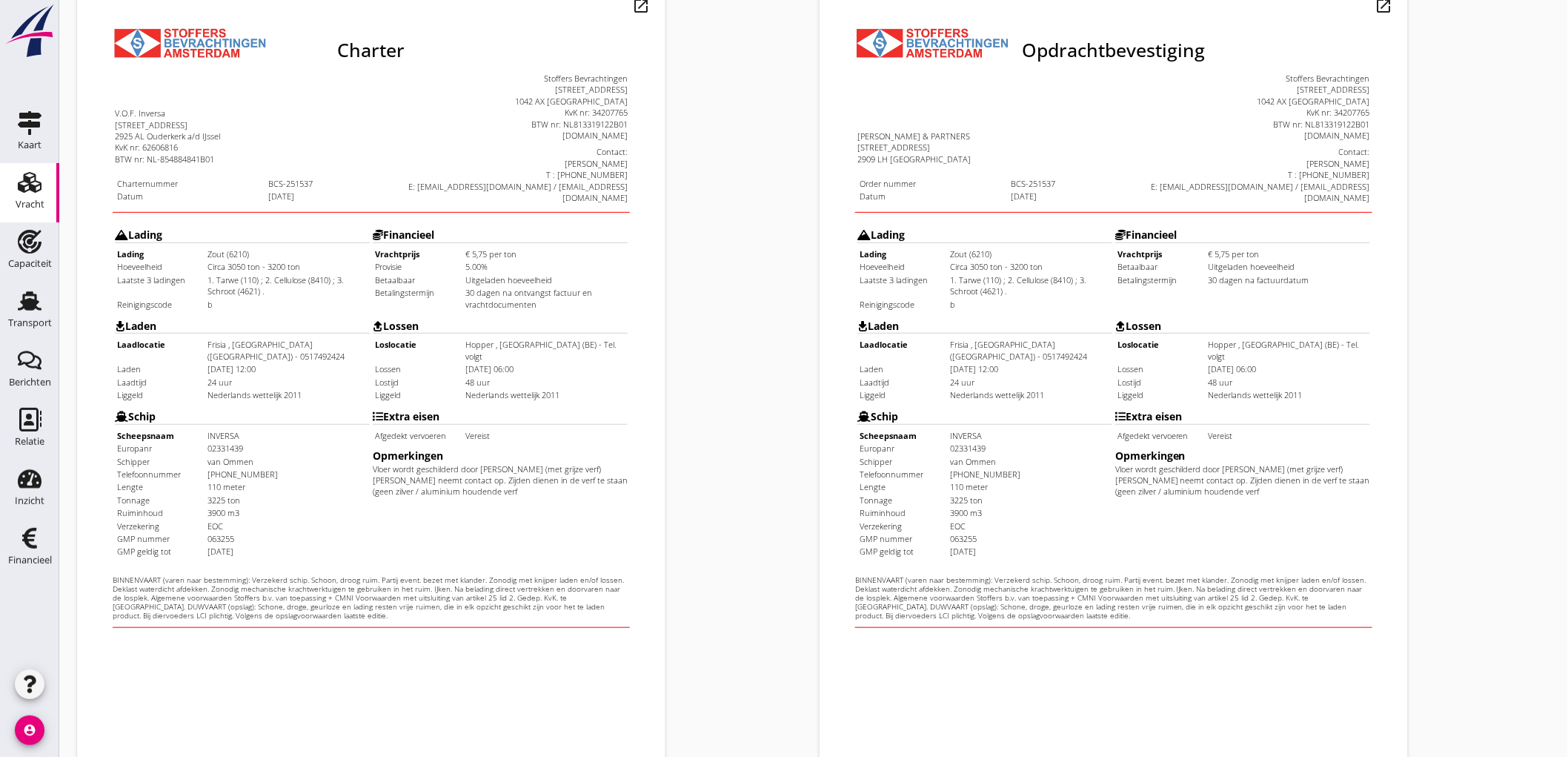
scroll to position [340, 0]
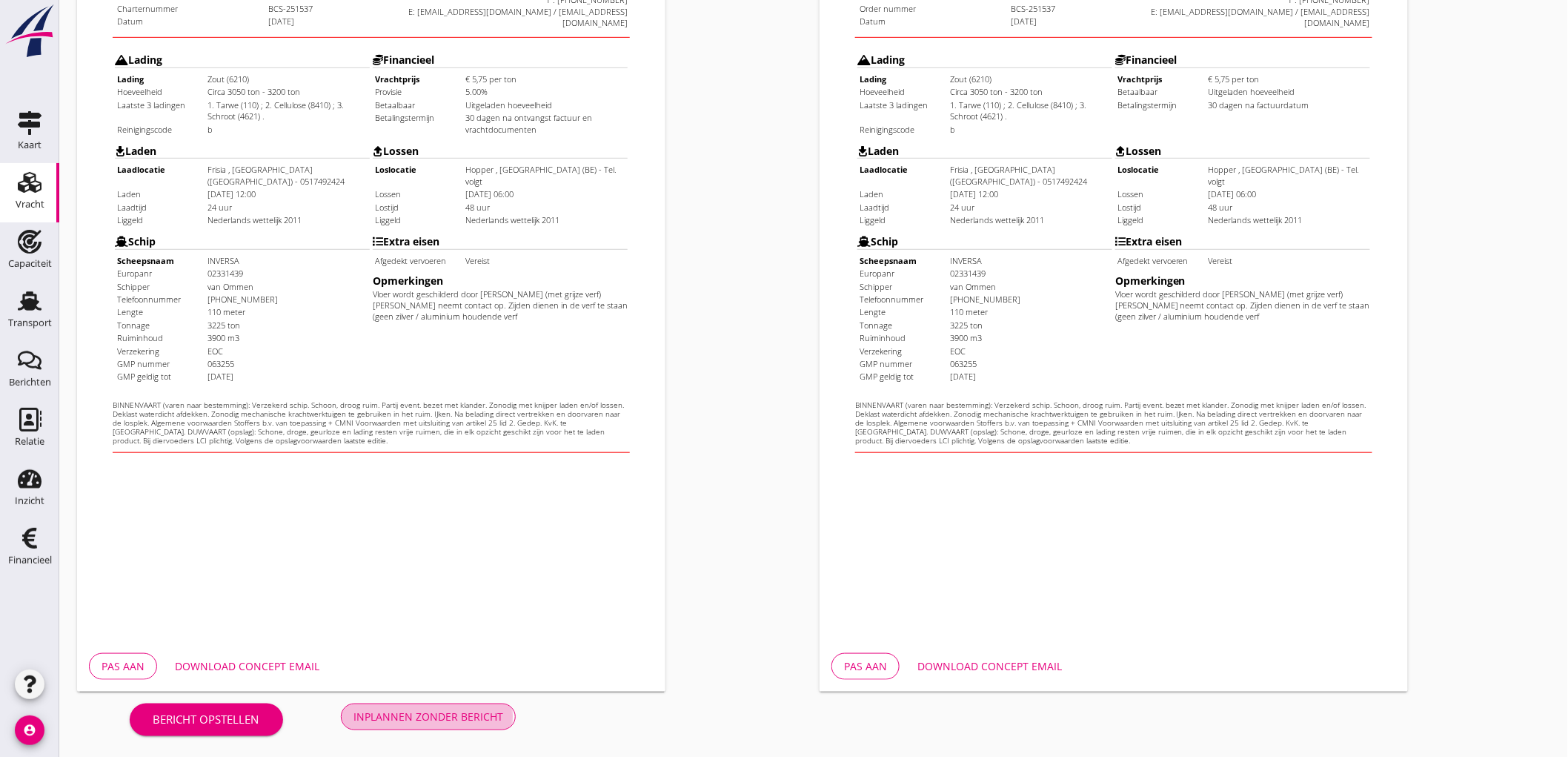
click at [395, 721] on div "Inplannen zonder bericht" at bounding box center [428, 717] width 150 height 16
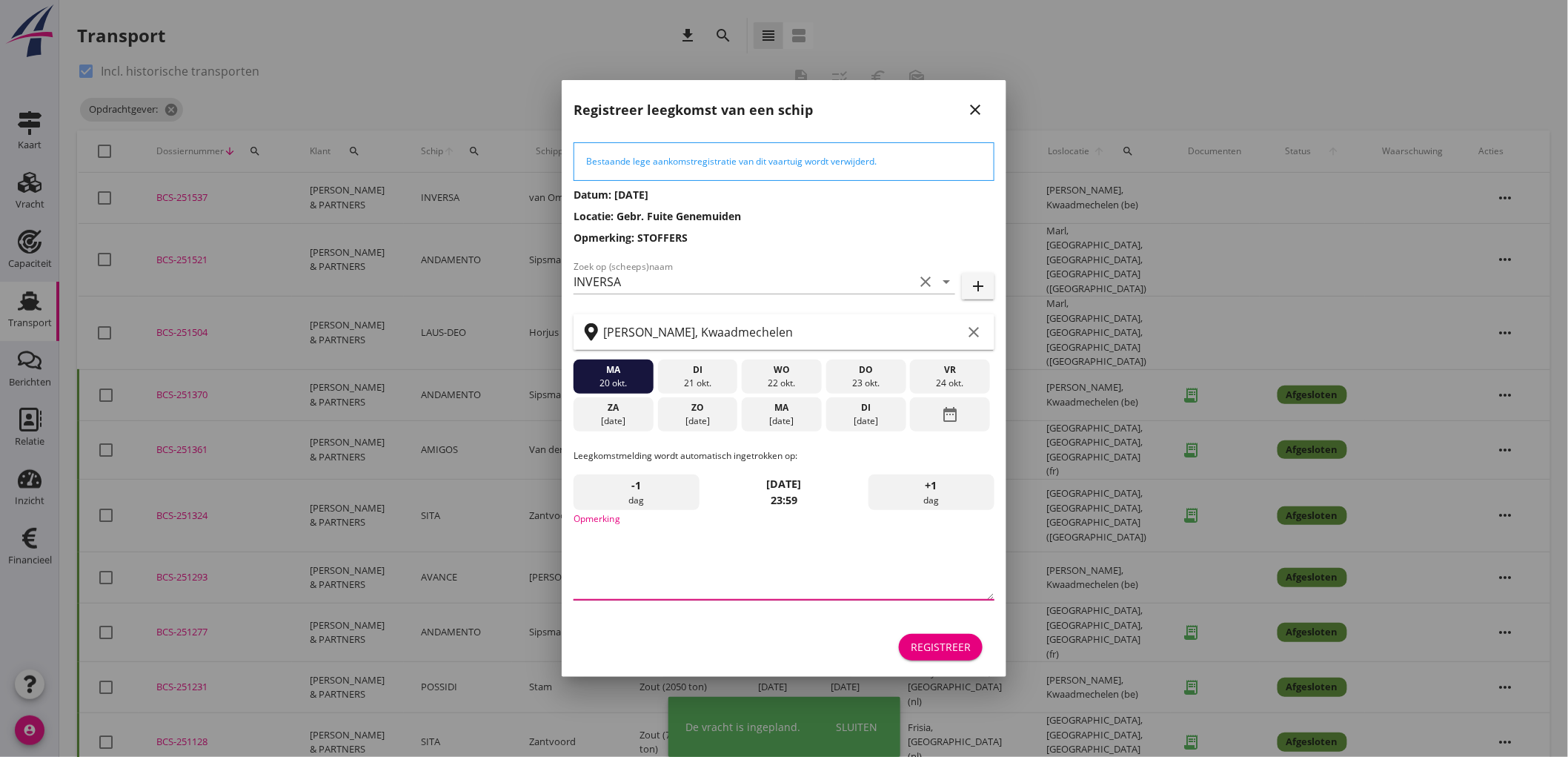
click at [686, 542] on textarea "Opmerking" at bounding box center [784, 561] width 421 height 78
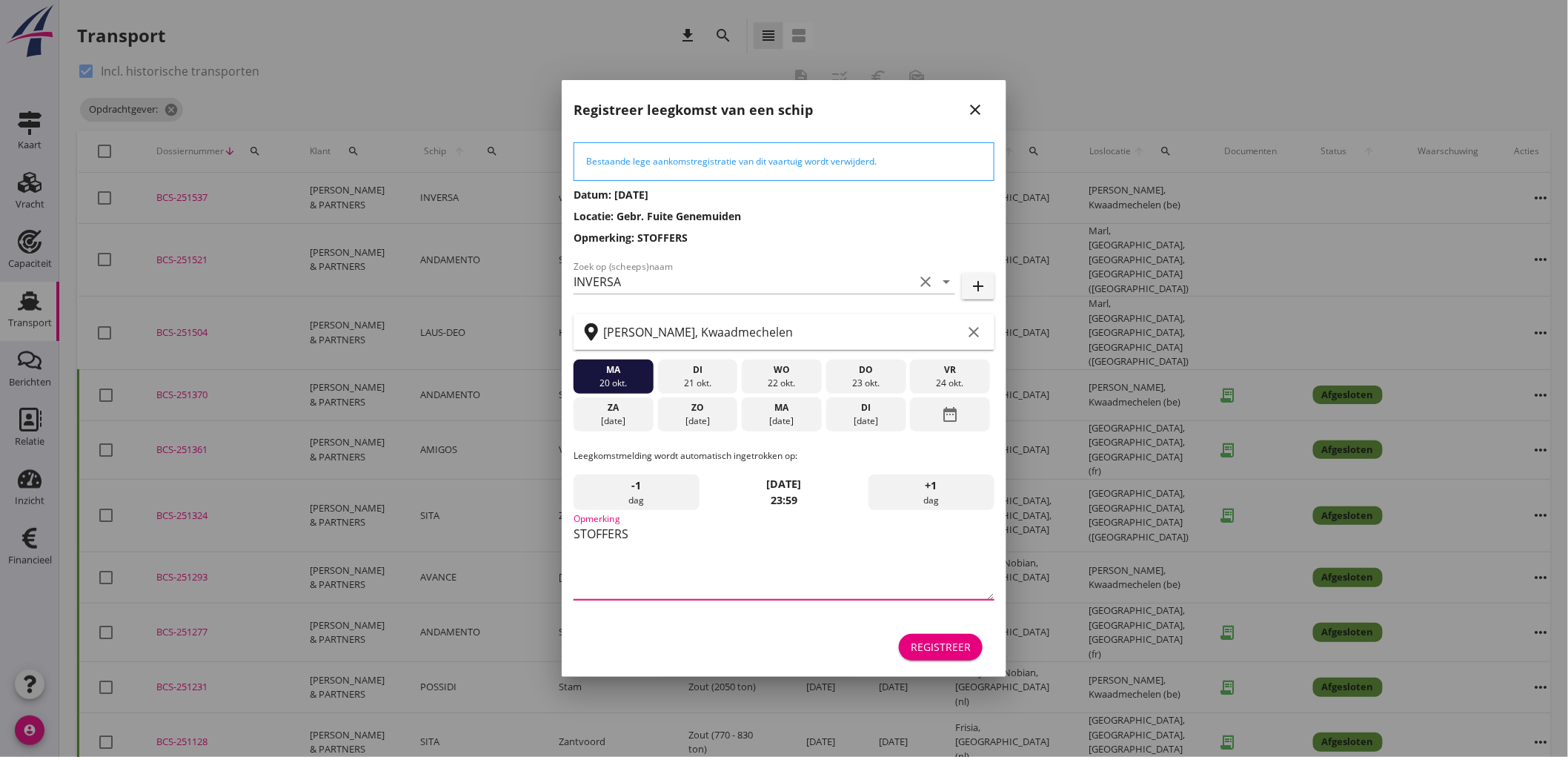
type textarea "STOFFERS"
click at [948, 650] on div "Registreer" at bounding box center [941, 647] width 60 height 16
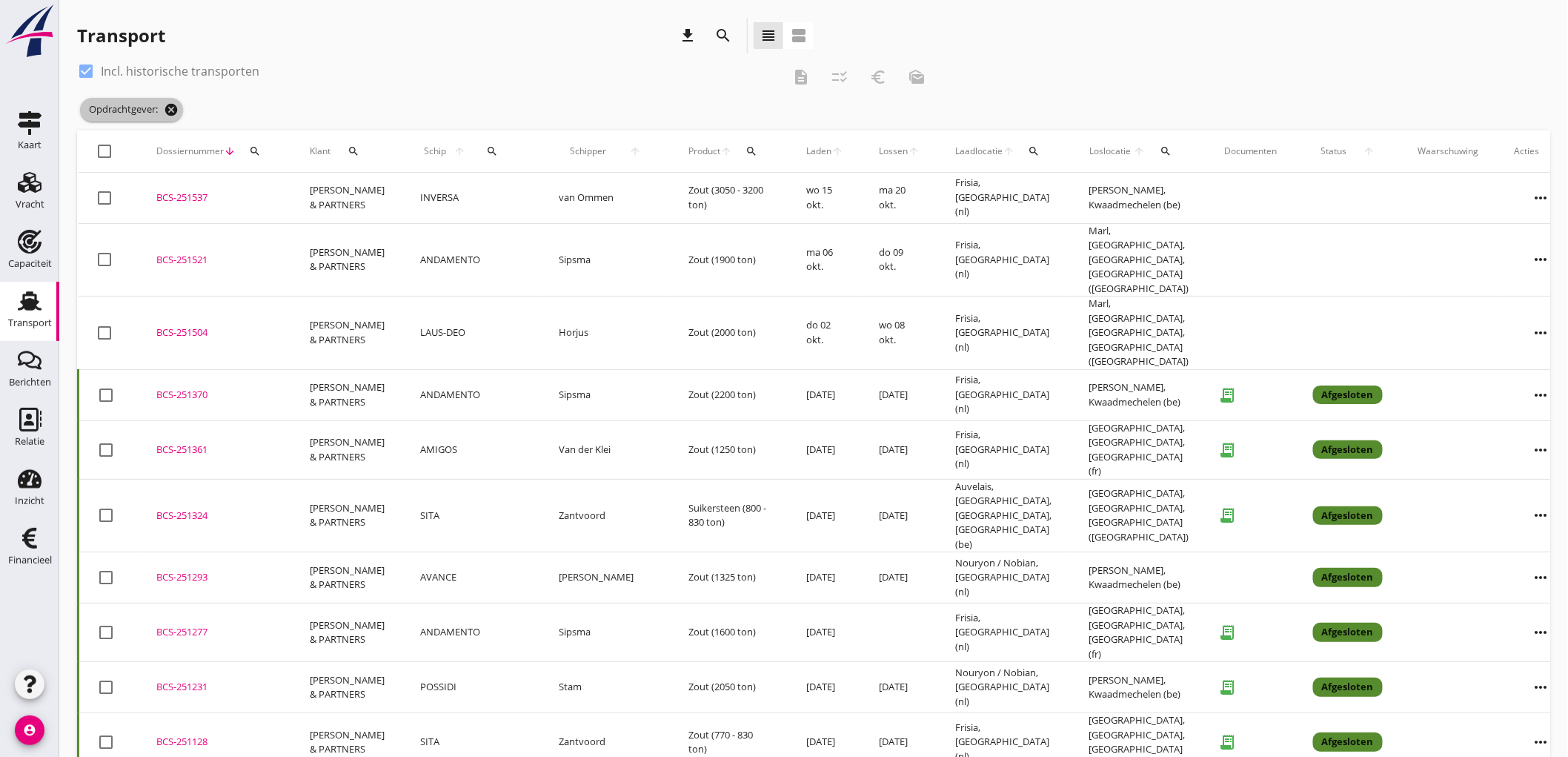
click at [169, 110] on icon "cancel" at bounding box center [171, 109] width 15 height 15
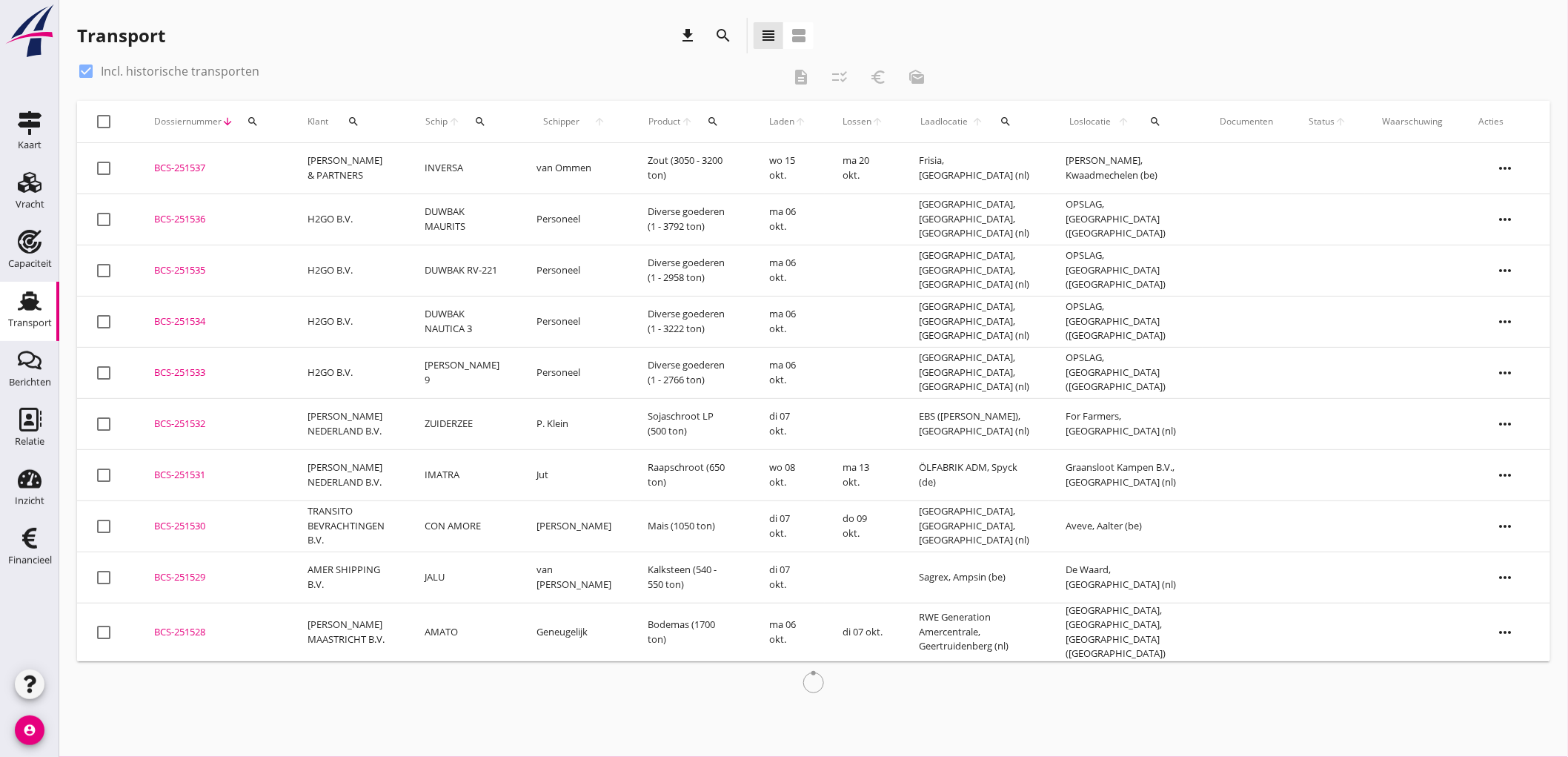
click at [537, 165] on td "van Ommen" at bounding box center [574, 169] width 112 height 51
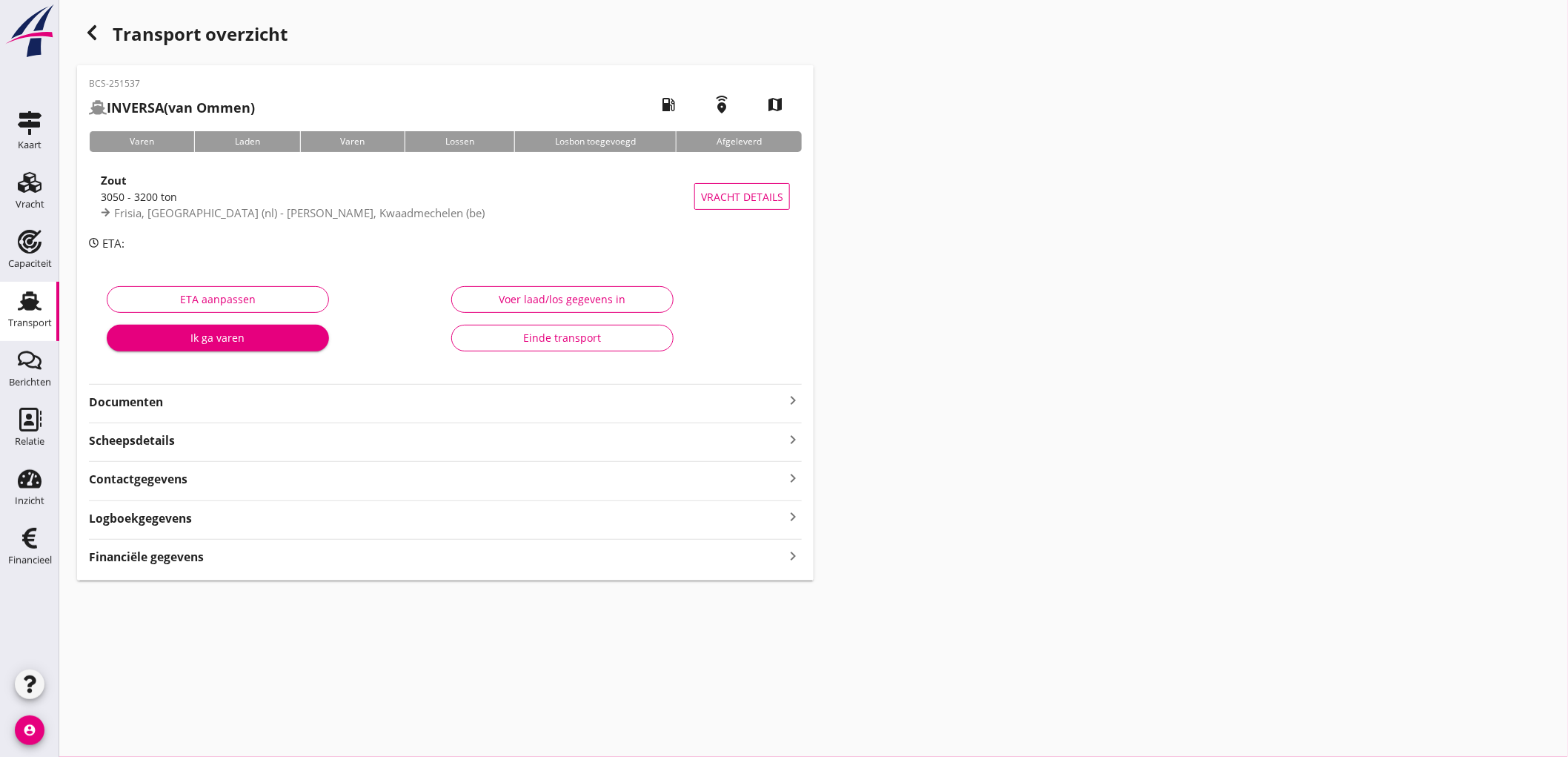
click at [273, 186] on div "Zout" at bounding box center [397, 180] width 594 height 17
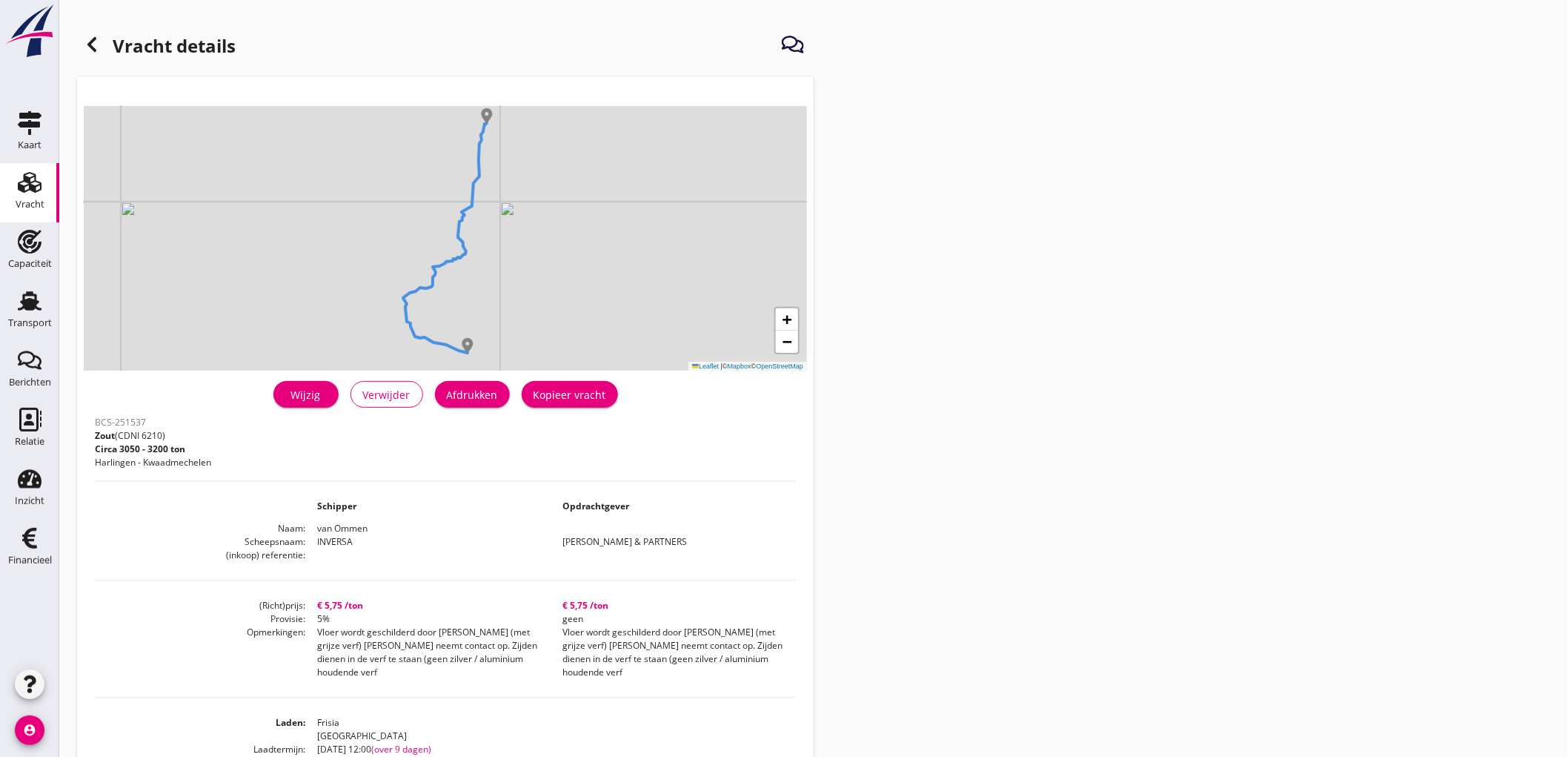
click at [487, 401] on div "Afdrukken" at bounding box center [473, 395] width 51 height 16
click at [87, 36] on icon at bounding box center [92, 44] width 17 height 17
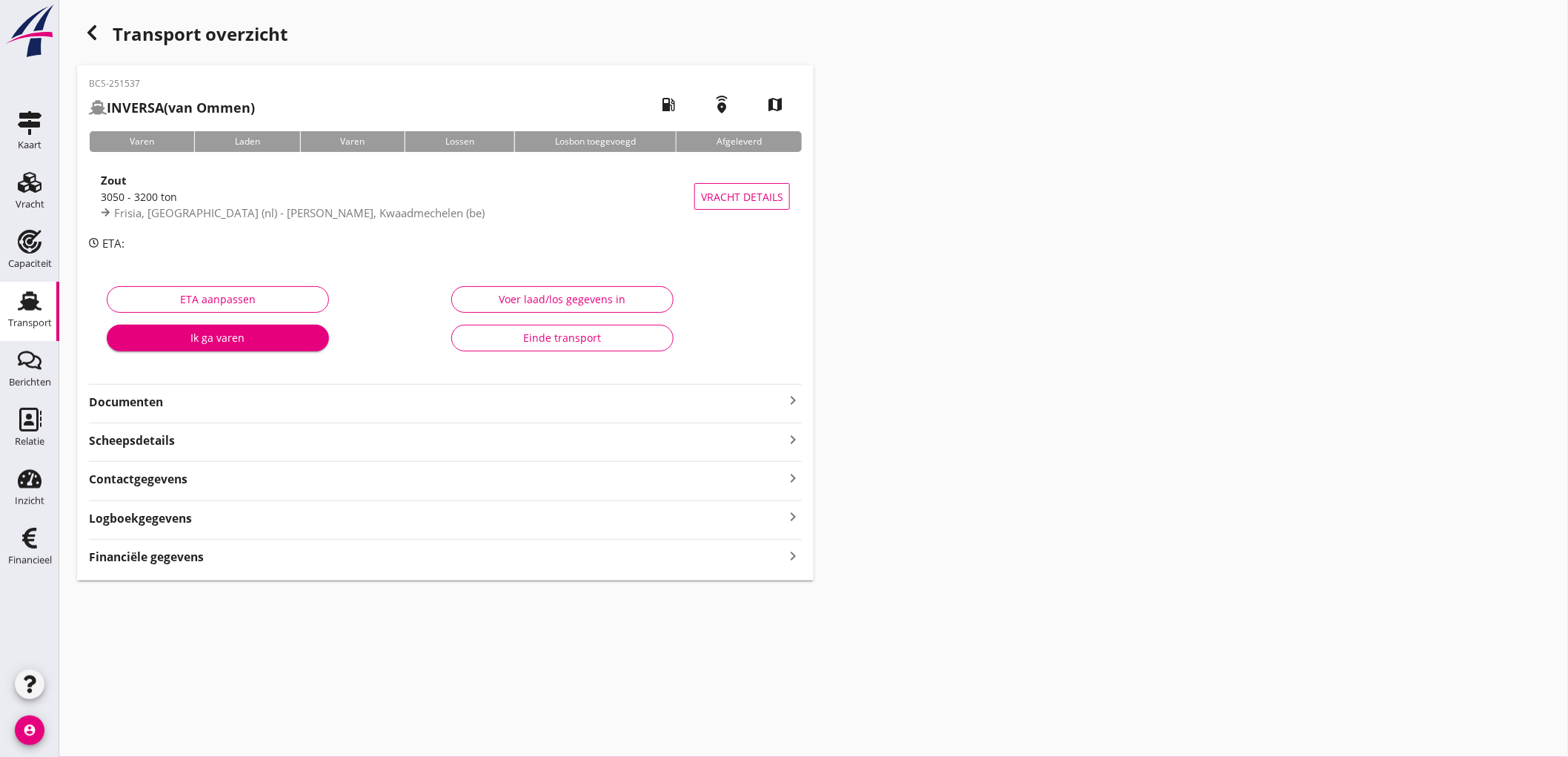
click at [238, 396] on strong "Documenten" at bounding box center [436, 402] width 695 height 17
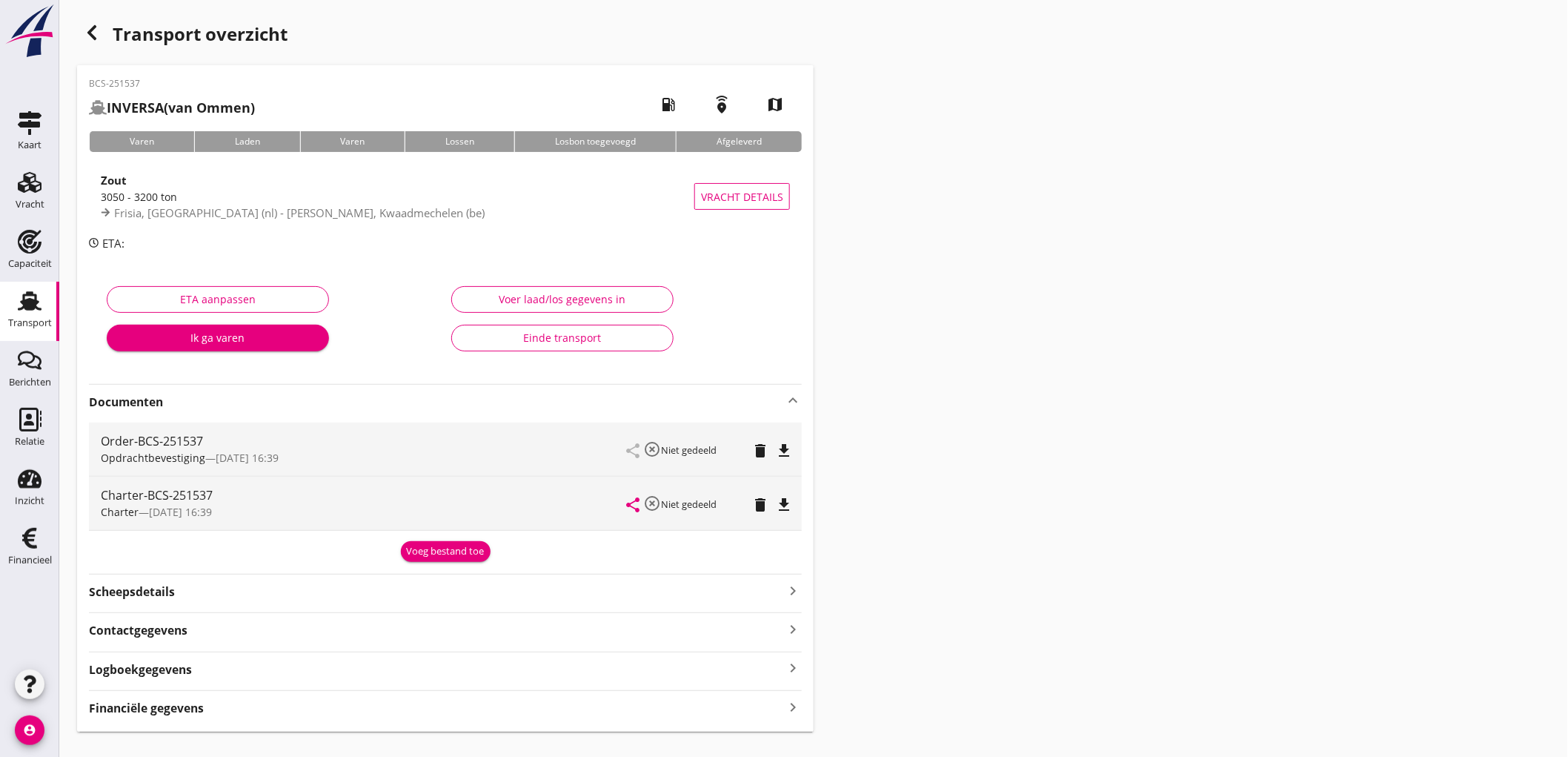
drag, startPoint x: 785, startPoint y: 448, endPoint x: 784, endPoint y: 436, distance: 12.0
click at [784, 448] on icon "file_download" at bounding box center [784, 451] width 17 height 17
click at [788, 507] on icon "file_download" at bounding box center [784, 504] width 17 height 17
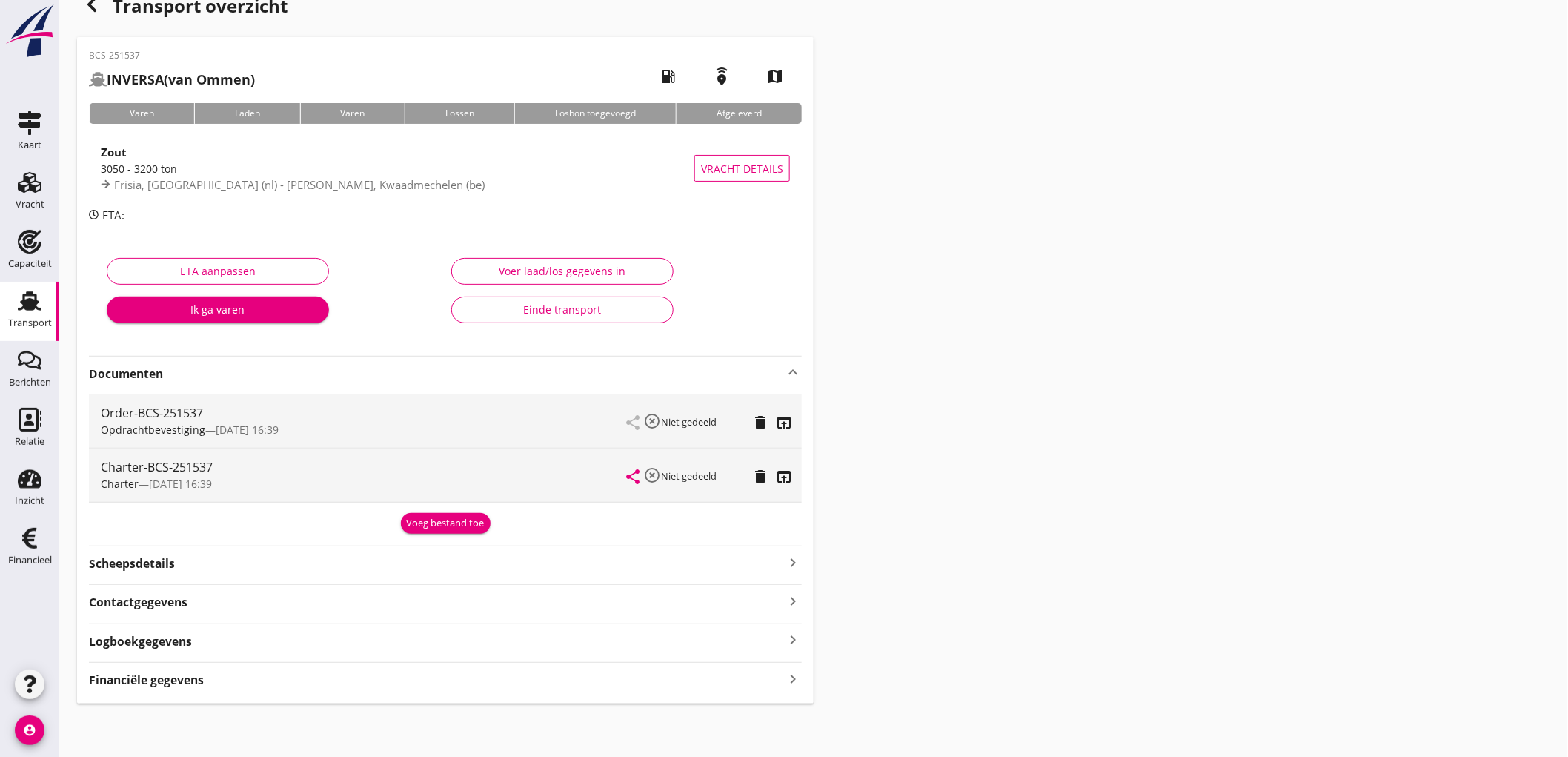
click at [129, 698] on div "BCS-251537 INVERSA (van Ommen) local_gas_station emergency_share map Varen Lade…" at bounding box center [445, 371] width 737 height 667
click at [134, 681] on strong "Financiële gegevens" at bounding box center [146, 680] width 115 height 17
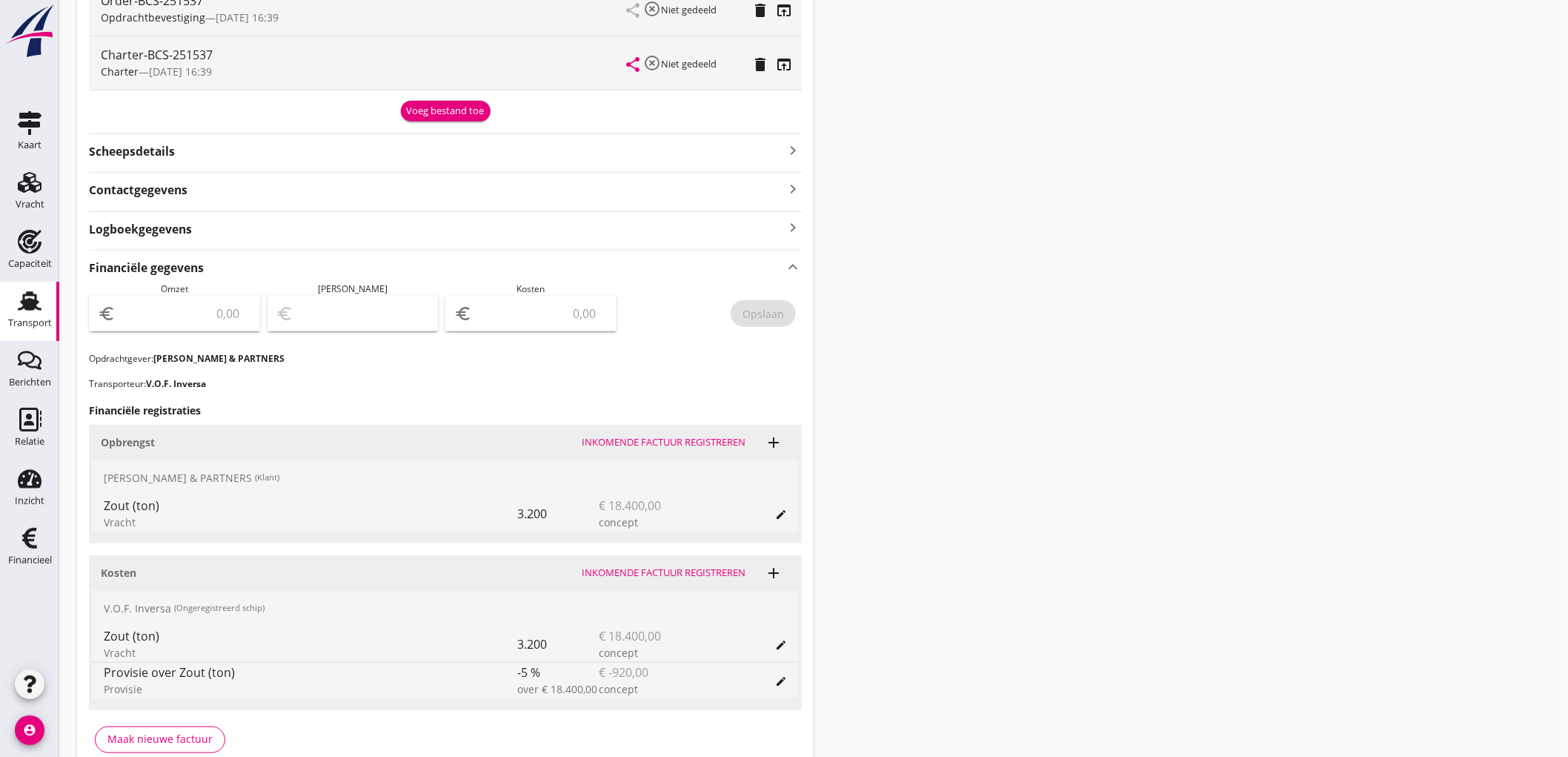
scroll to position [516, 0]
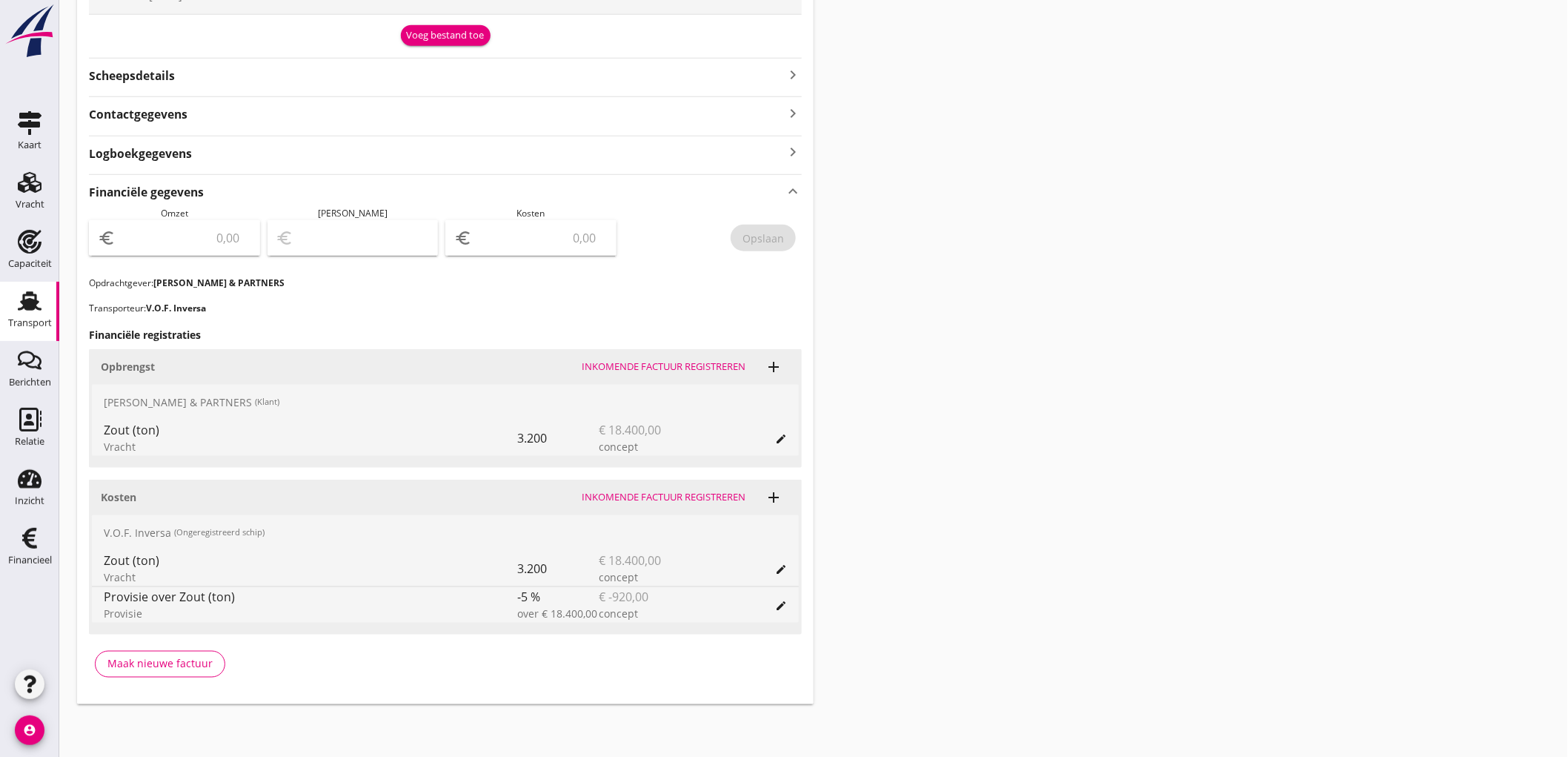
click at [139, 238] on input "number" at bounding box center [185, 238] width 133 height 24
click at [97, 227] on div "euro 18400" at bounding box center [174, 238] width 171 height 36
click at [202, 245] on input "18400" at bounding box center [185, 238] width 133 height 24
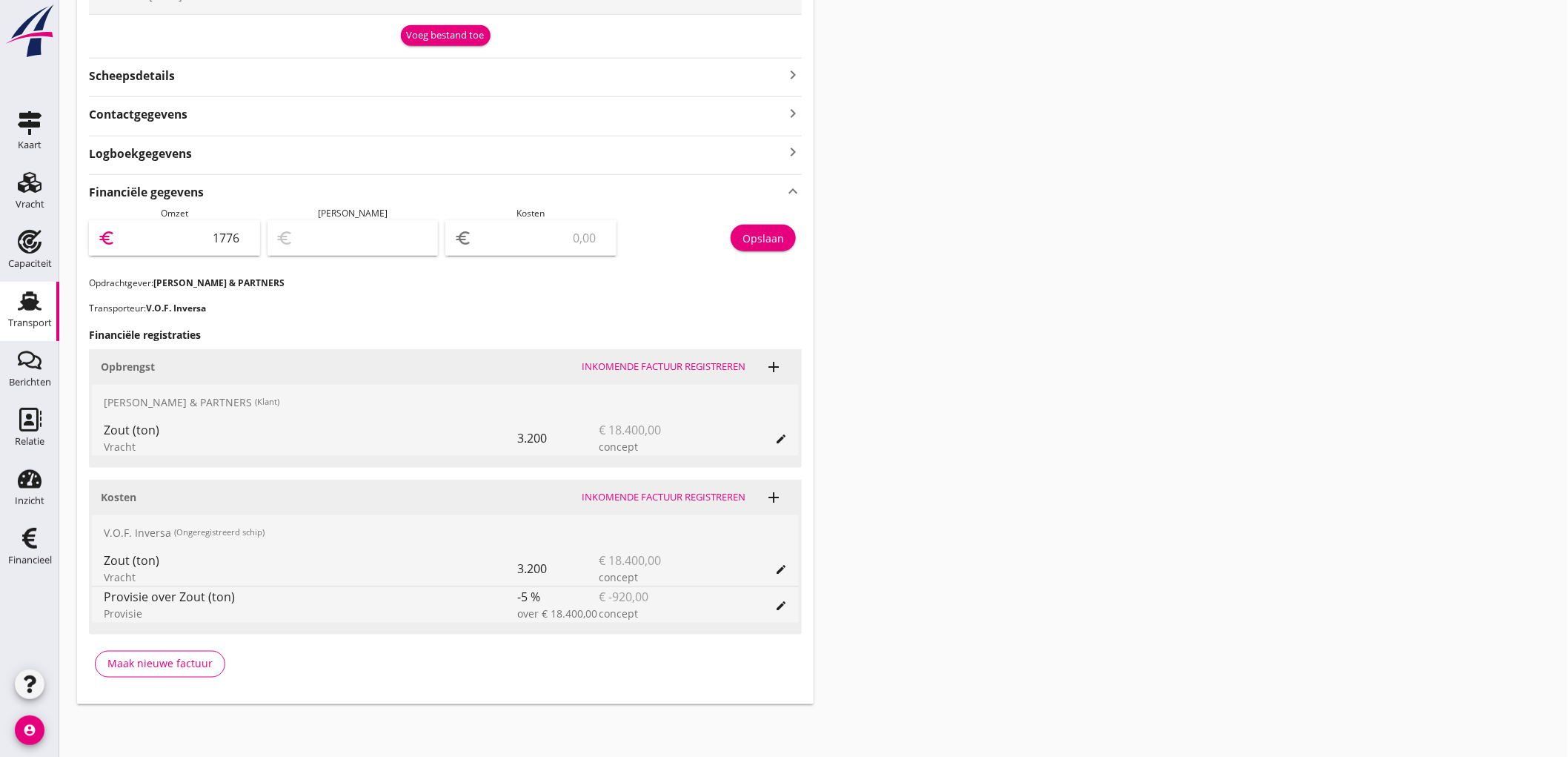
type input "17767"
type input "17767.50"
type input "17766.50"
type input "1"
type input "17751.50"
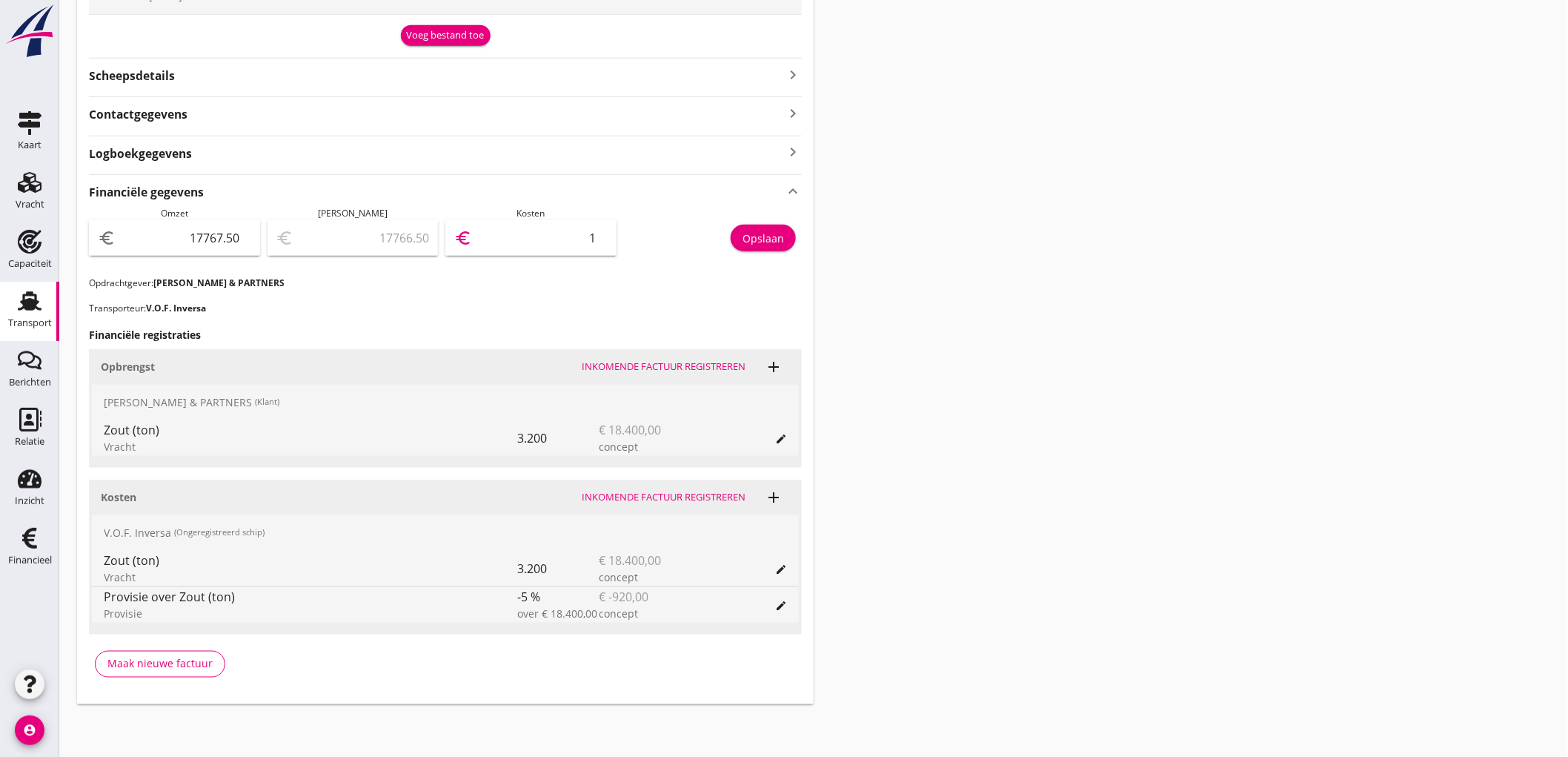
type input "16"
type input "17599.50"
type input "168"
type input "16080.50"
type input "1687"
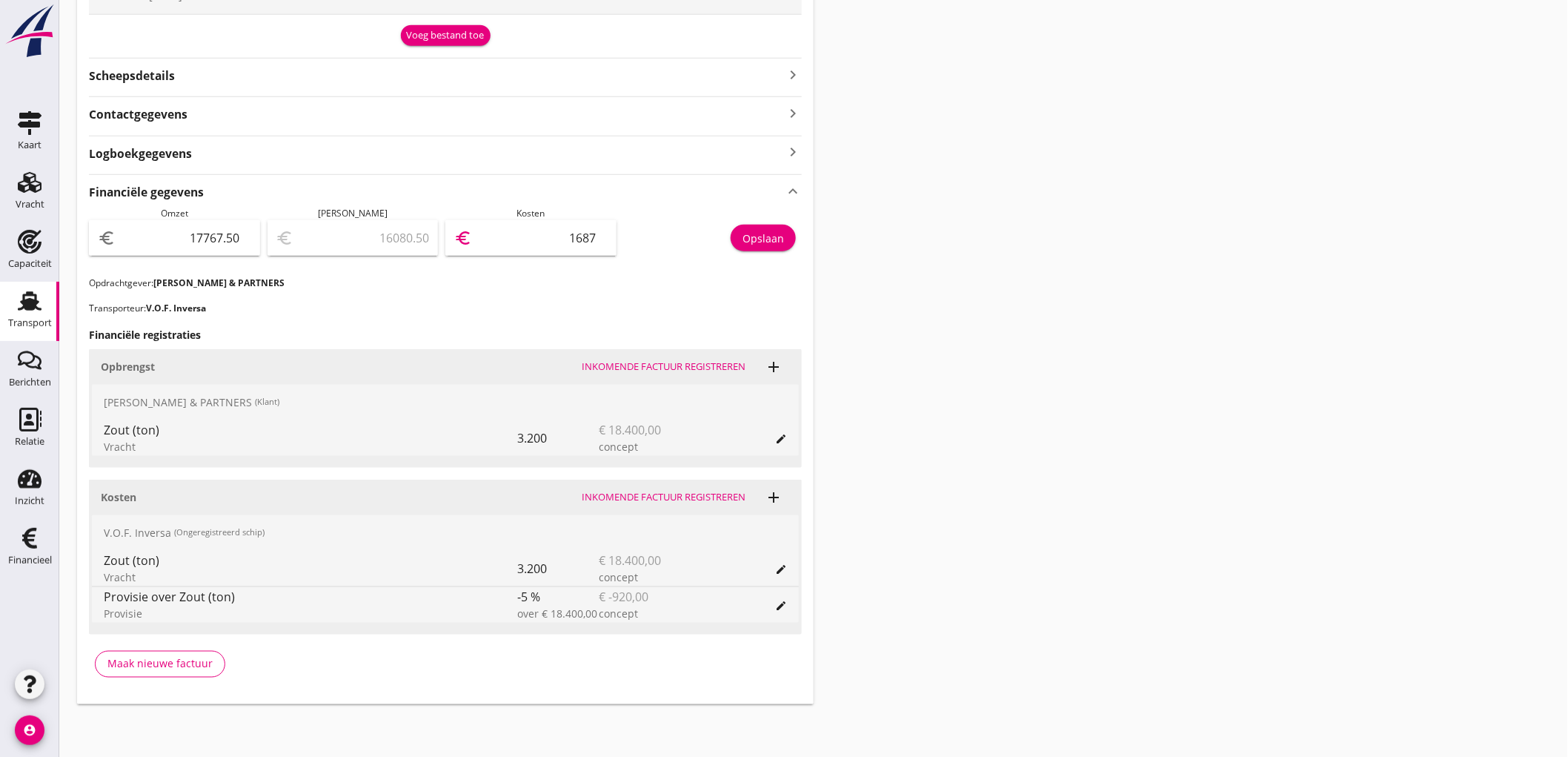
type input "888.50"
type input "16879"
type input "888.40"
type input "16879.1"
type input "888.38"
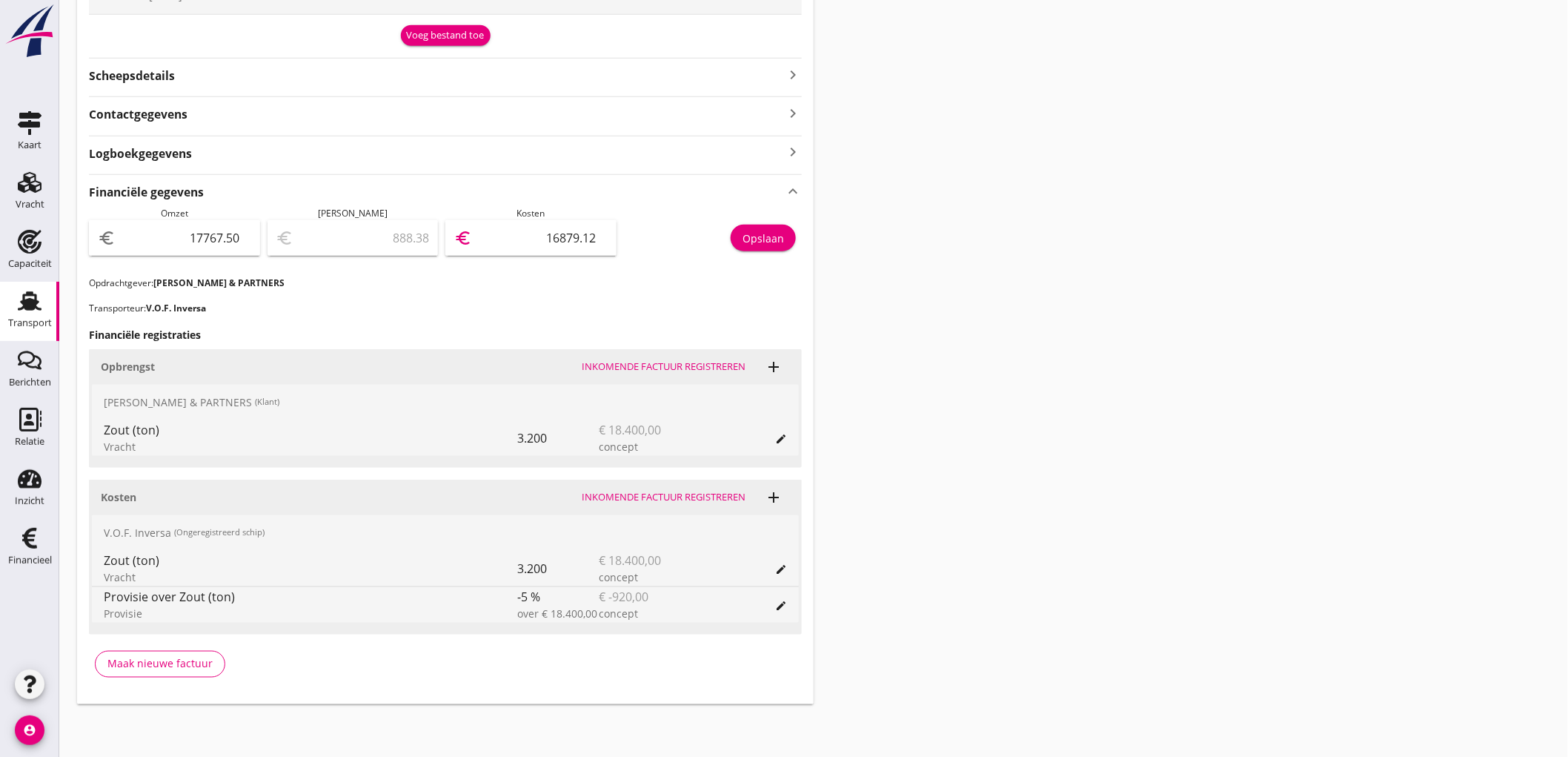
type input "16879.12"
click at [756, 240] on div "Opslaan" at bounding box center [763, 238] width 41 height 16
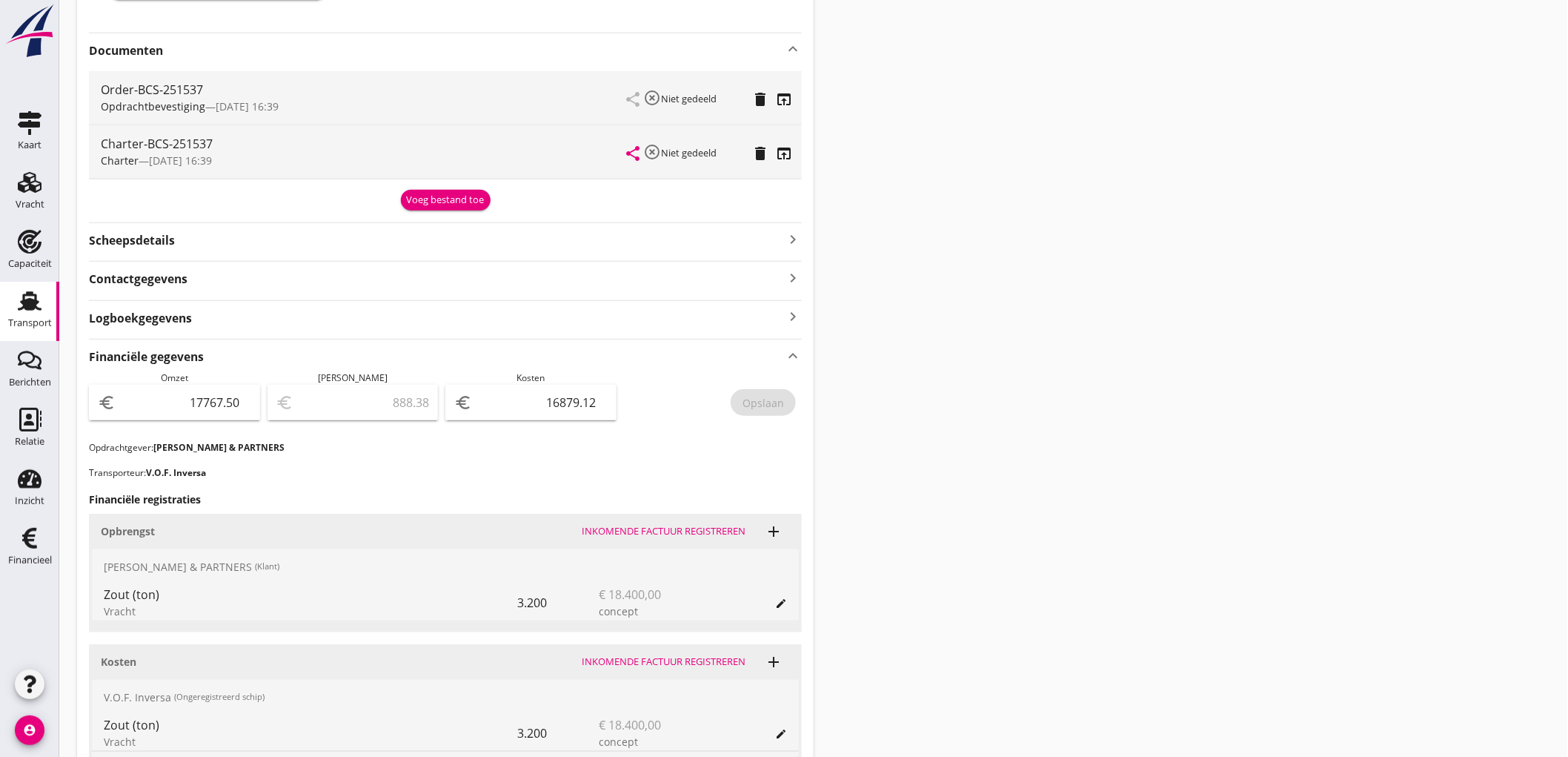
scroll to position [0, 0]
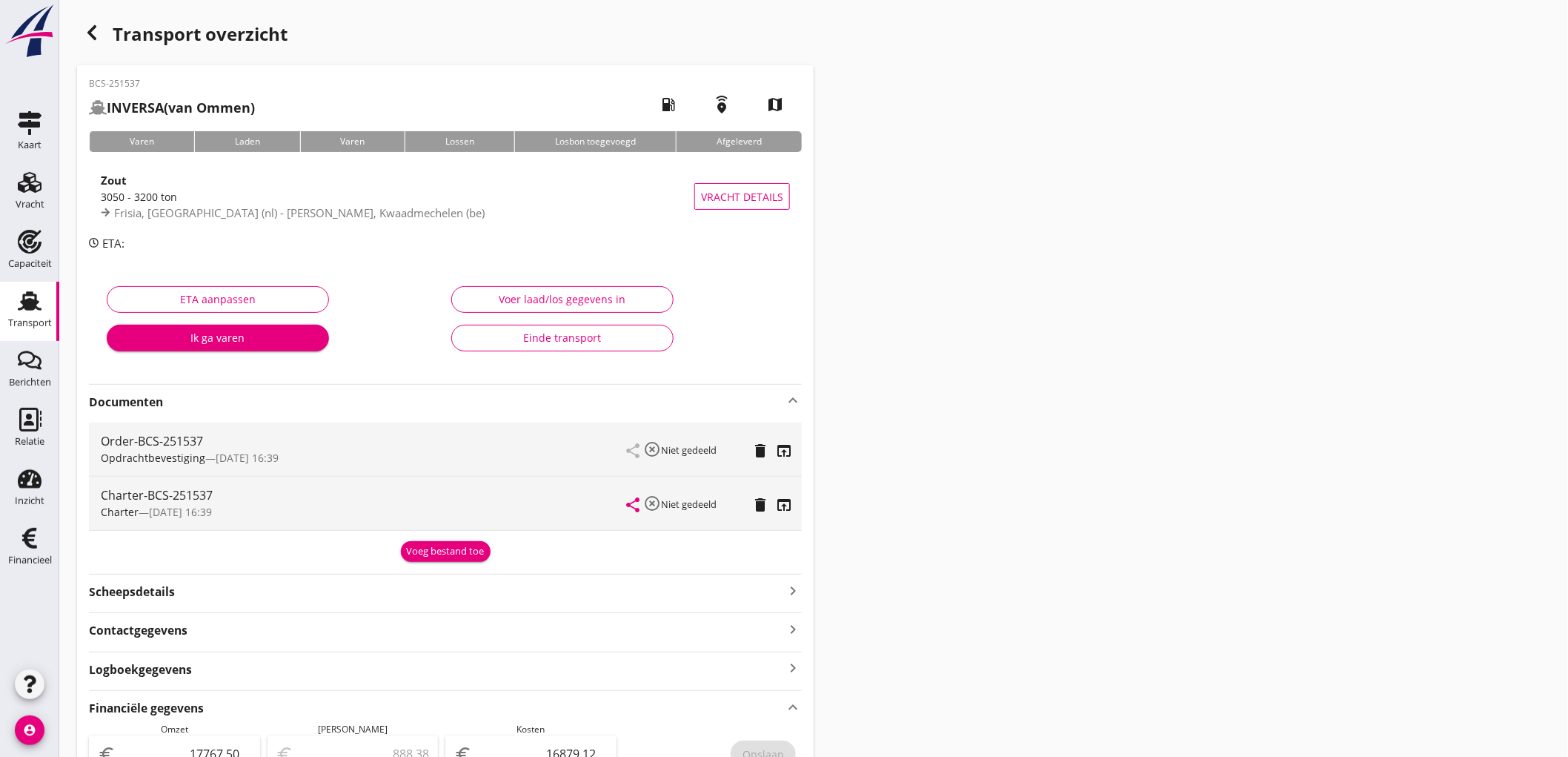
click at [8, 324] on div "Transport" at bounding box center [29, 323] width 44 height 10
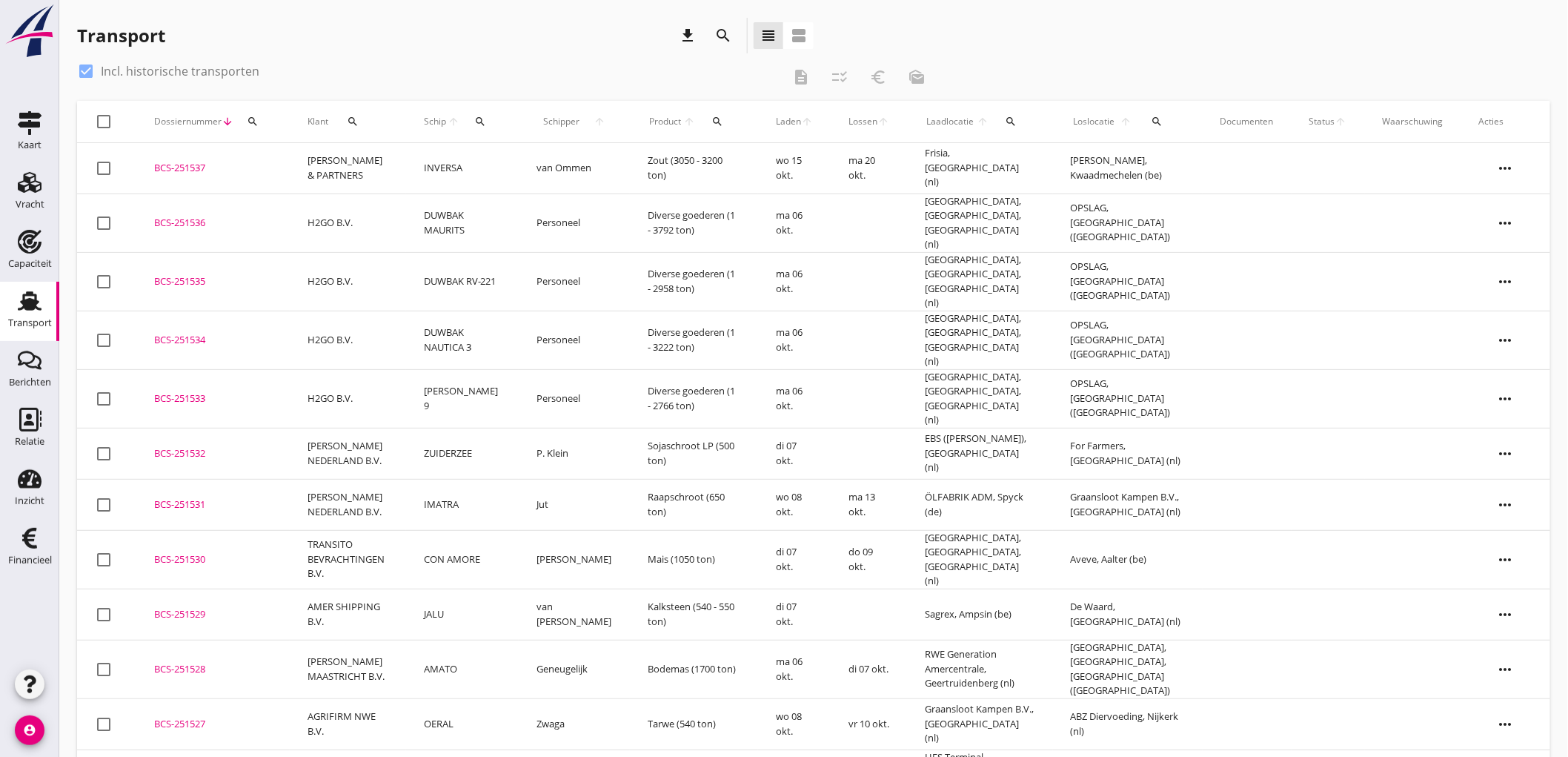
click at [690, 29] on icon "download" at bounding box center [688, 36] width 17 height 17
click at [195, 69] on label "Incl. historische transporten" at bounding box center [180, 71] width 158 height 15
checkbox input "false"
click at [691, 32] on icon "download" at bounding box center [688, 36] width 17 height 17
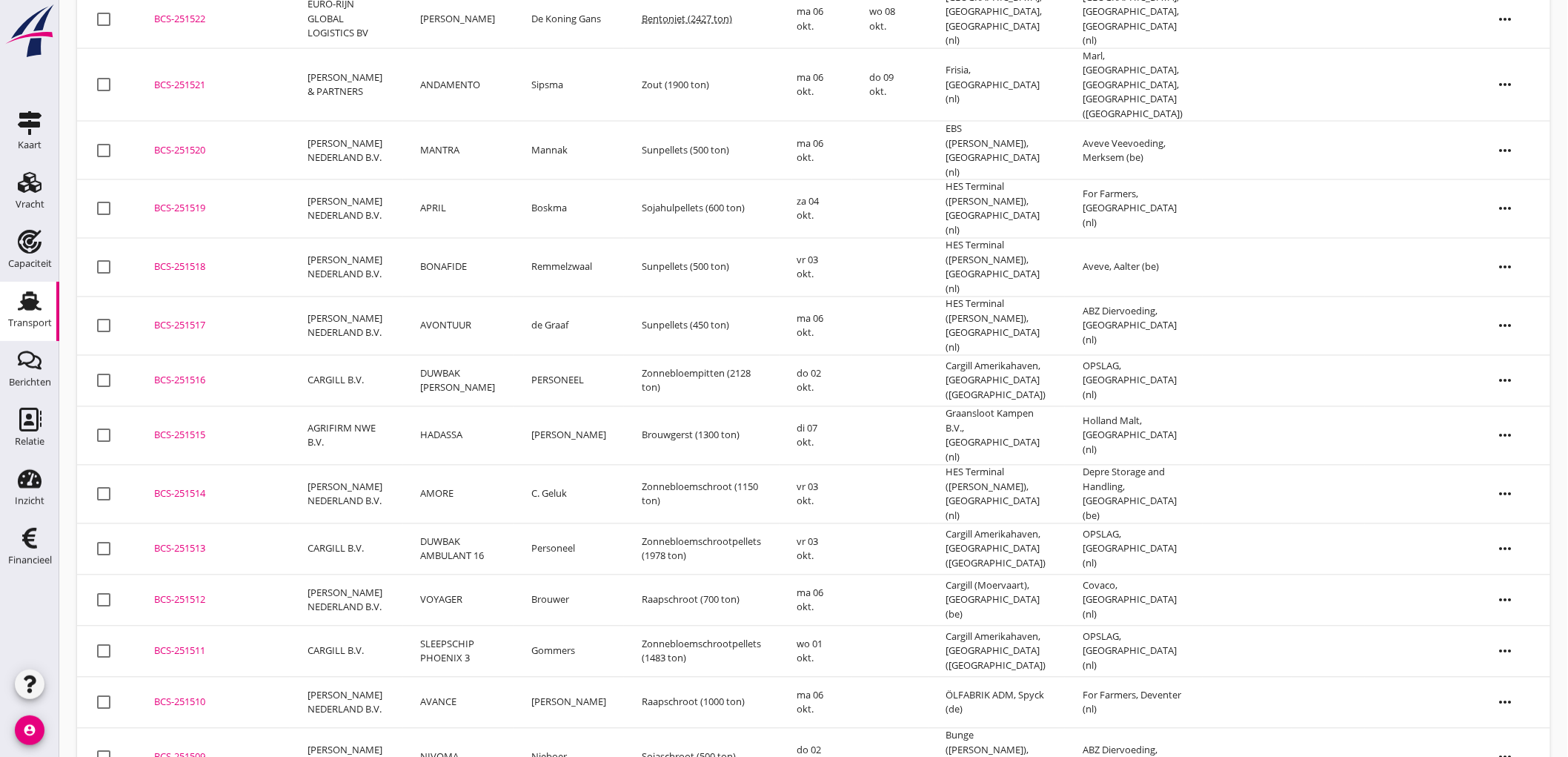
scroll to position [1158, 0]
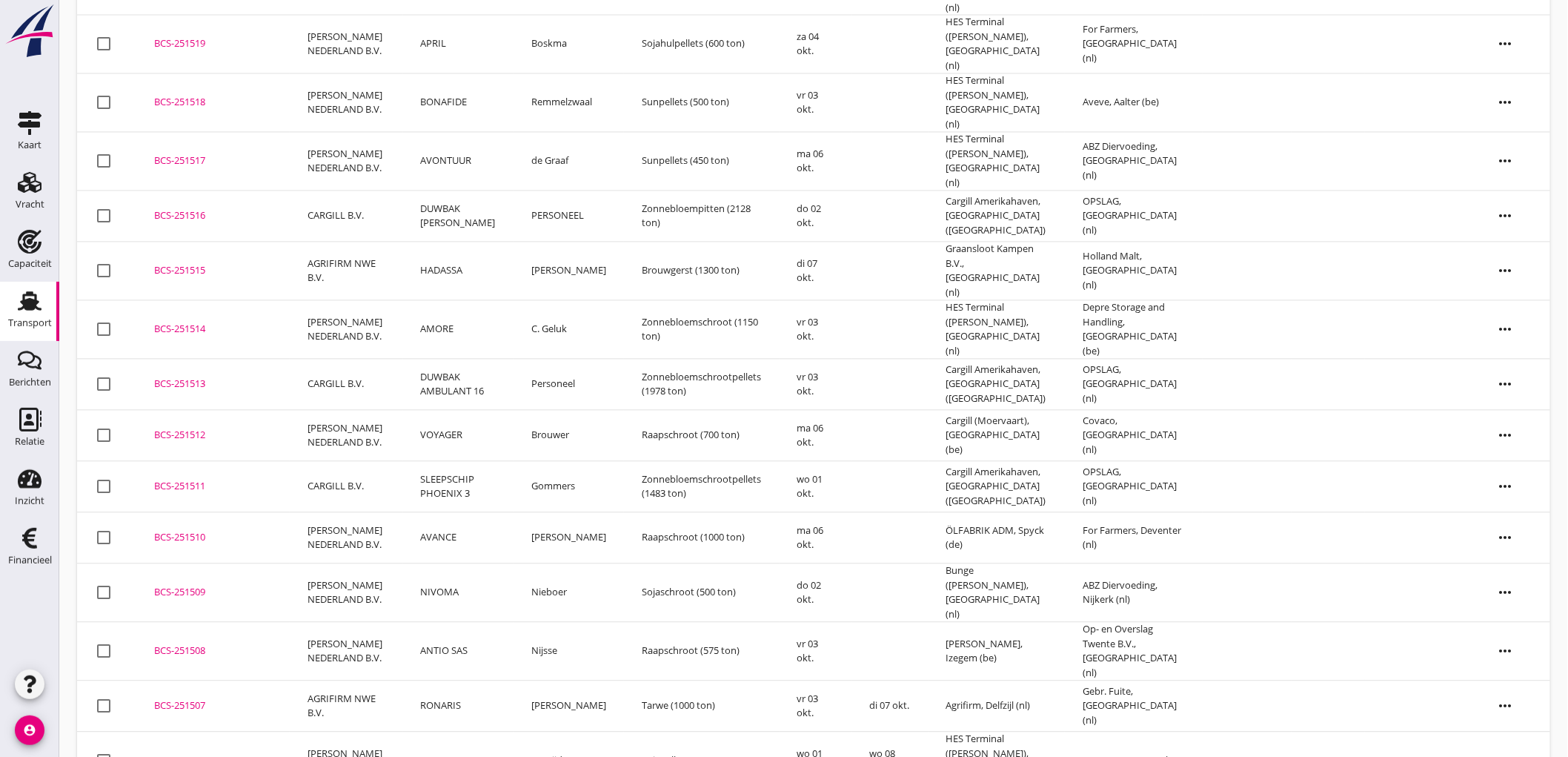
click at [450, 622] on td "ANTIO SAS" at bounding box center [458, 652] width 111 height 59
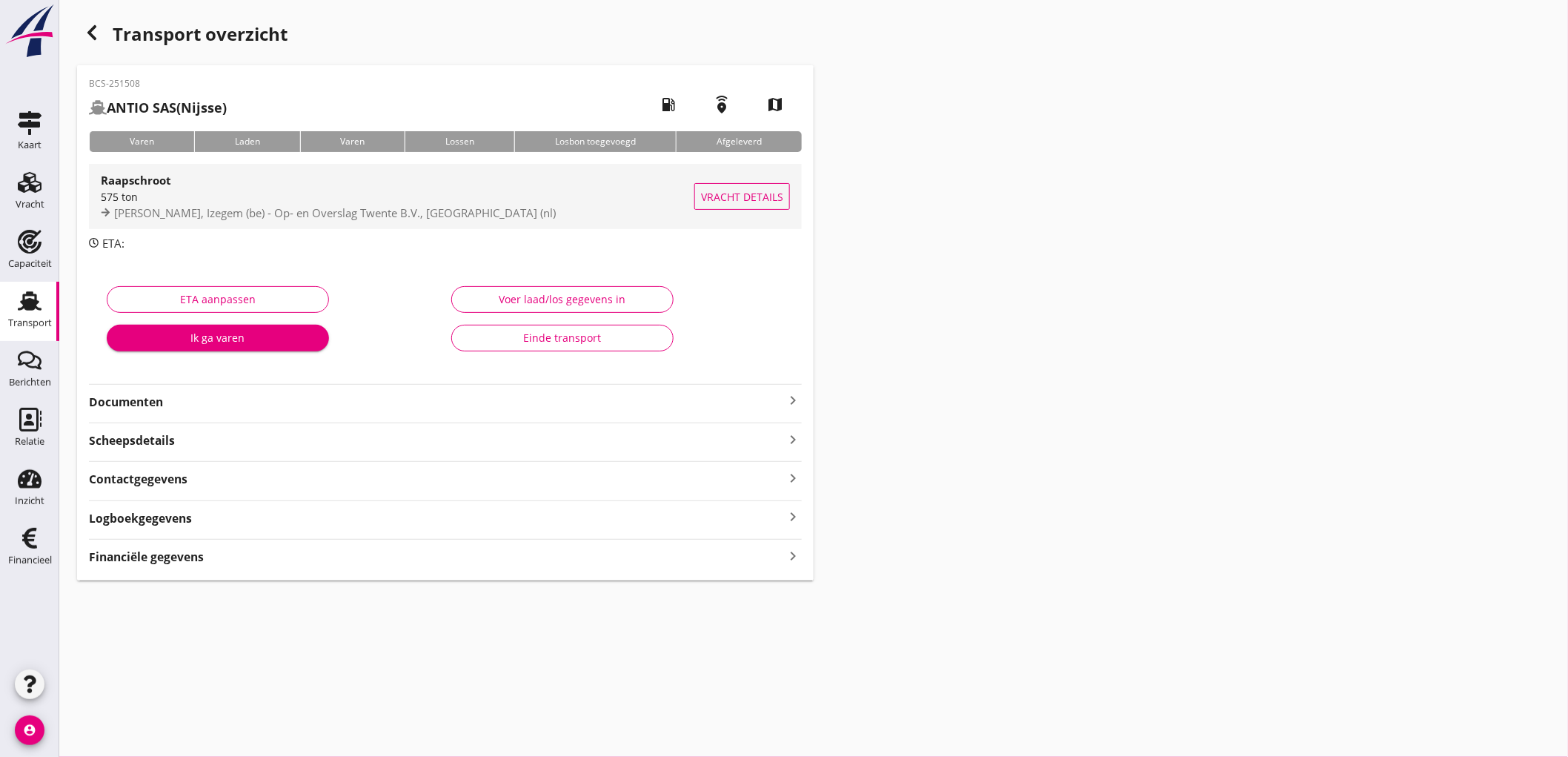
click at [430, 219] on div "Danis, Izegem (be) - Op- en Overslag Twente B.V., Hengelo (nl)" at bounding box center [397, 213] width 594 height 17
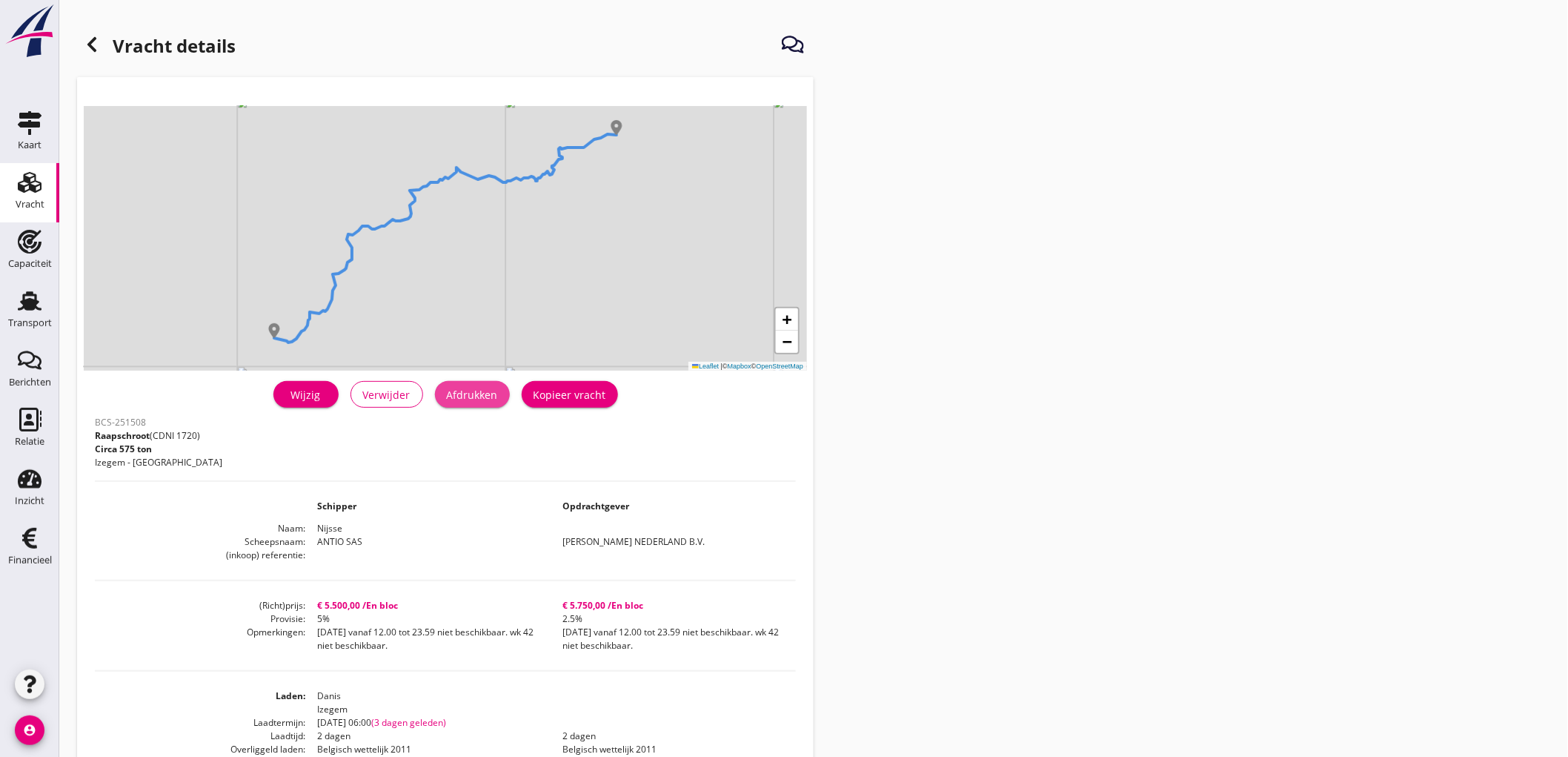
click at [474, 398] on div "Afdrukken" at bounding box center [473, 395] width 51 height 16
click at [92, 40] on use at bounding box center [91, 44] width 9 height 15
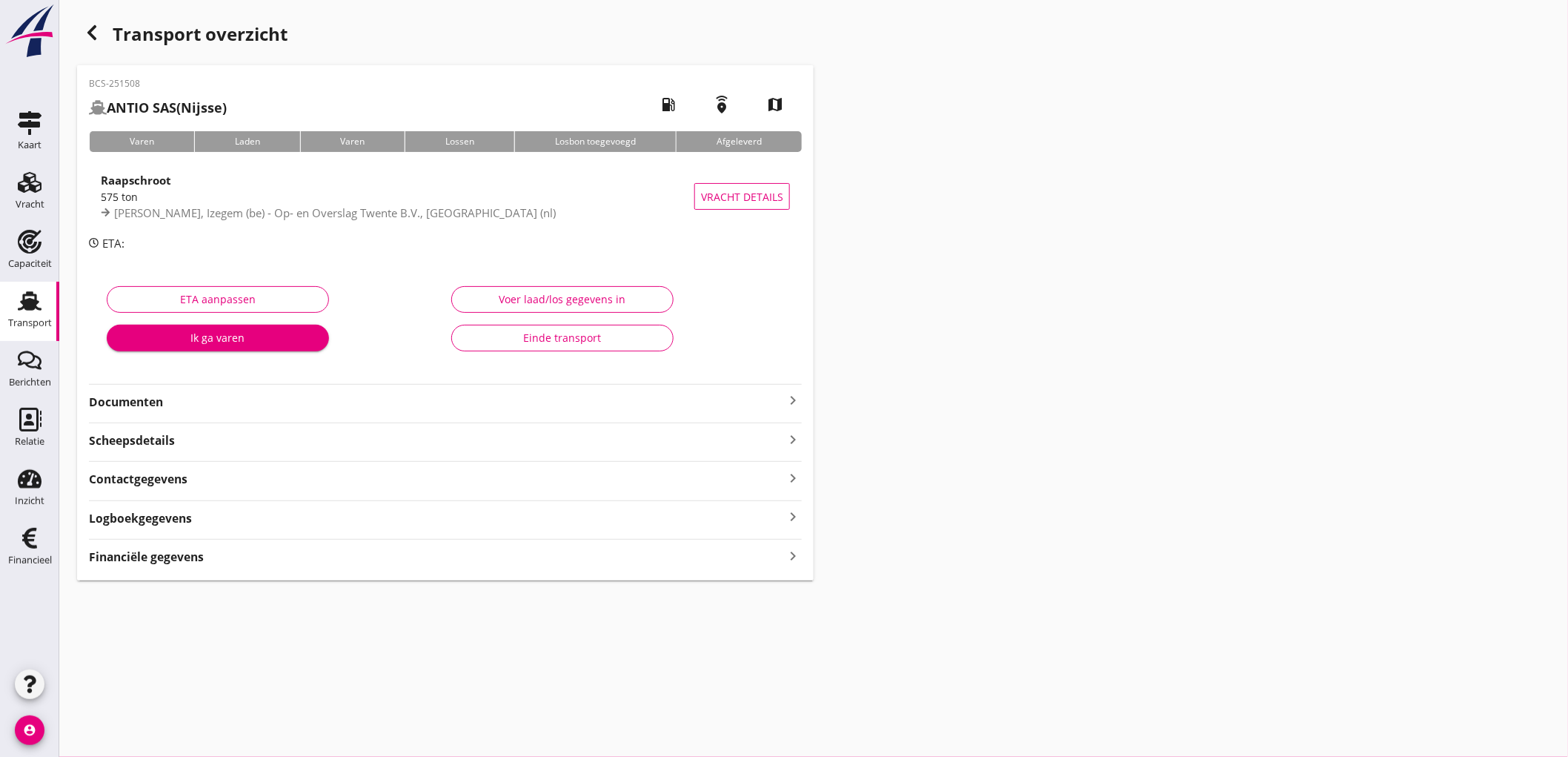
click at [169, 399] on strong "Documenten" at bounding box center [436, 402] width 695 height 17
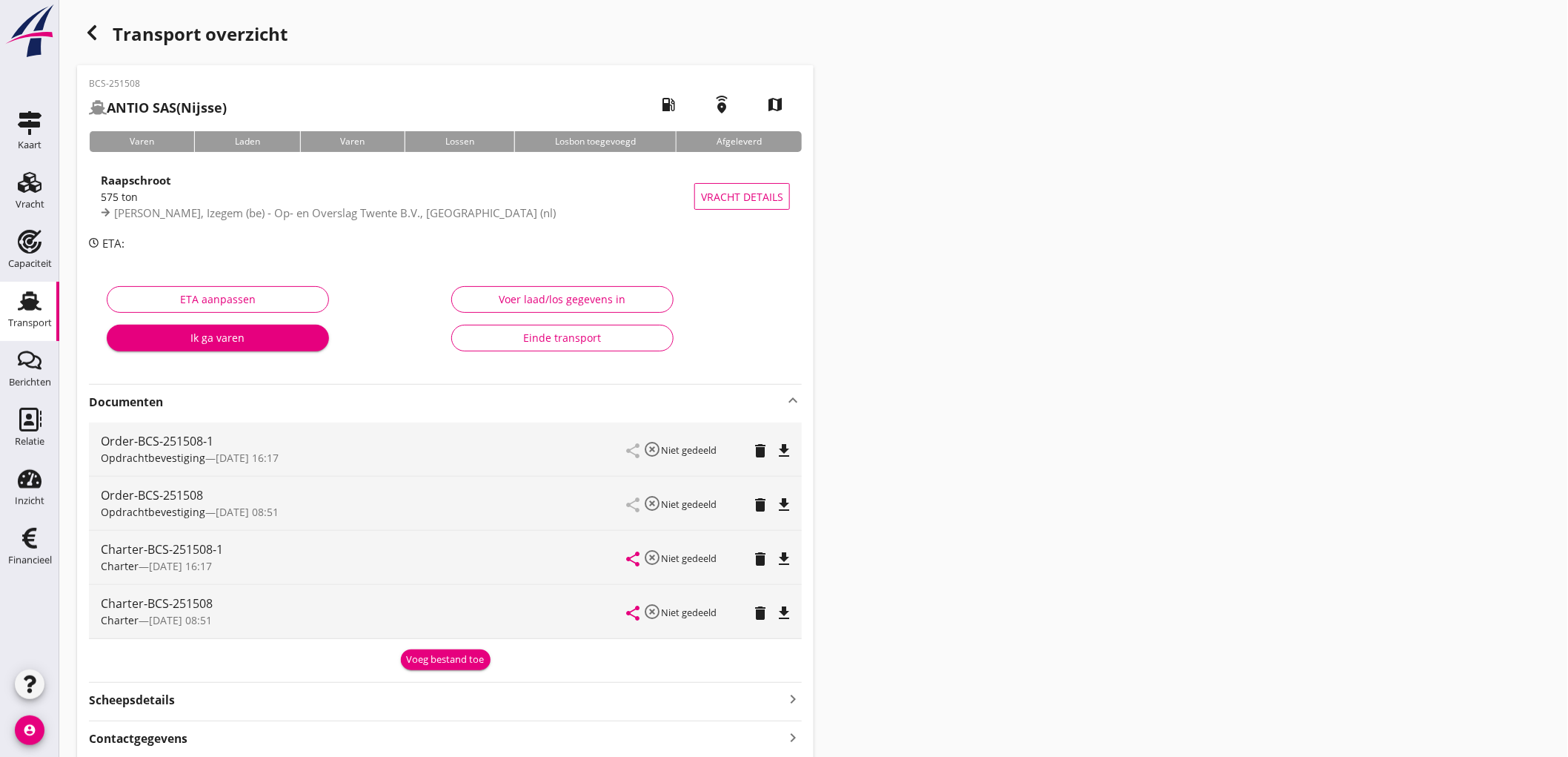
click at [765, 508] on icon "delete" at bounding box center [760, 504] width 17 height 17
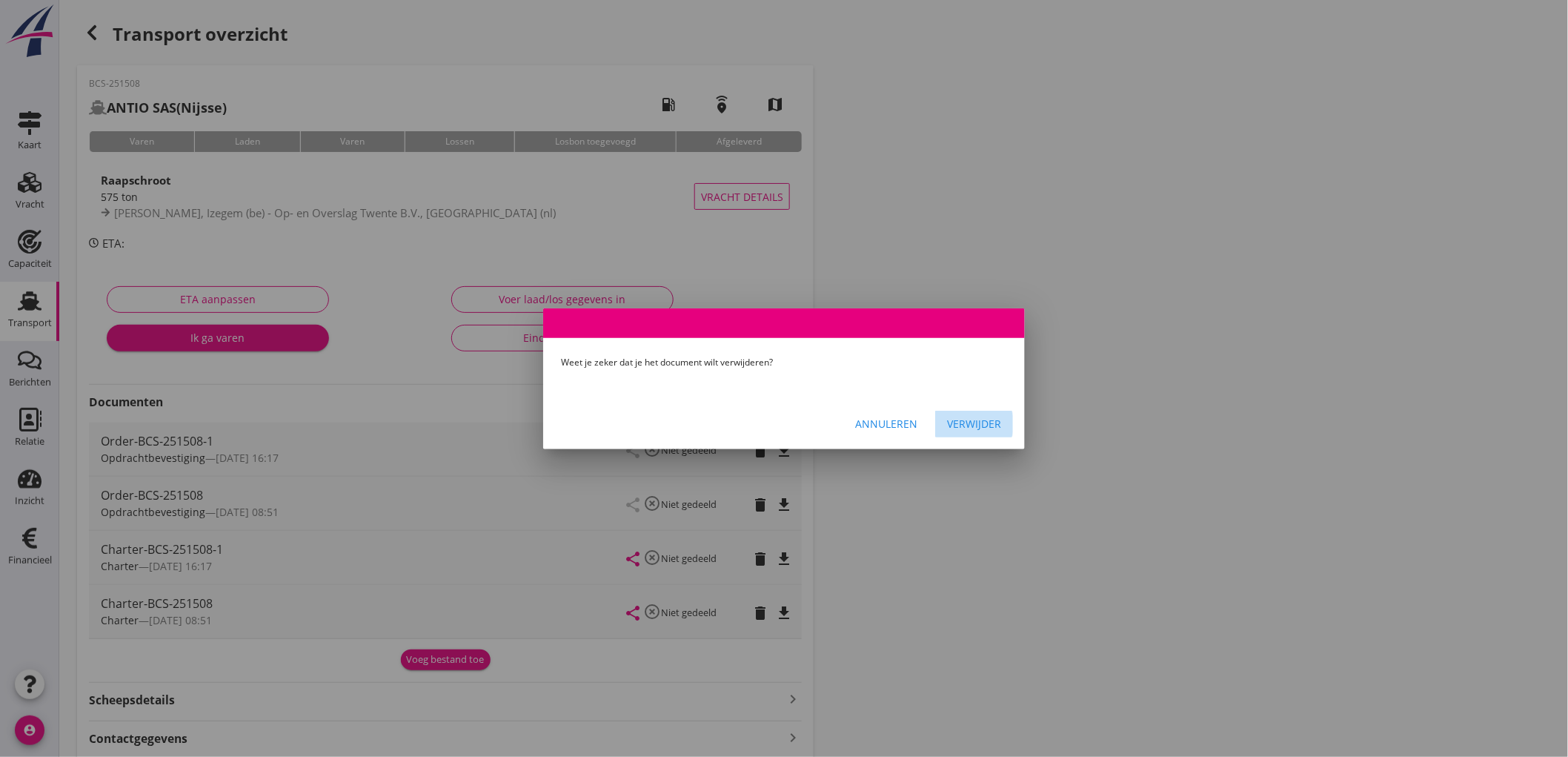
click at [984, 424] on div "Verwijder" at bounding box center [974, 424] width 54 height 16
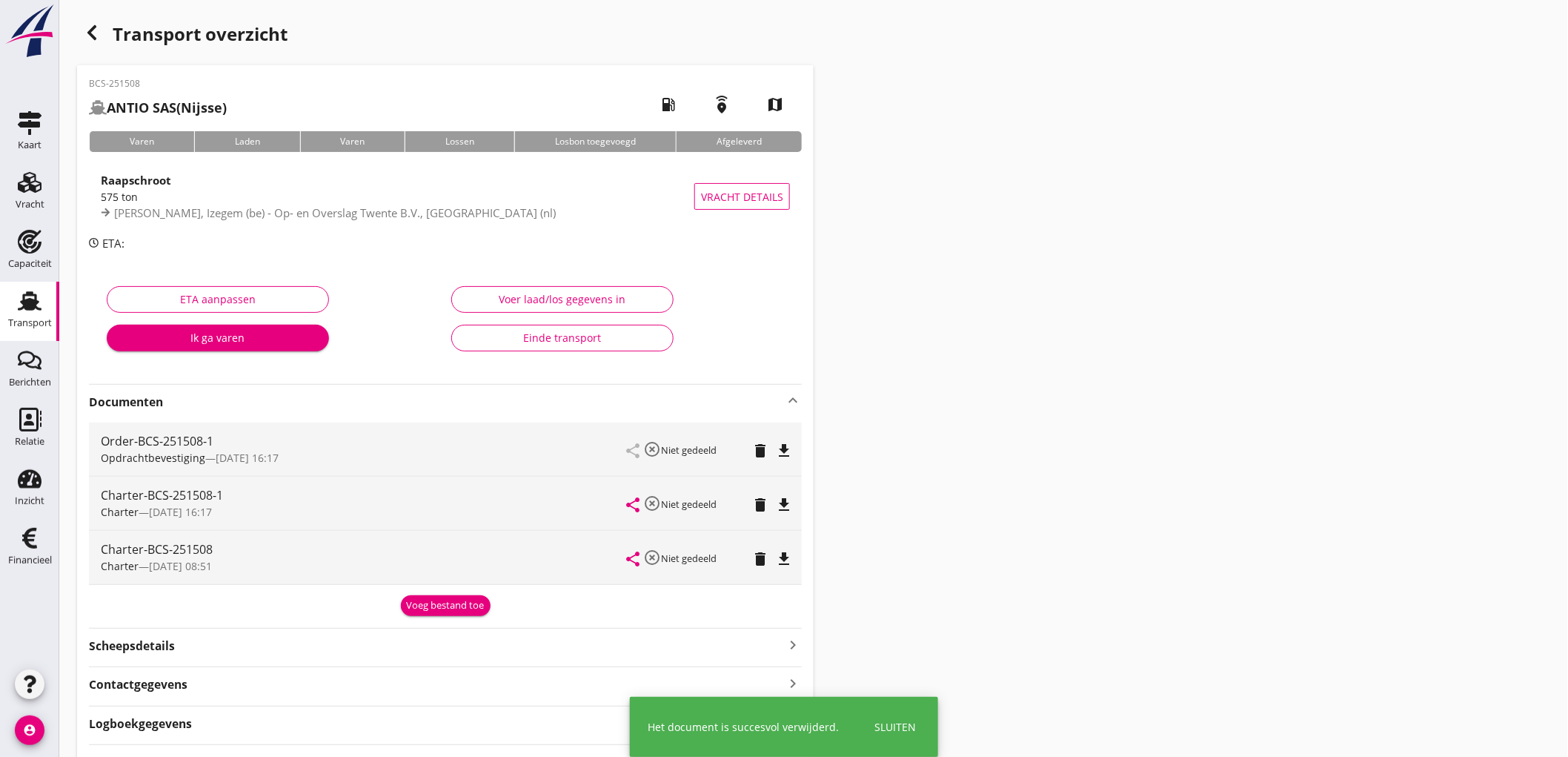
click at [769, 557] on div "delete" at bounding box center [761, 559] width 21 height 17
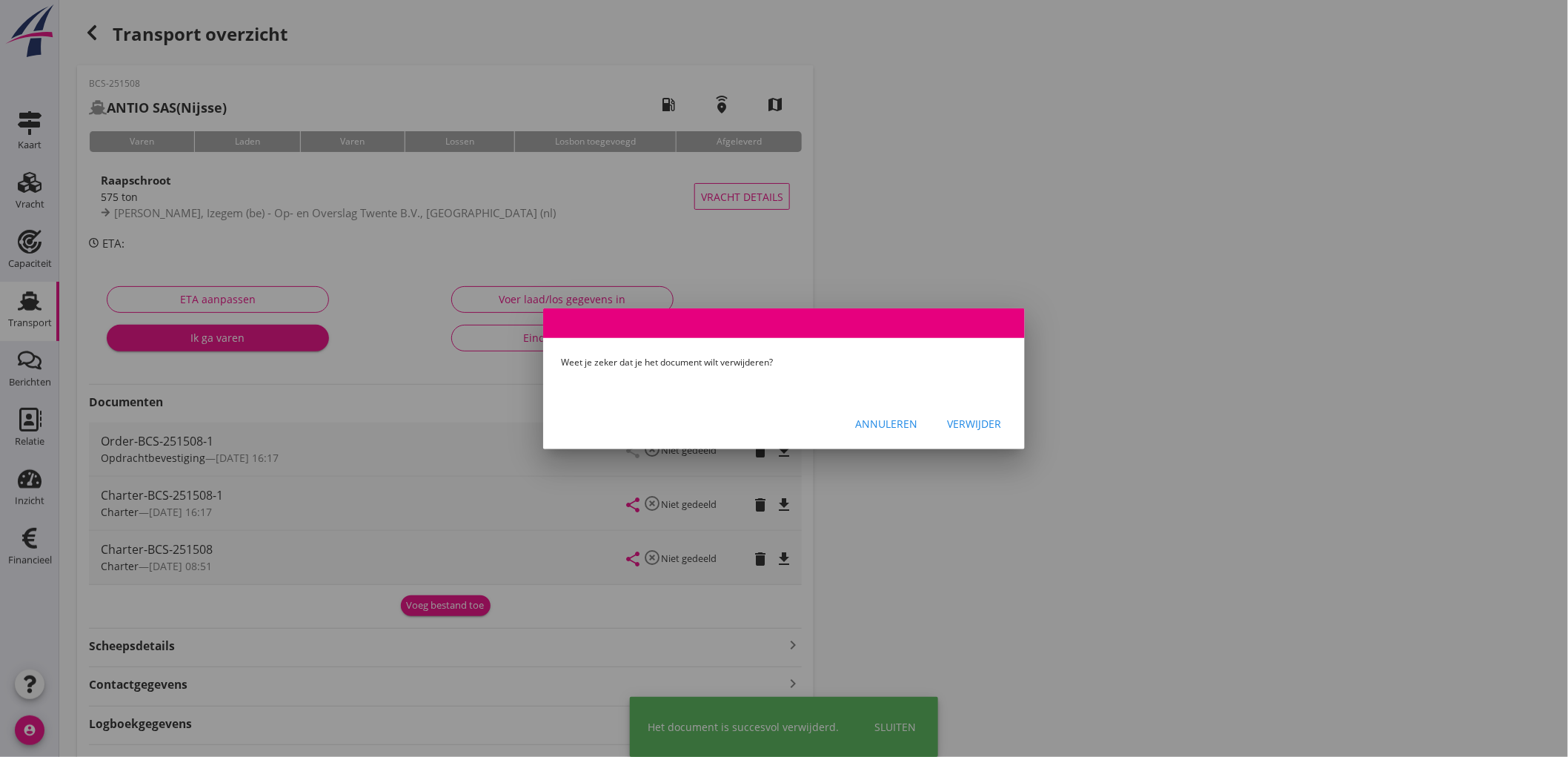
click at [1012, 428] on button "Verwijder" at bounding box center [974, 424] width 78 height 27
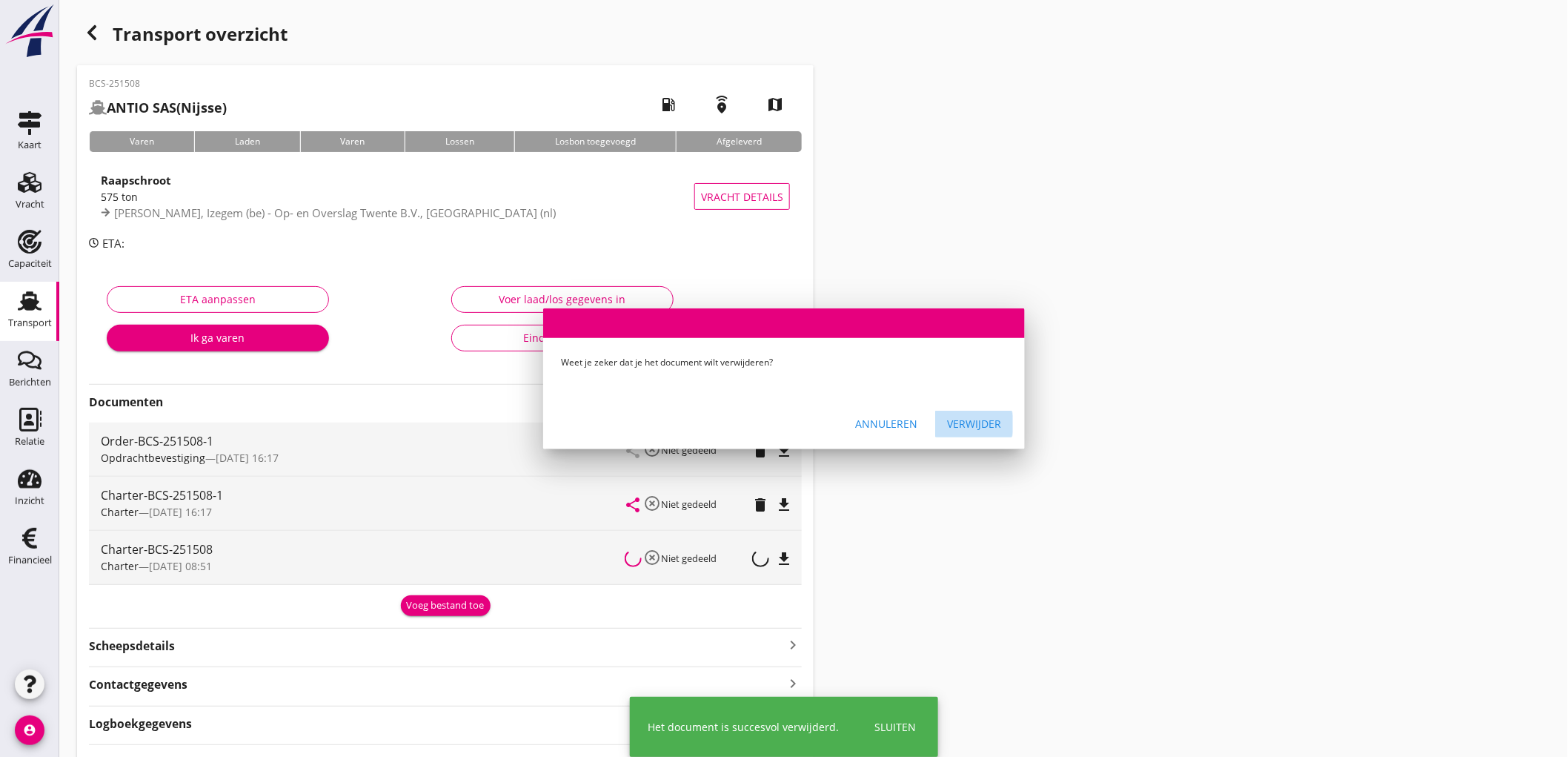
click at [1002, 424] on div "Transport overzicht BCS-251508 ANTIO SAS (Nijsse) local_gas_station emergency_s…" at bounding box center [814, 401] width 1509 height 804
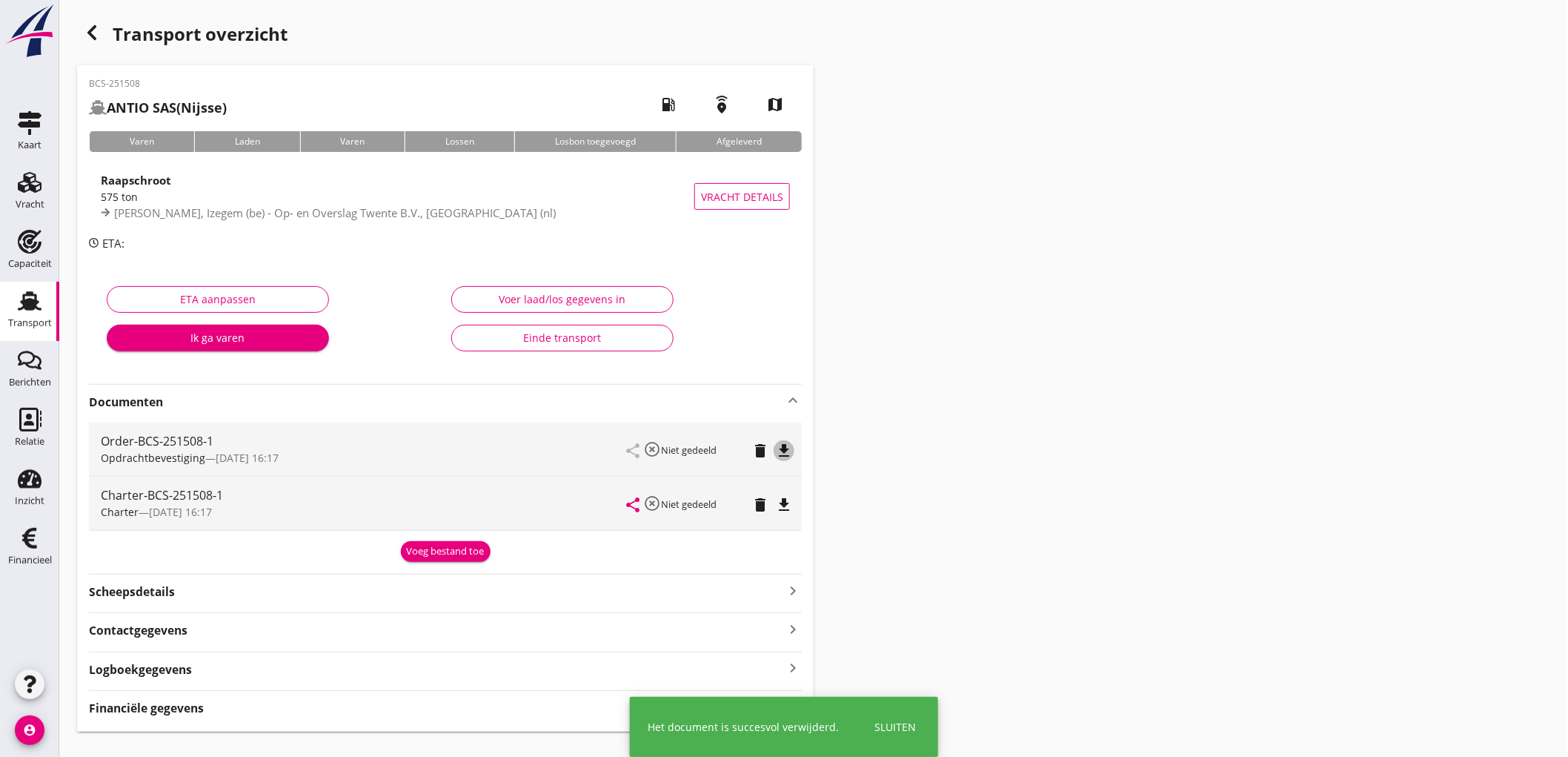
click at [788, 450] on icon "file_download" at bounding box center [784, 451] width 17 height 17
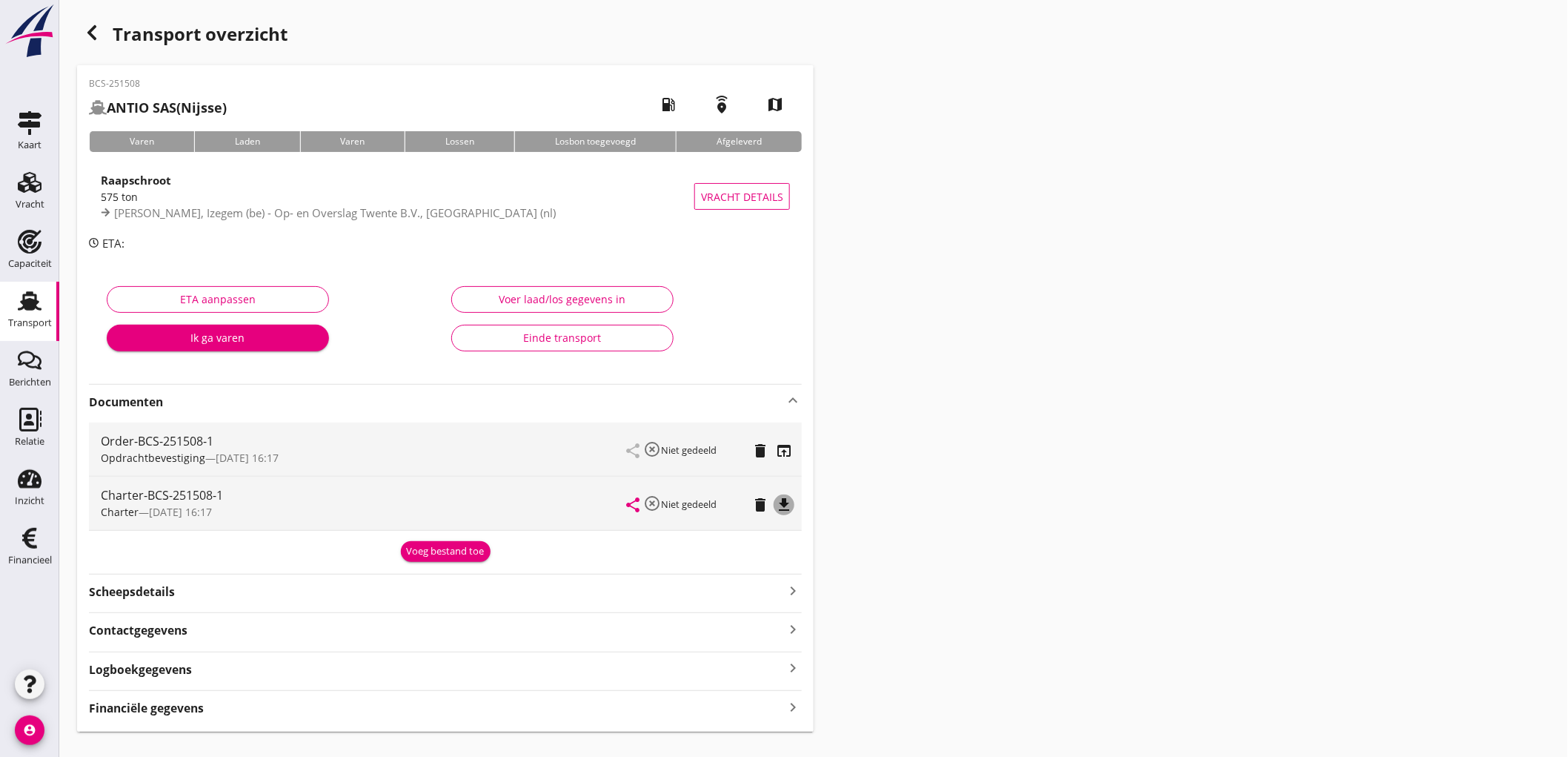
click at [789, 509] on icon "file_download" at bounding box center [784, 504] width 17 height 17
click at [203, 714] on strong "Financiële gegevens" at bounding box center [146, 709] width 115 height 17
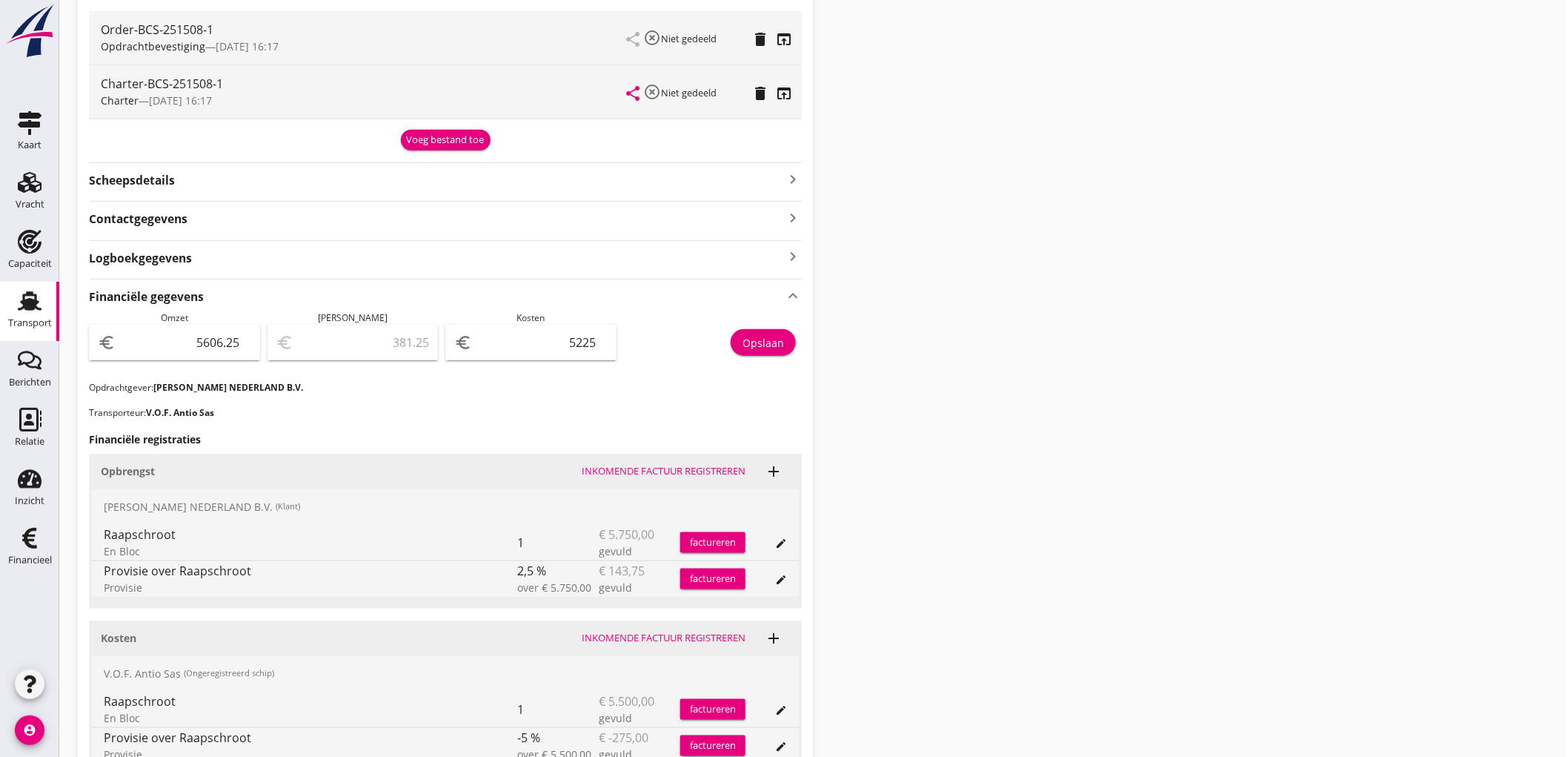
click at [13, 310] on div "Transport" at bounding box center [29, 301] width 36 height 24
